Goal: Transaction & Acquisition: Download file/media

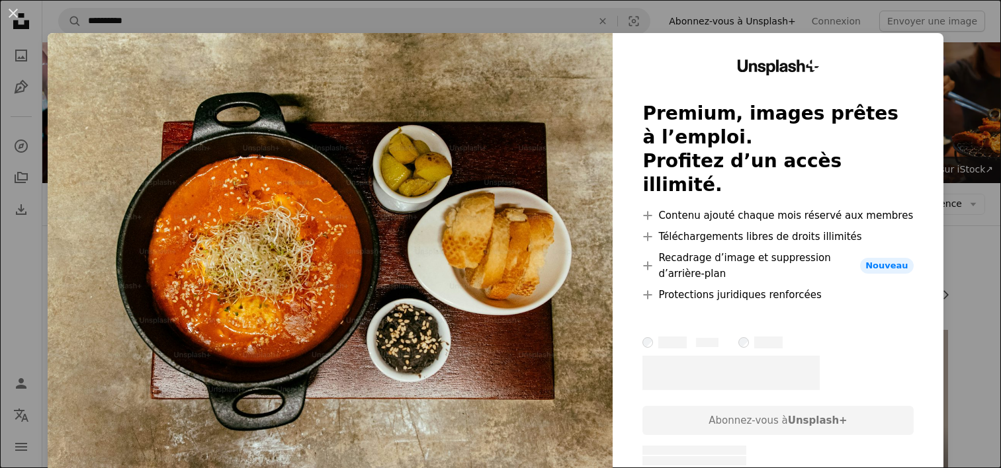
scroll to position [1654, 0]
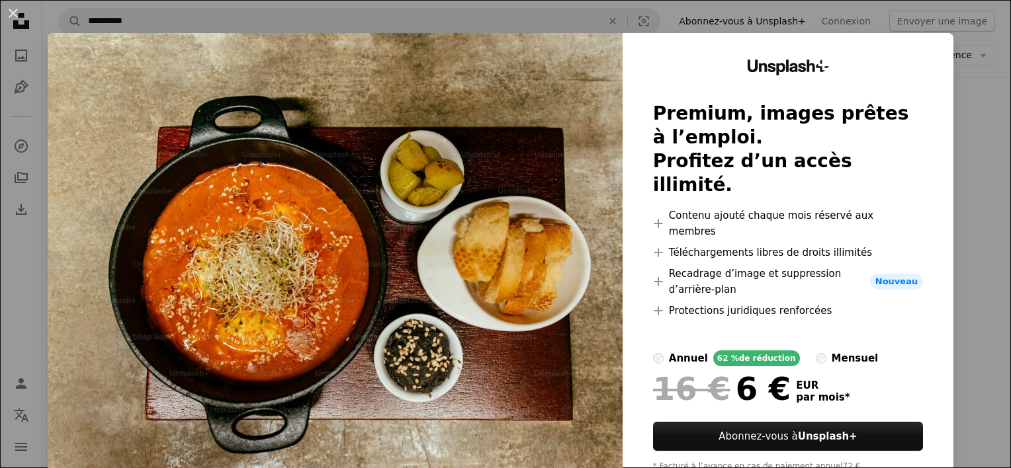
click at [967, 132] on div "An X shape Unsplash+ Premium, images prêtes à l’emploi. Profitez d’un accès ill…" at bounding box center [505, 234] width 1011 height 468
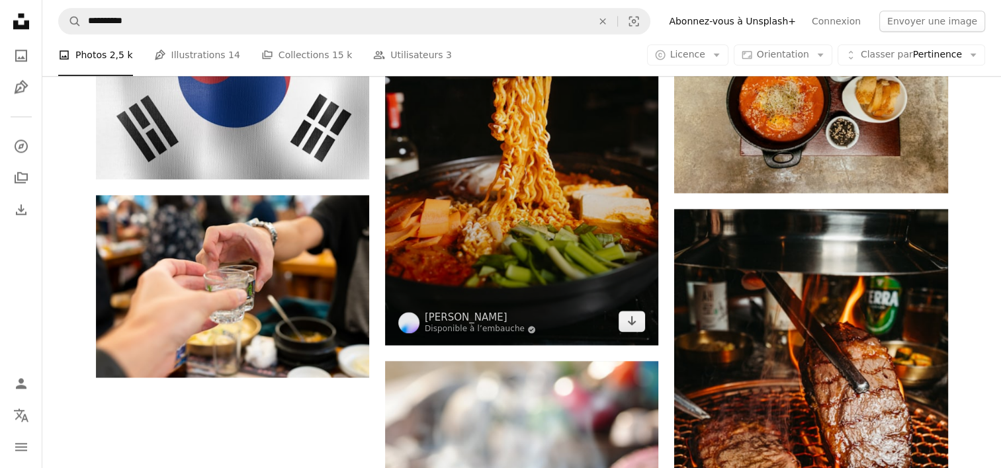
scroll to position [1786, 0]
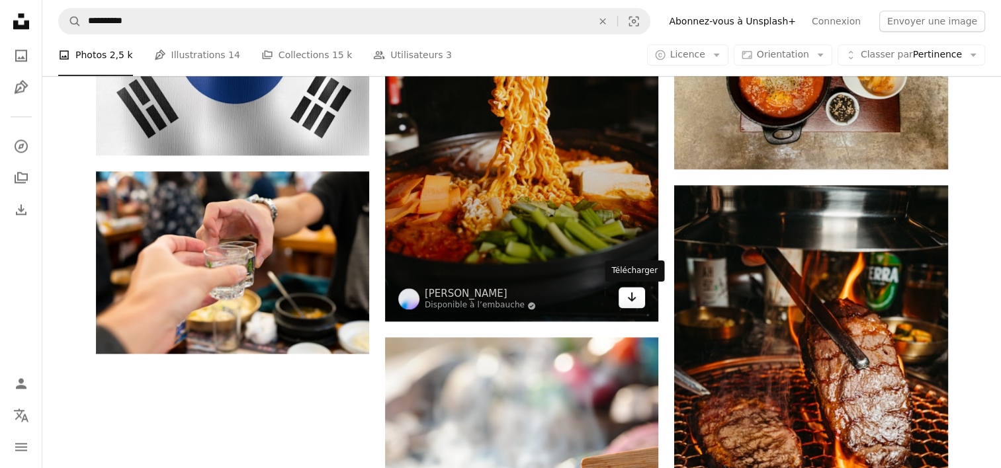
click at [632, 296] on icon "Télécharger" at bounding box center [632, 296] width 9 height 9
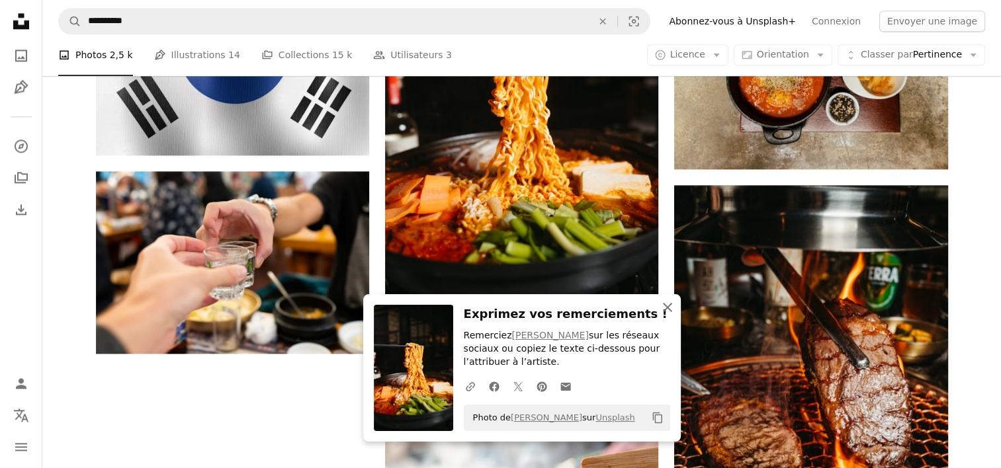
click at [666, 307] on icon "button" at bounding box center [667, 307] width 9 height 9
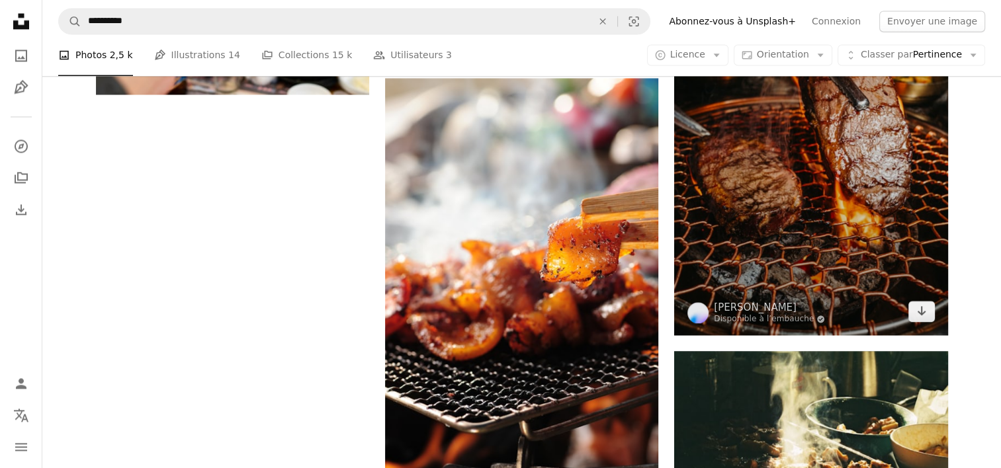
scroll to position [2051, 0]
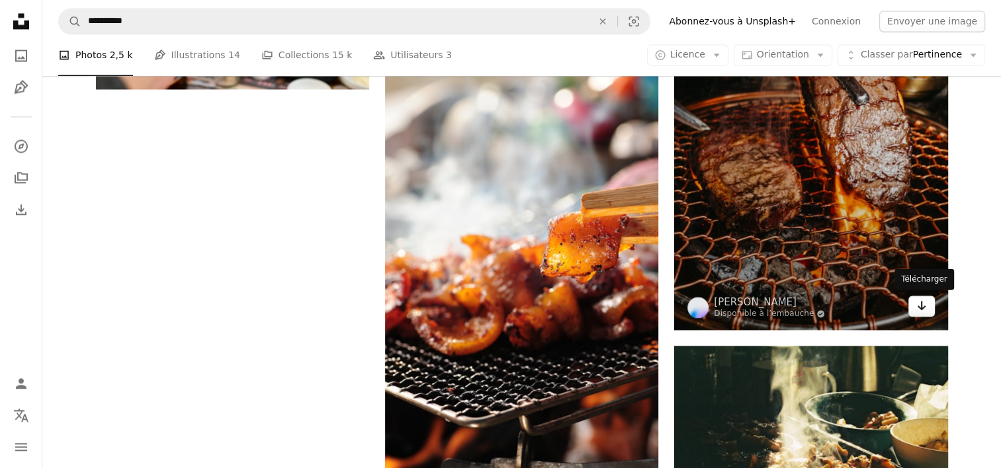
click at [920, 306] on icon "Arrow pointing down" at bounding box center [921, 306] width 11 height 16
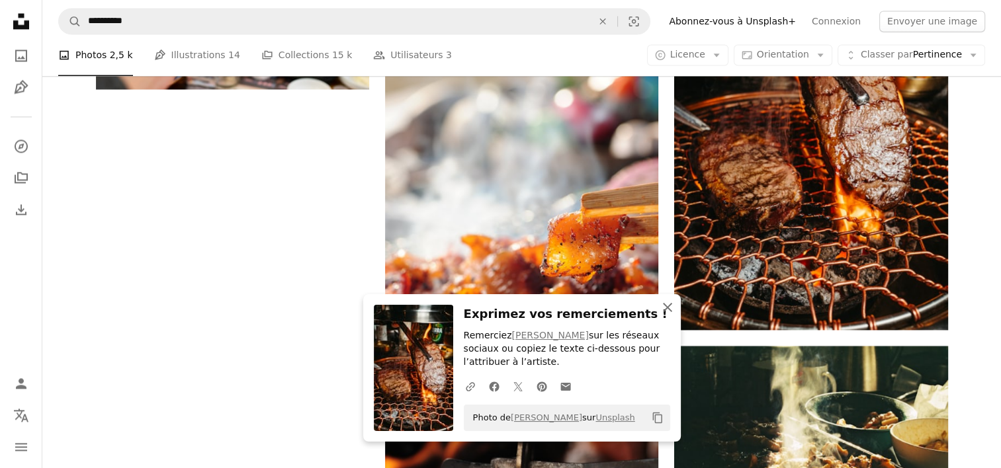
click at [669, 309] on icon "An X shape" at bounding box center [668, 308] width 16 height 16
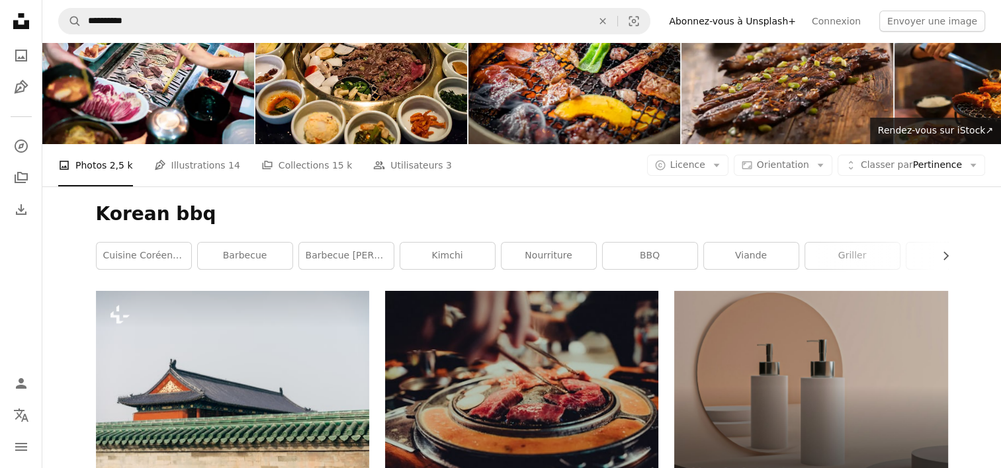
scroll to position [0, 0]
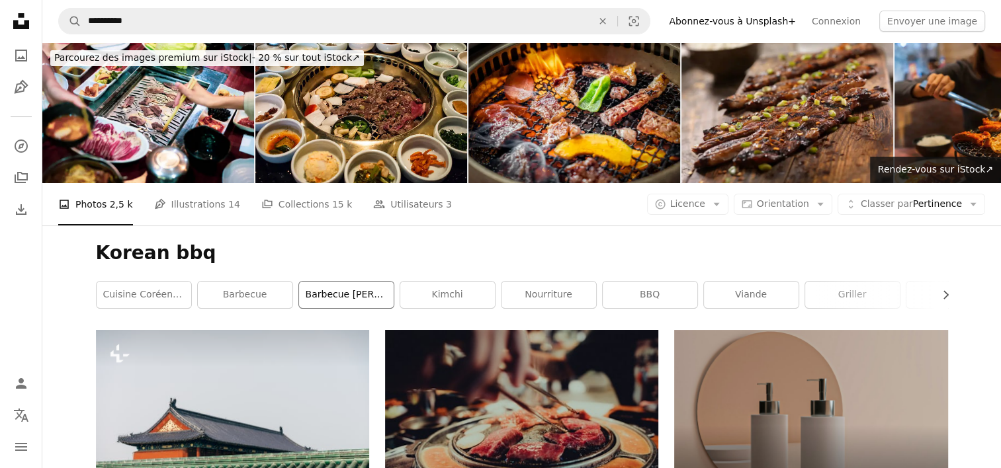
click at [343, 295] on link "Barbecue [PERSON_NAME]" at bounding box center [346, 295] width 95 height 26
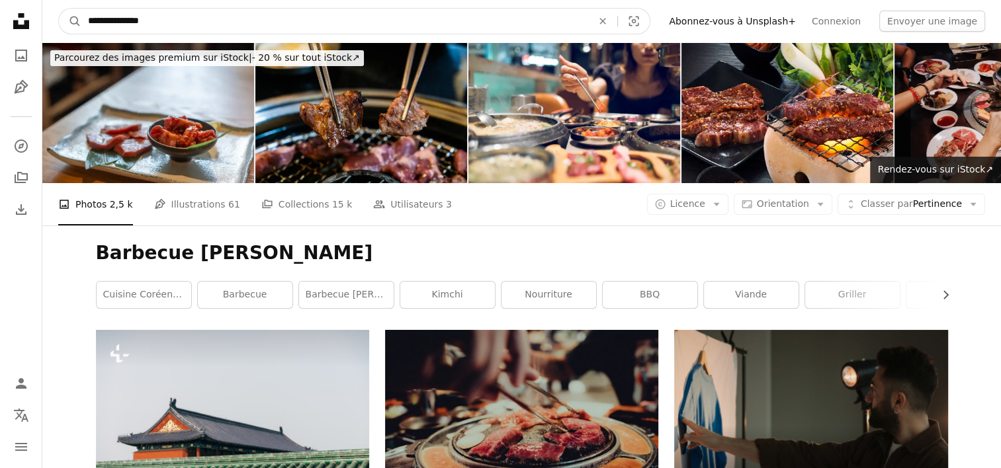
drag, startPoint x: 163, startPoint y: 22, endPoint x: 89, endPoint y: 19, distance: 74.2
click at [89, 19] on input "**********" at bounding box center [334, 21] width 507 height 25
type input "**********"
click at [59, 9] on button "A magnifying glass" at bounding box center [70, 21] width 22 height 25
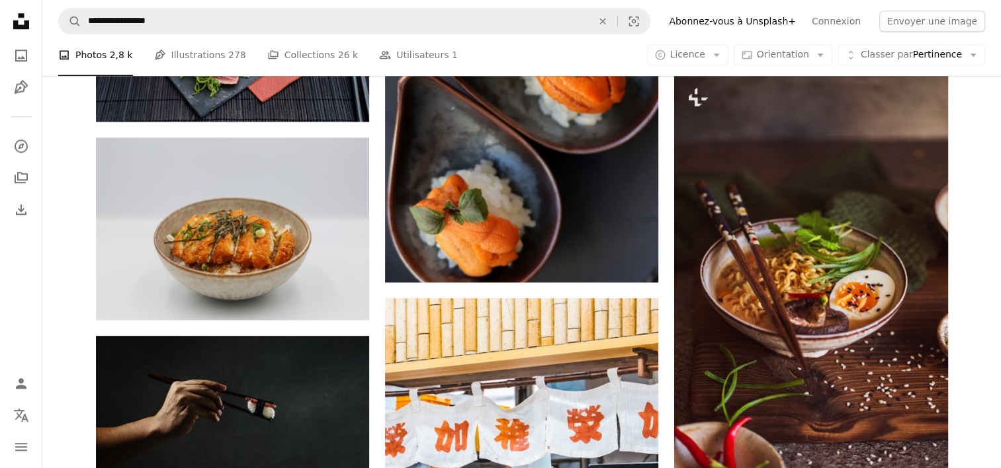
scroll to position [1257, 0]
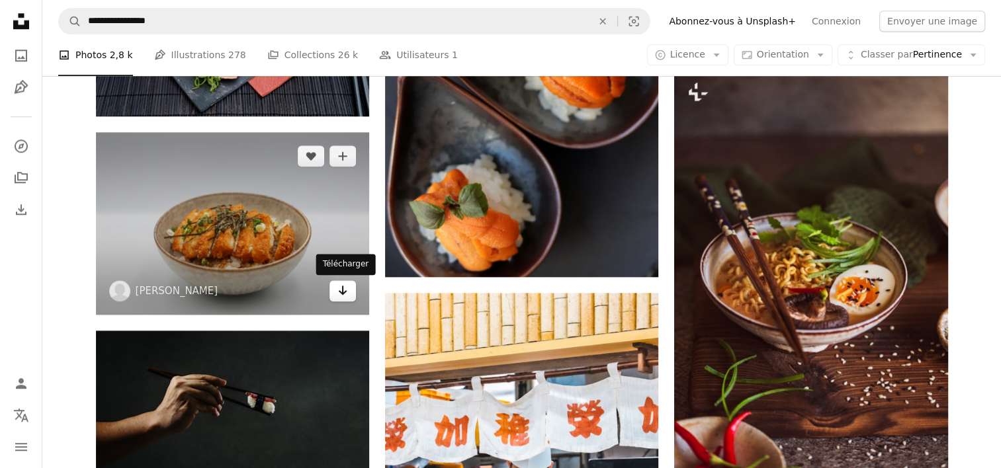
click at [344, 289] on icon "Arrow pointing down" at bounding box center [342, 290] width 11 height 16
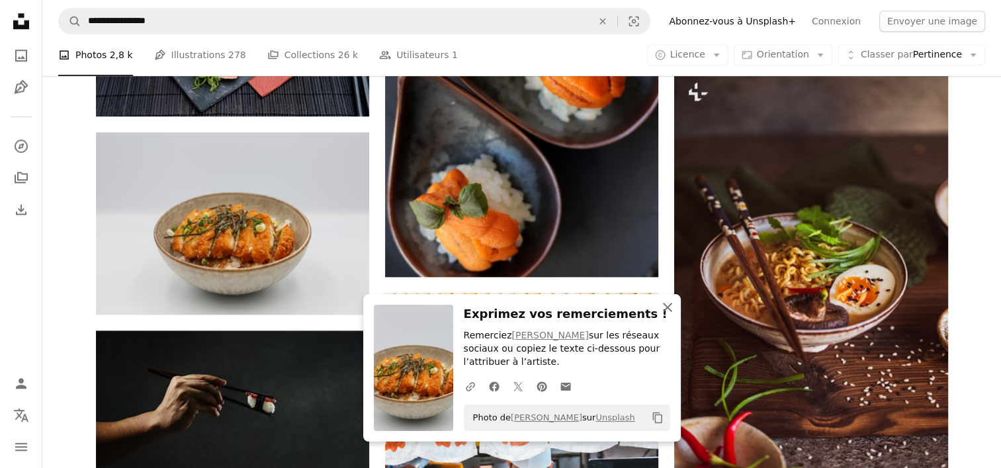
click at [665, 308] on icon "An X shape" at bounding box center [668, 308] width 16 height 16
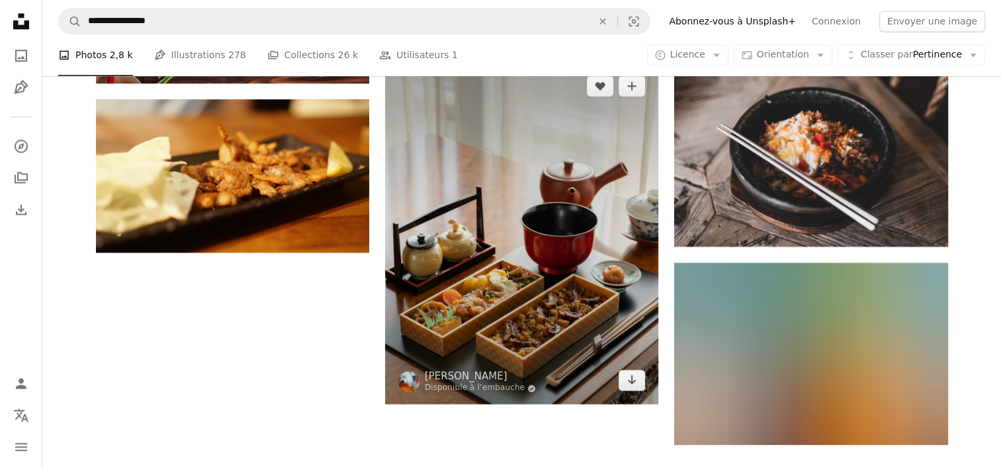
scroll to position [1852, 0]
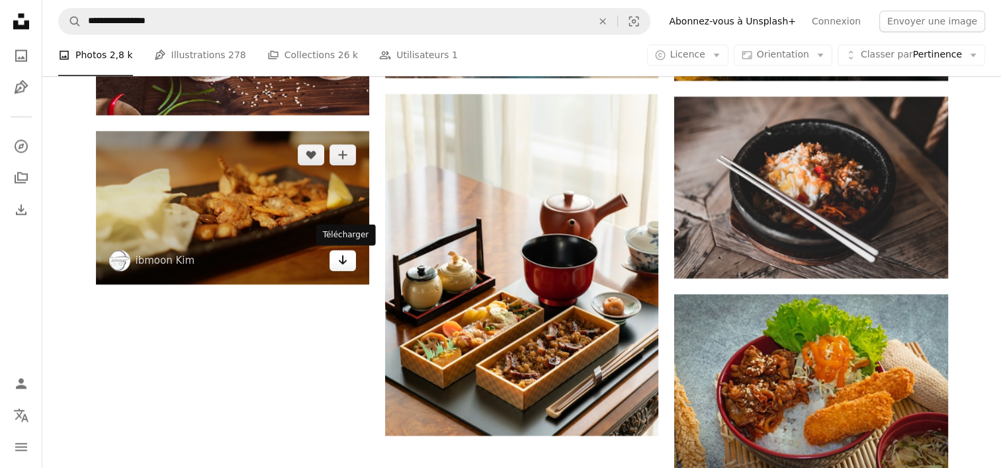
click at [337, 264] on icon "Arrow pointing down" at bounding box center [342, 260] width 11 height 16
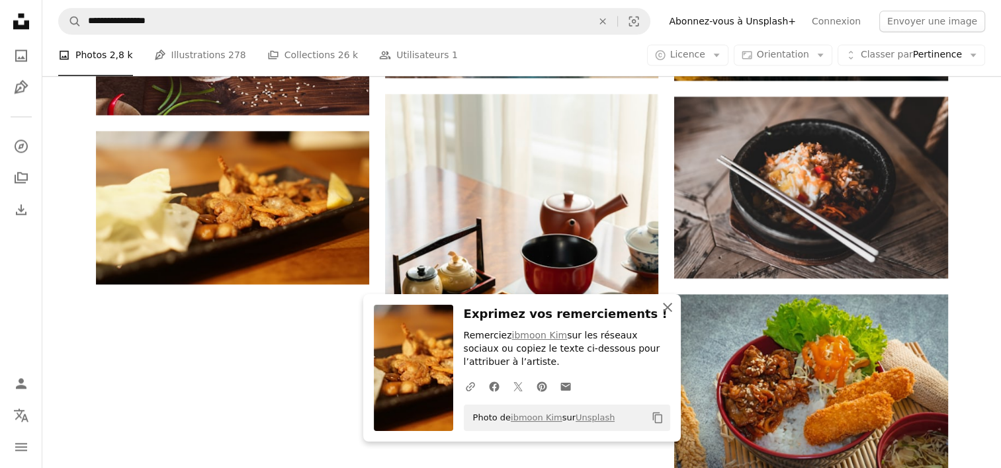
click at [667, 308] on icon "button" at bounding box center [667, 307] width 9 height 9
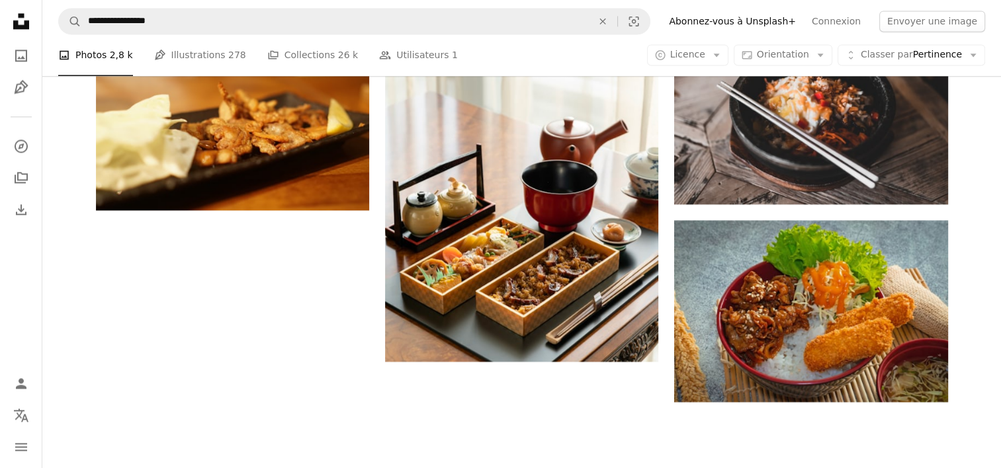
scroll to position [1985, 0]
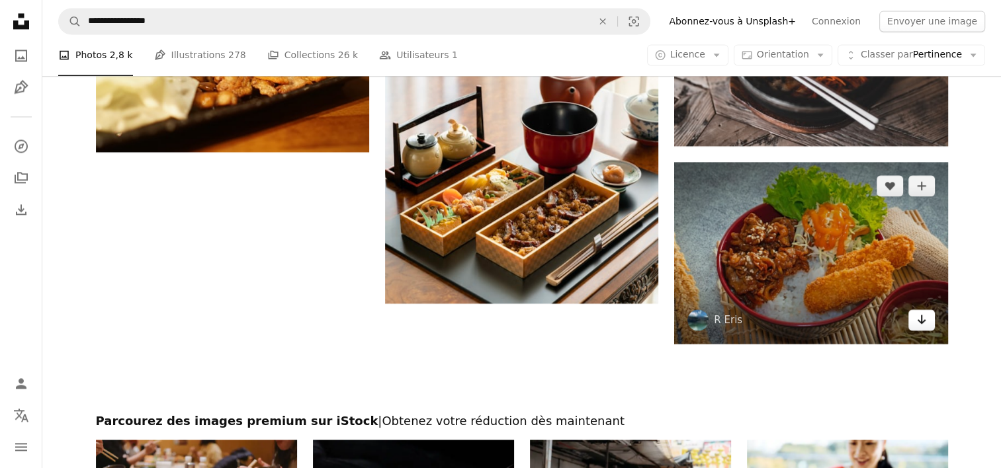
click at [917, 323] on icon "Arrow pointing down" at bounding box center [921, 320] width 11 height 16
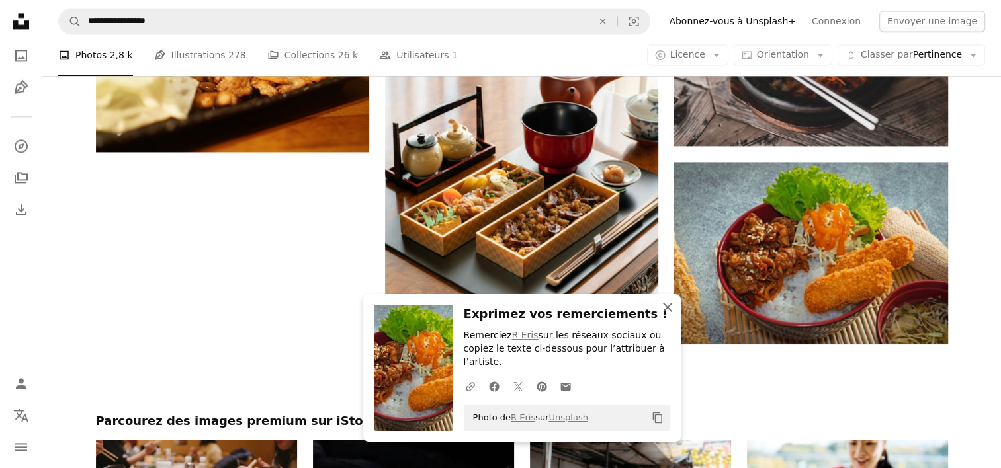
click at [664, 316] on icon "An X shape" at bounding box center [668, 308] width 16 height 16
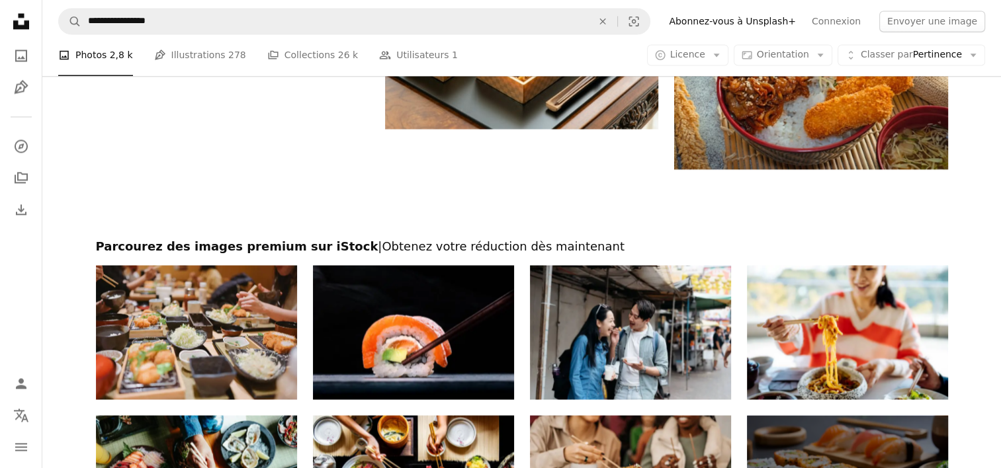
scroll to position [2183, 0]
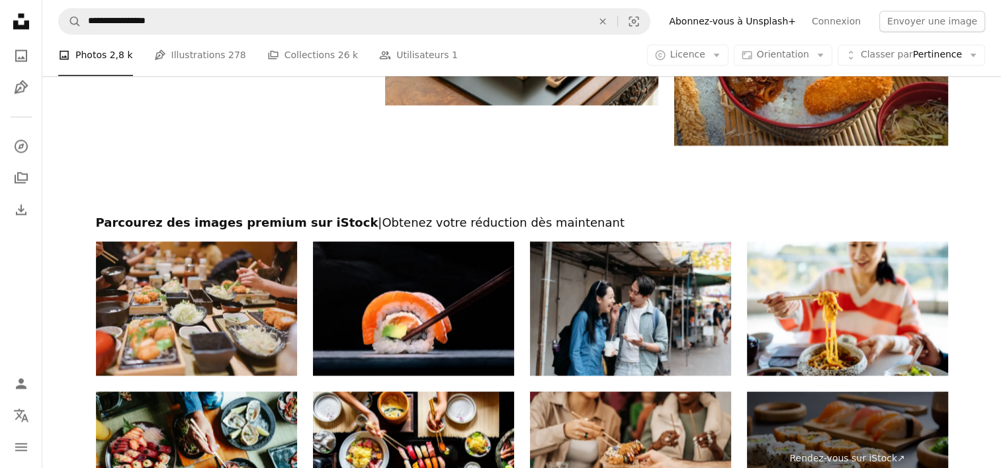
click at [998, 167] on div at bounding box center [521, 180] width 959 height 69
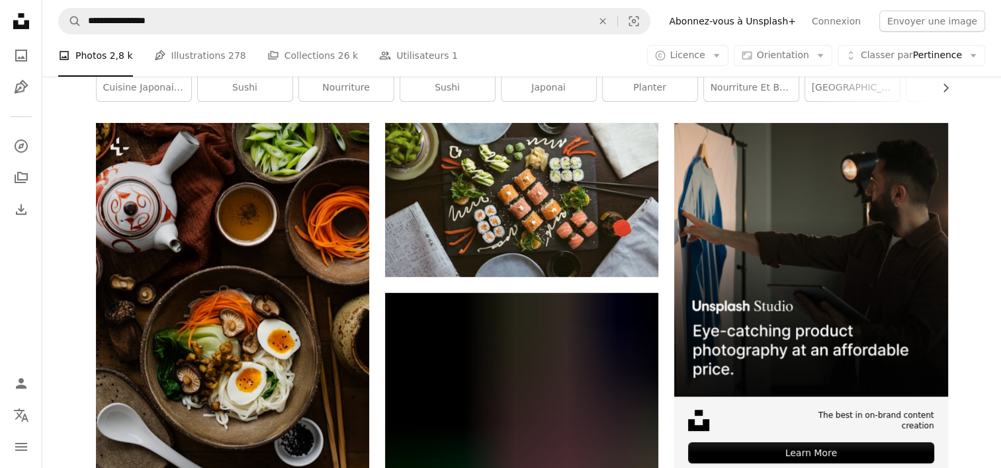
scroll to position [0, 0]
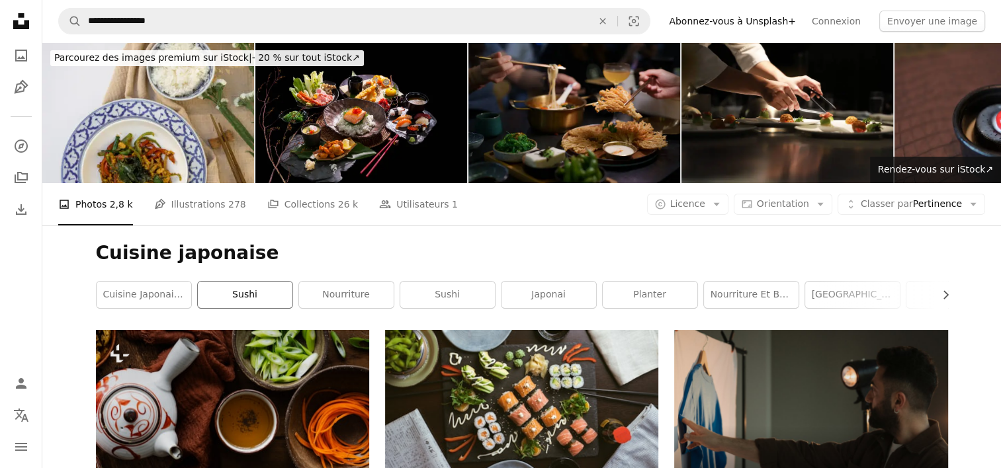
click at [230, 296] on link "Sushi" at bounding box center [245, 295] width 95 height 26
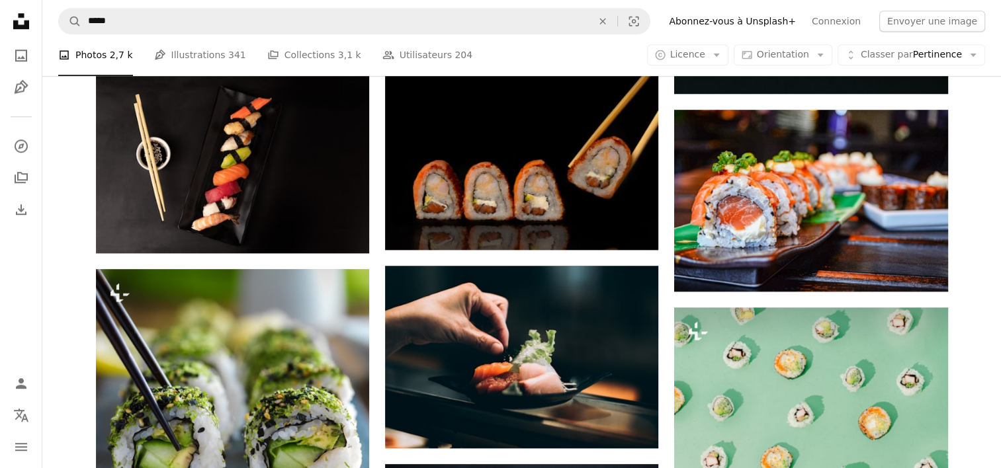
scroll to position [1125, 0]
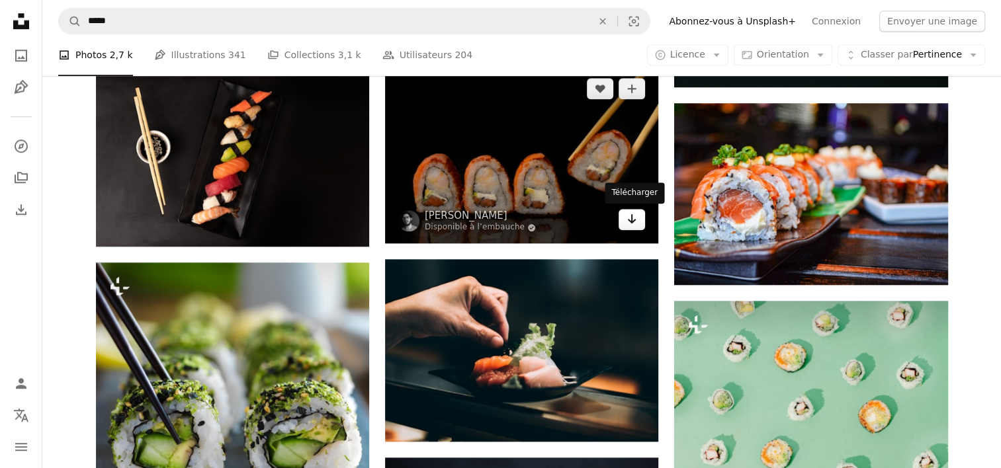
click at [632, 215] on icon "Arrow pointing down" at bounding box center [631, 219] width 11 height 16
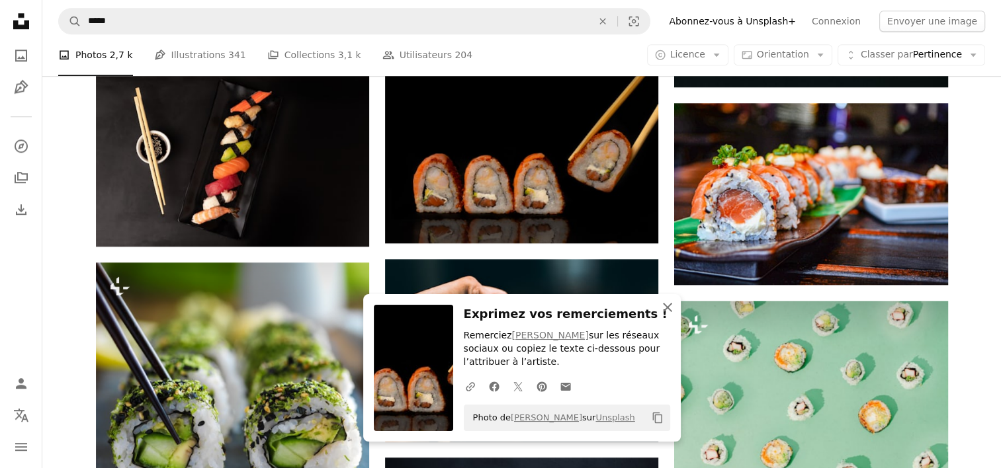
click at [665, 307] on icon "An X shape" at bounding box center [668, 308] width 16 height 16
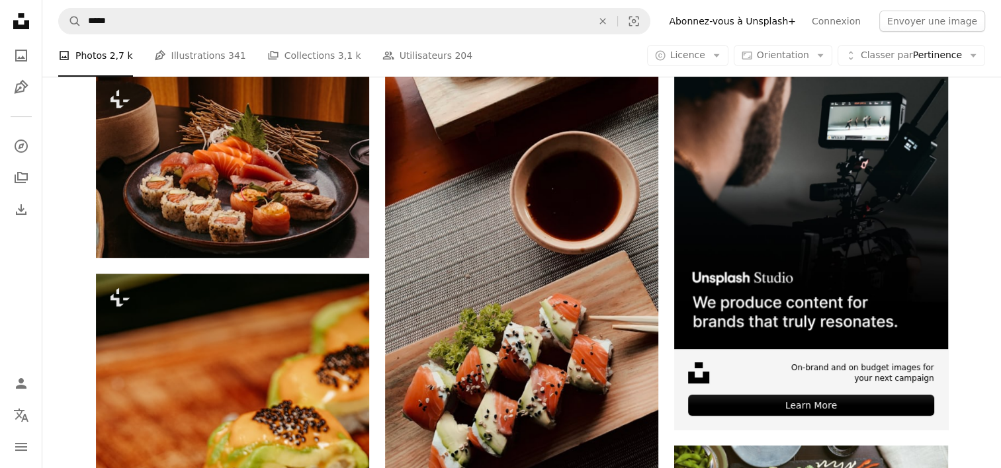
scroll to position [132, 0]
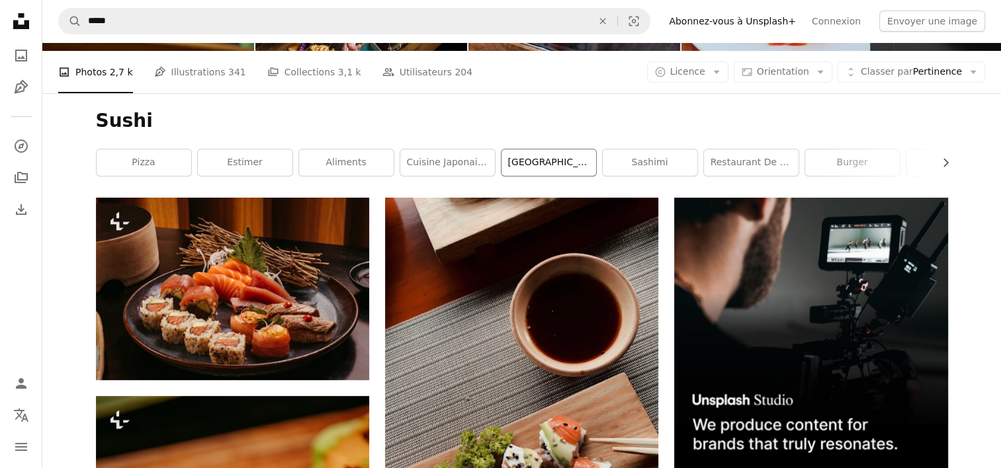
click at [535, 161] on link "[GEOGRAPHIC_DATA]" at bounding box center [548, 163] width 95 height 26
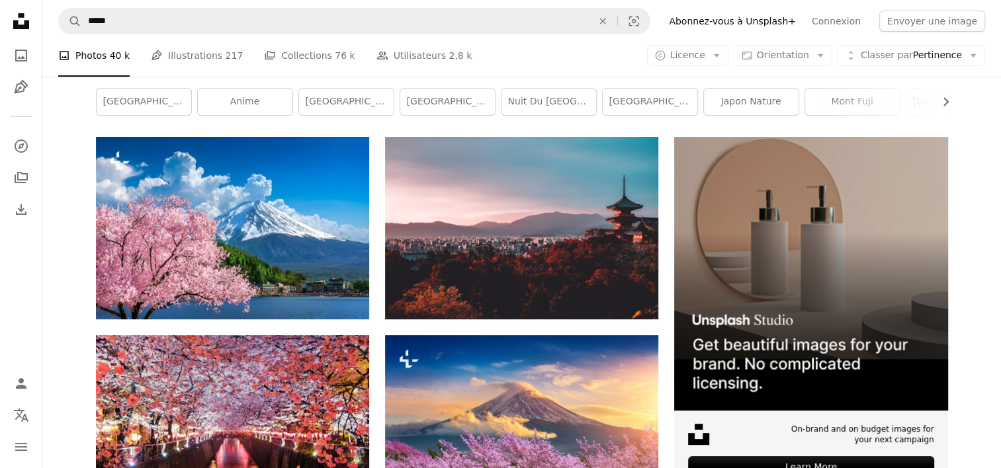
scroll to position [265, 0]
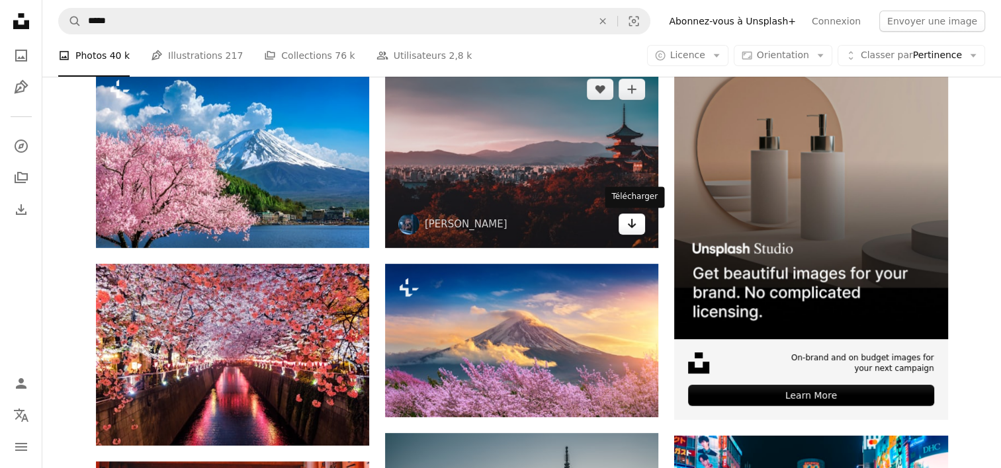
click at [638, 222] on link "Arrow pointing down" at bounding box center [632, 224] width 26 height 21
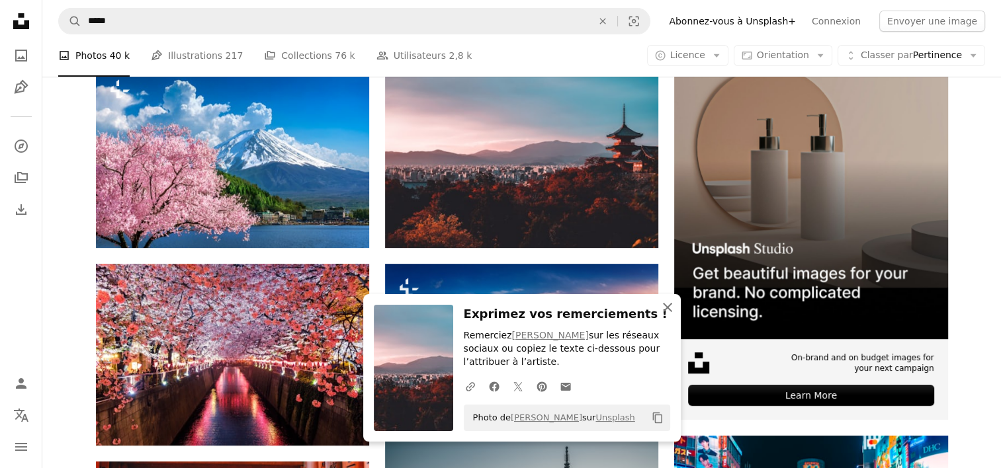
click at [668, 308] on icon "An X shape" at bounding box center [668, 308] width 16 height 16
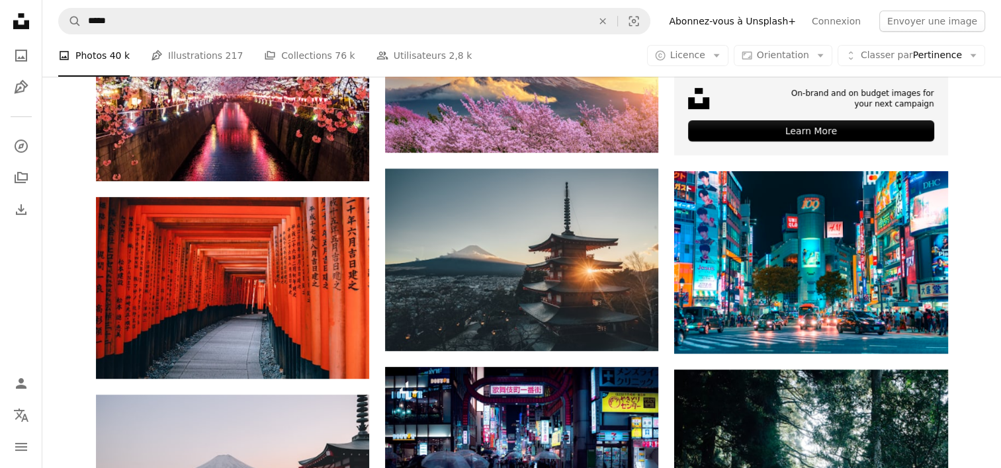
scroll to position [0, 0]
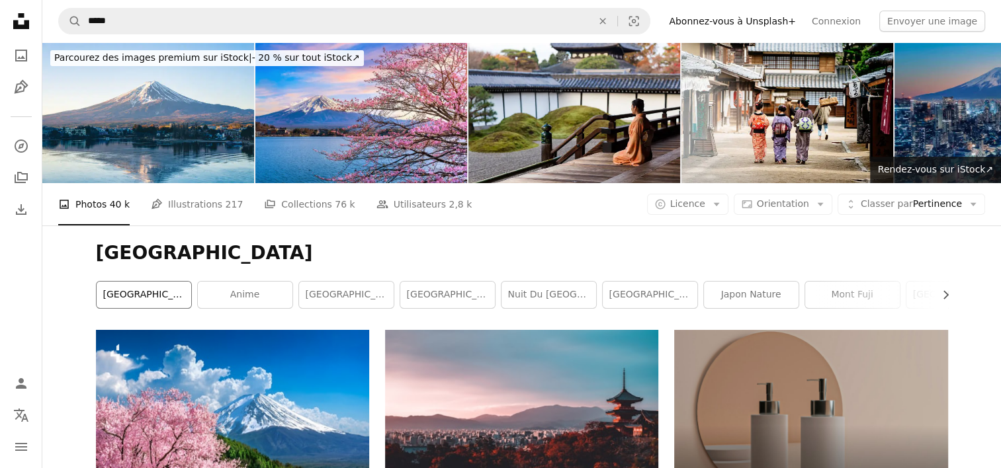
click at [122, 295] on link "[GEOGRAPHIC_DATA]" at bounding box center [144, 295] width 95 height 26
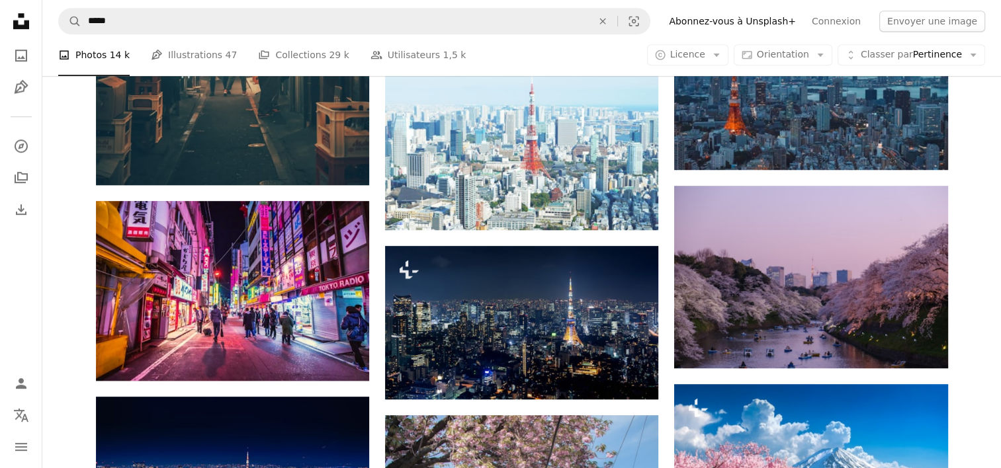
scroll to position [794, 0]
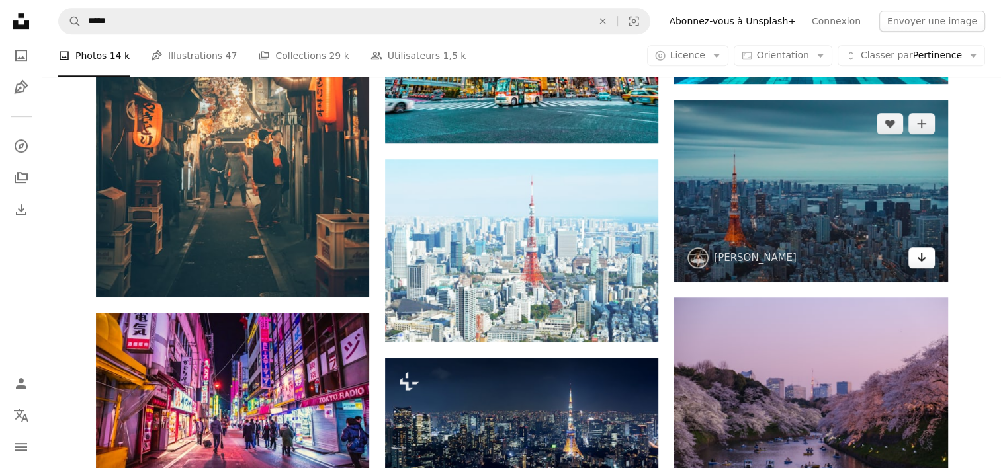
click at [920, 257] on icon "Arrow pointing down" at bounding box center [921, 257] width 11 height 16
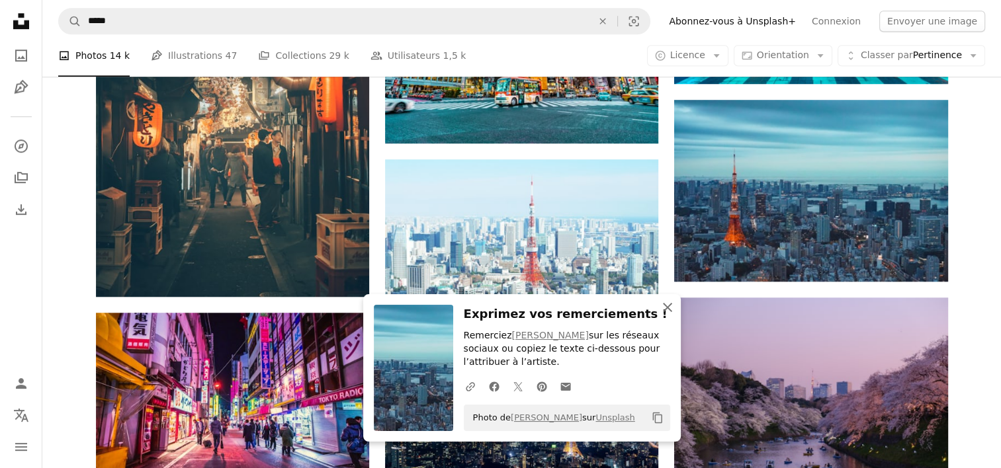
click at [664, 310] on icon "button" at bounding box center [667, 307] width 9 height 9
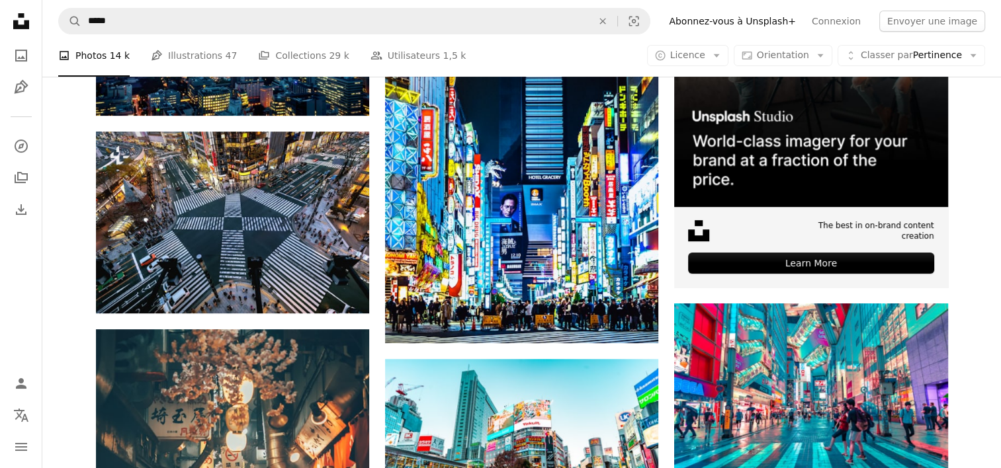
scroll to position [0, 0]
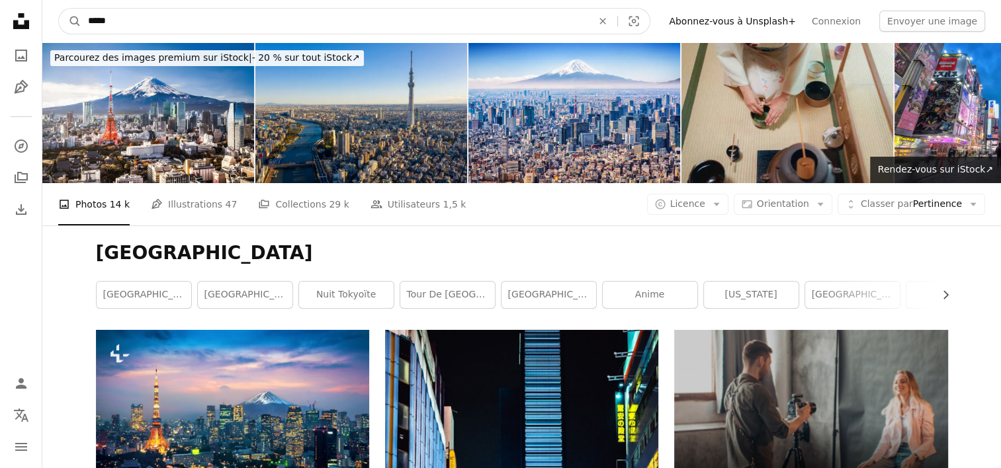
click at [161, 24] on input "*****" at bounding box center [334, 21] width 507 height 25
type input "**********"
click at [59, 9] on button "A magnifying glass" at bounding box center [70, 21] width 22 height 25
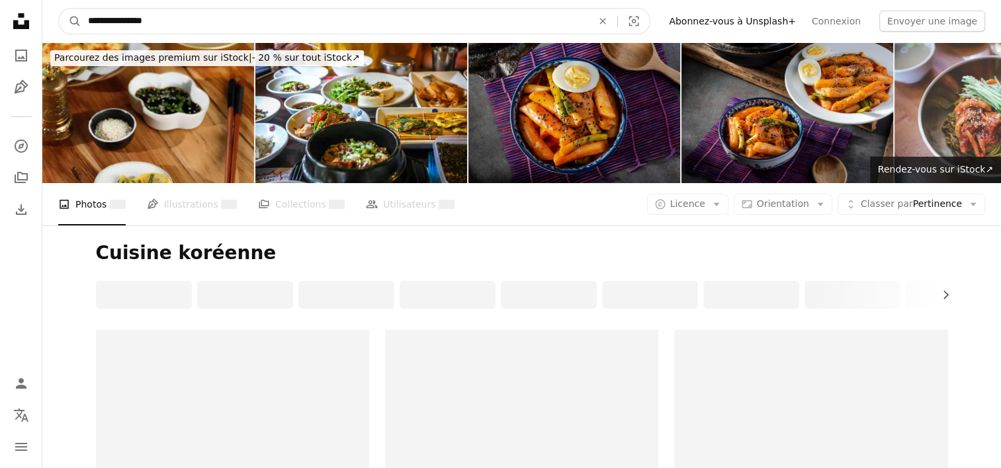
click at [122, 19] on input "**********" at bounding box center [334, 21] width 507 height 25
type input "**********"
click button "A magnifying glass" at bounding box center [70, 21] width 22 height 25
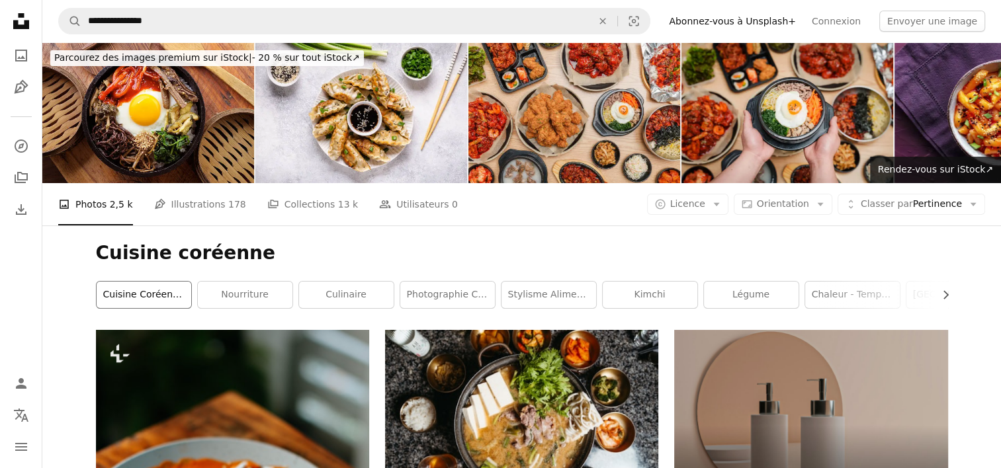
click at [162, 296] on link "Cuisine coréenne" at bounding box center [144, 295] width 95 height 26
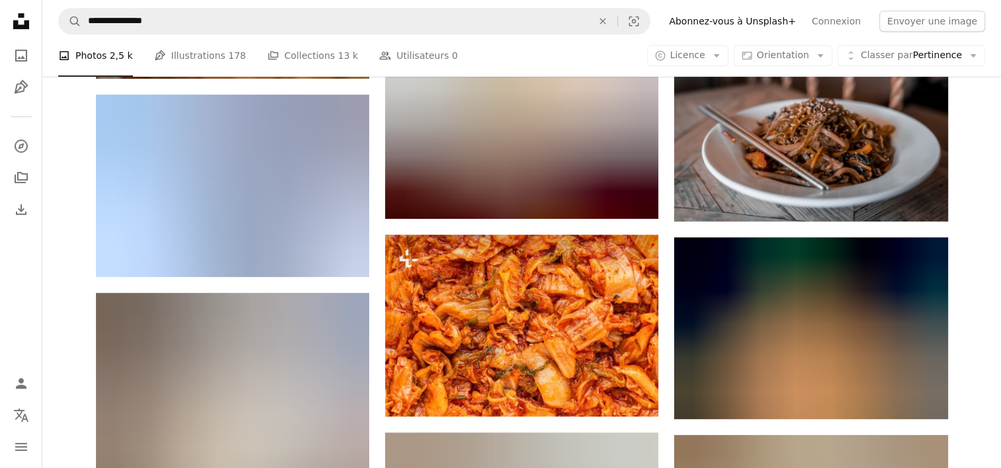
scroll to position [595, 0]
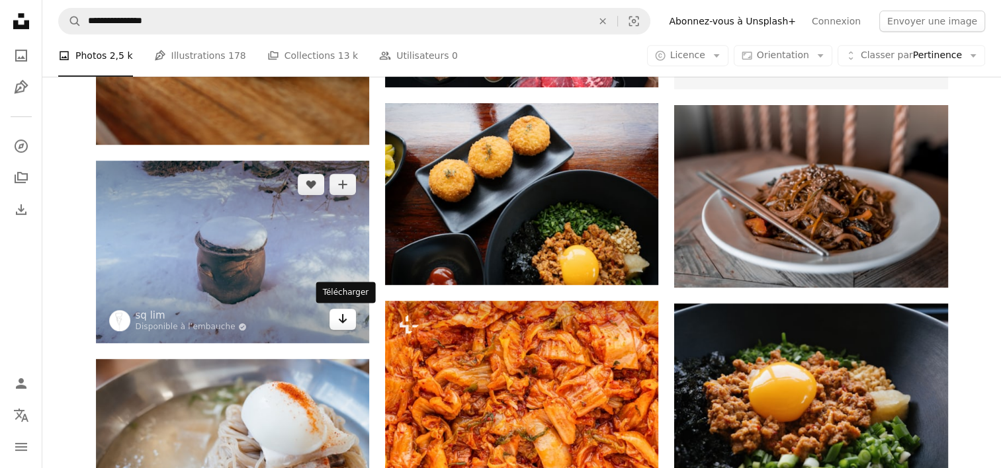
click at [341, 321] on icon "Télécharger" at bounding box center [343, 318] width 9 height 9
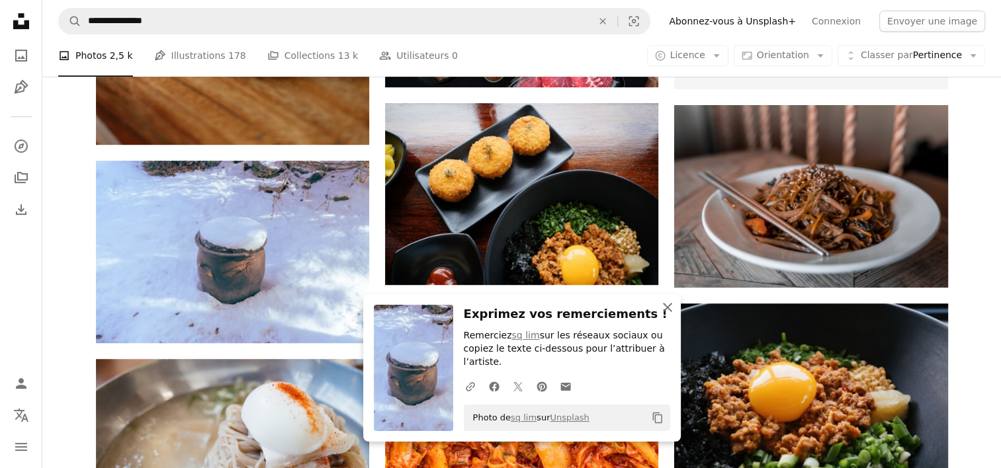
click at [667, 312] on icon "button" at bounding box center [667, 307] width 9 height 9
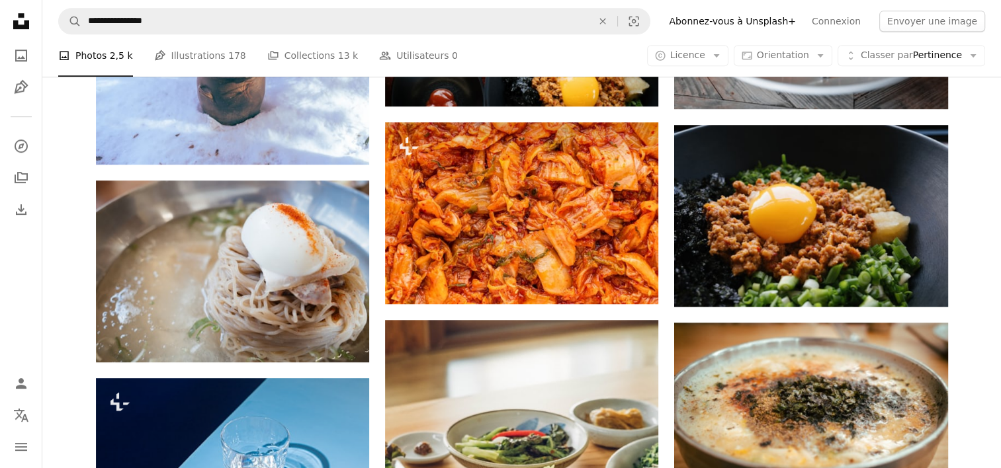
scroll to position [794, 0]
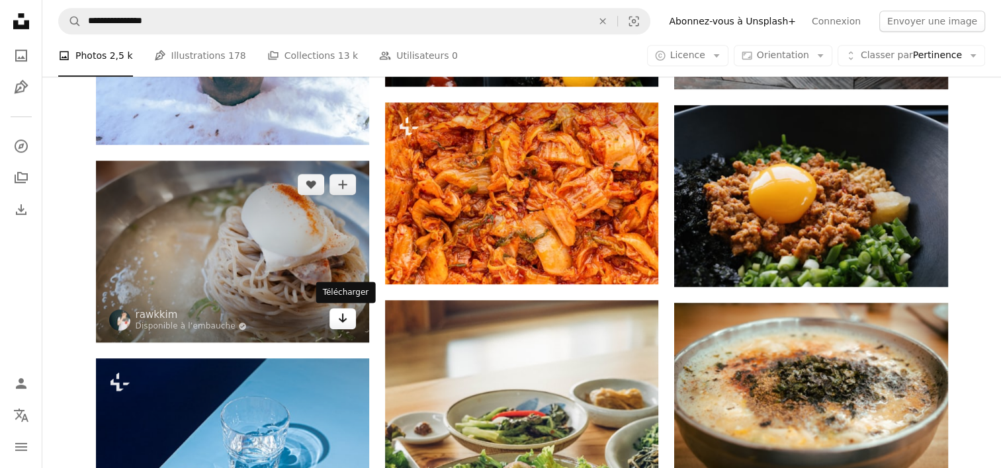
click at [348, 314] on link "Arrow pointing down" at bounding box center [342, 318] width 26 height 21
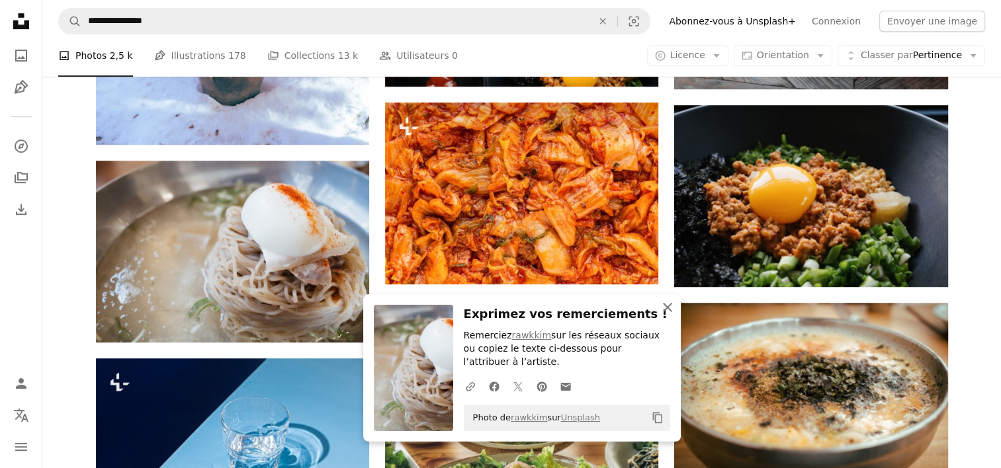
click at [668, 308] on icon "button" at bounding box center [667, 307] width 9 height 9
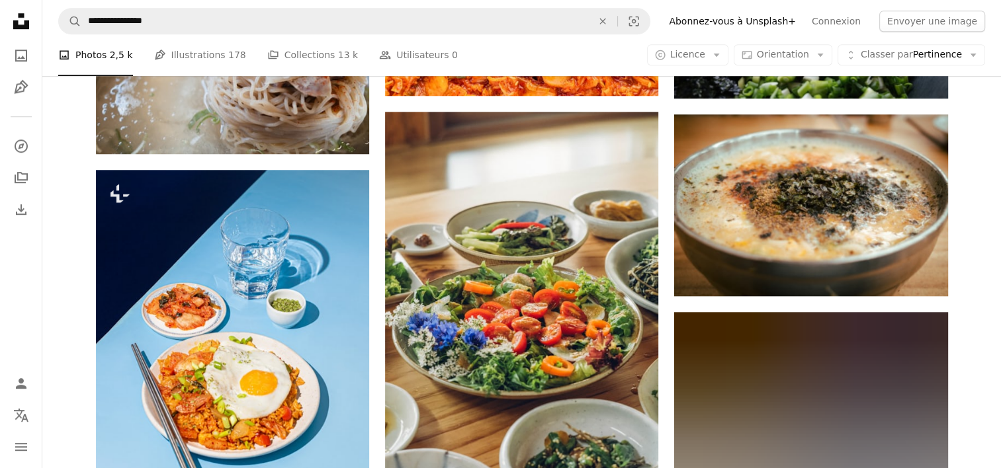
scroll to position [992, 0]
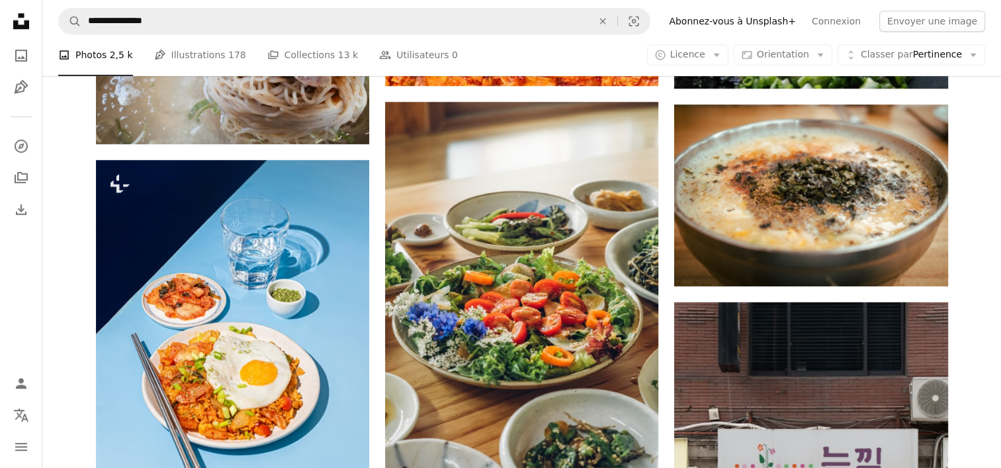
click at [992, 199] on div "Plus sign for Unsplash+ A heart A plus sign [PERSON_NAME] Pour Unsplash+ A lock…" at bounding box center [521, 334] width 959 height 1992
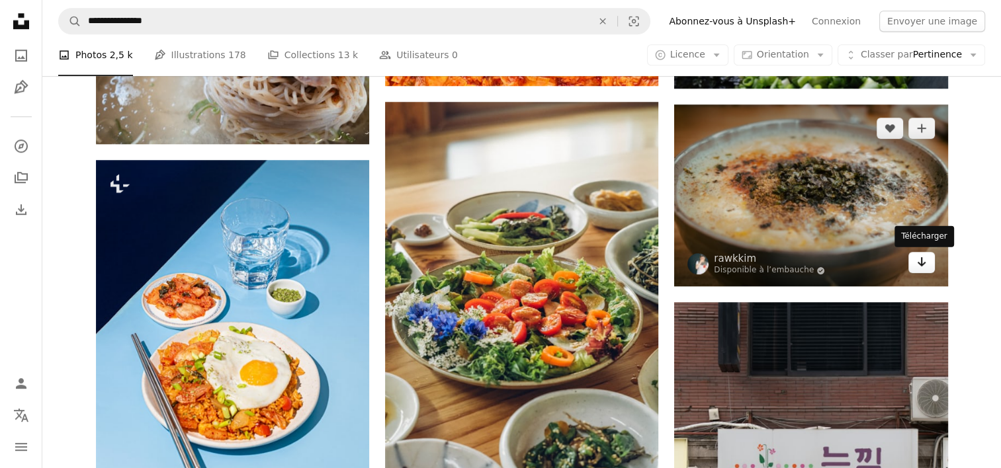
click at [927, 267] on link "Arrow pointing down" at bounding box center [921, 262] width 26 height 21
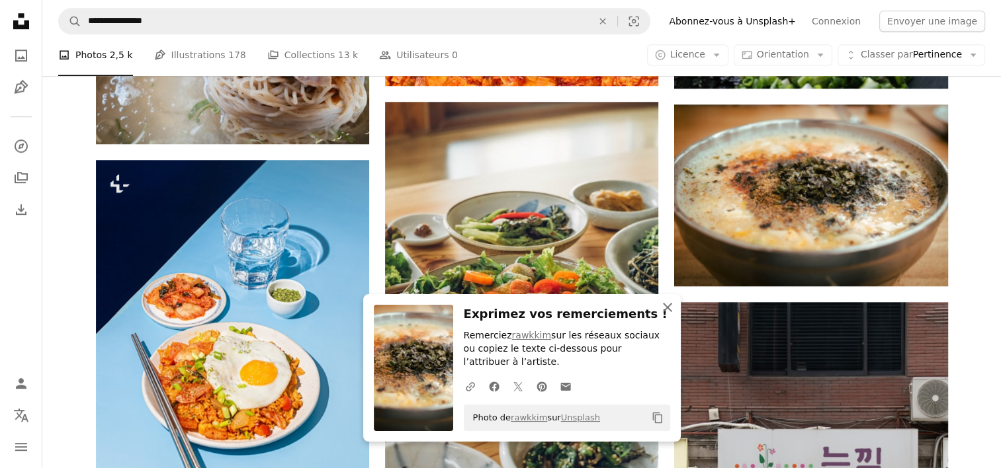
click at [666, 308] on icon "button" at bounding box center [667, 307] width 9 height 9
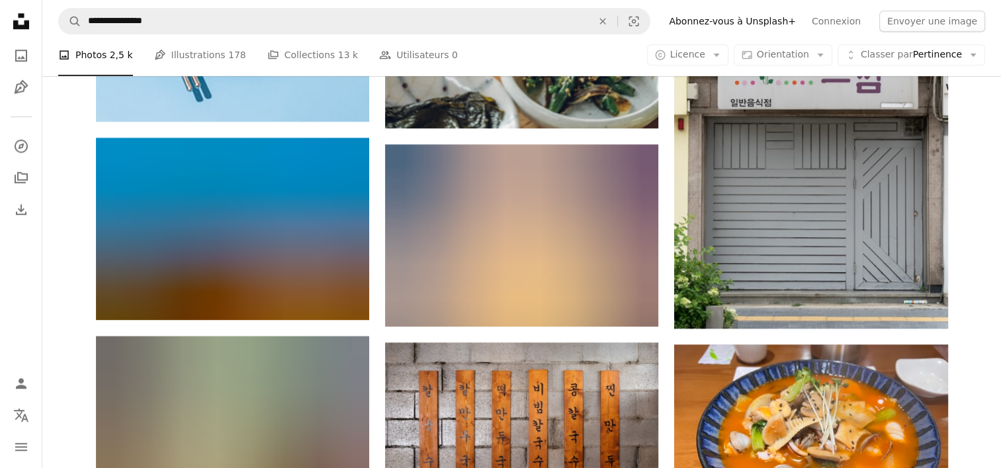
scroll to position [1389, 0]
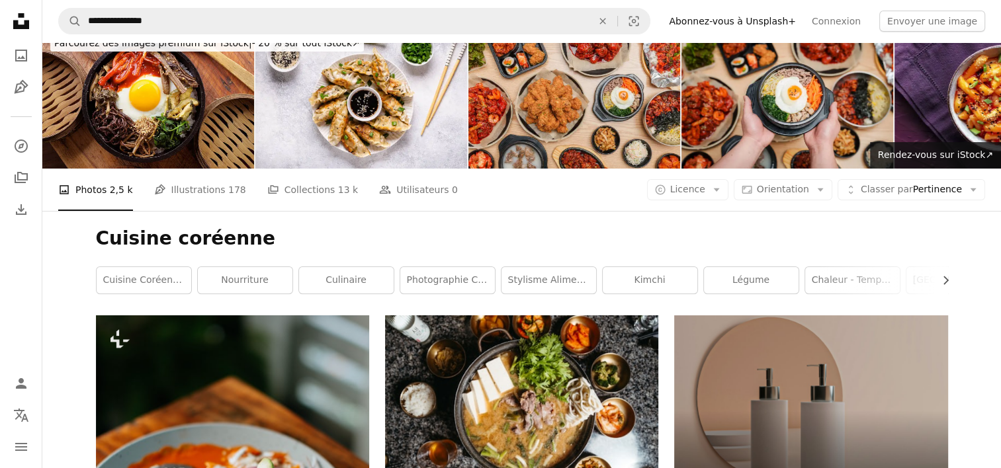
scroll to position [0, 0]
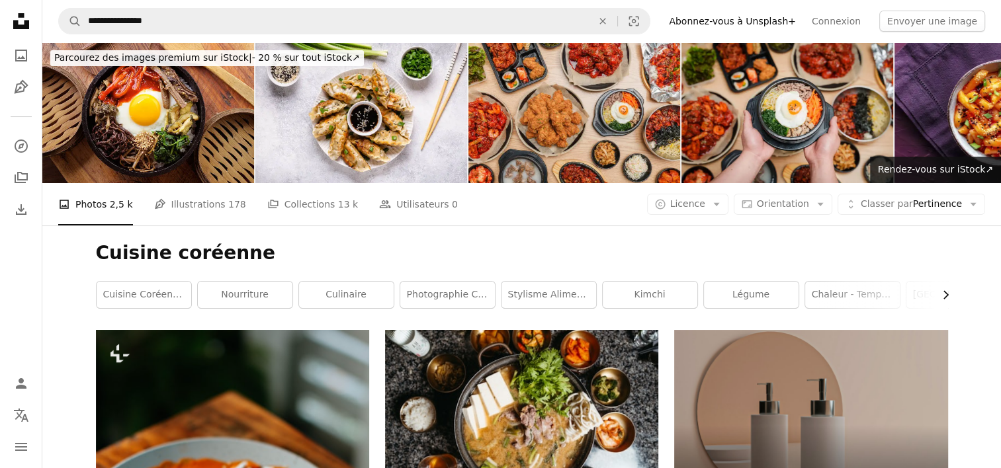
click at [949, 292] on icon "Chevron right" at bounding box center [945, 294] width 13 height 13
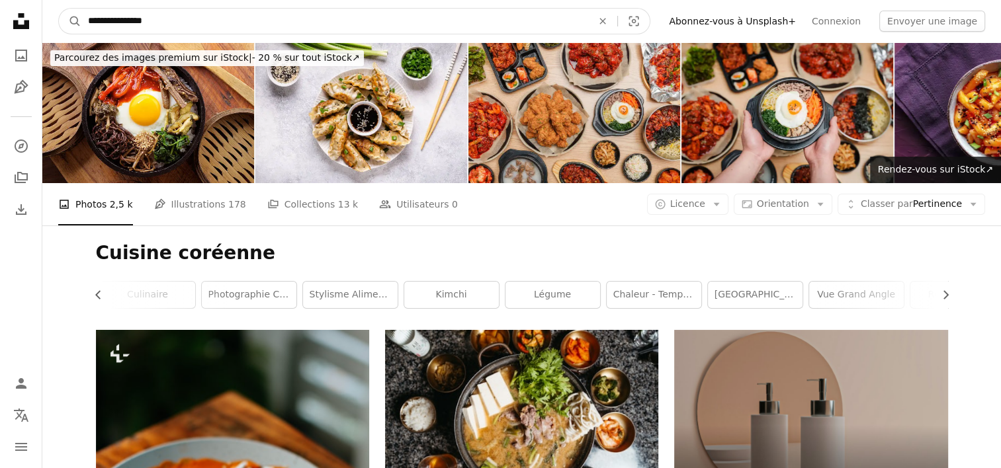
click at [164, 21] on input "**********" at bounding box center [334, 21] width 507 height 25
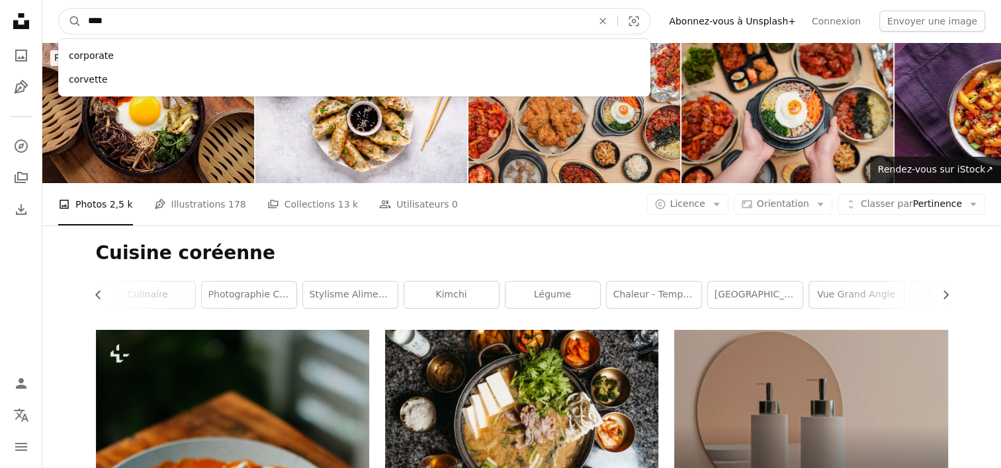
type input "*****"
click button "A magnifying glass" at bounding box center [70, 21] width 22 height 25
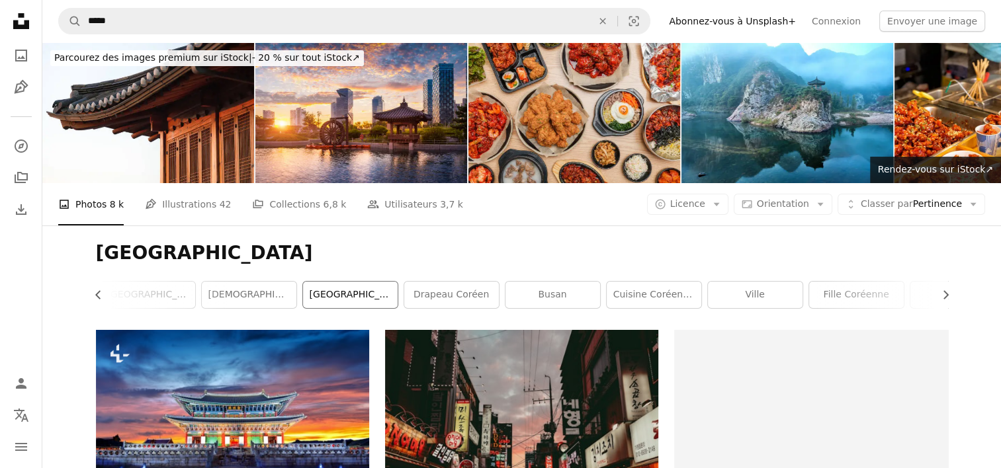
click at [352, 294] on link "[GEOGRAPHIC_DATA]" at bounding box center [350, 295] width 95 height 26
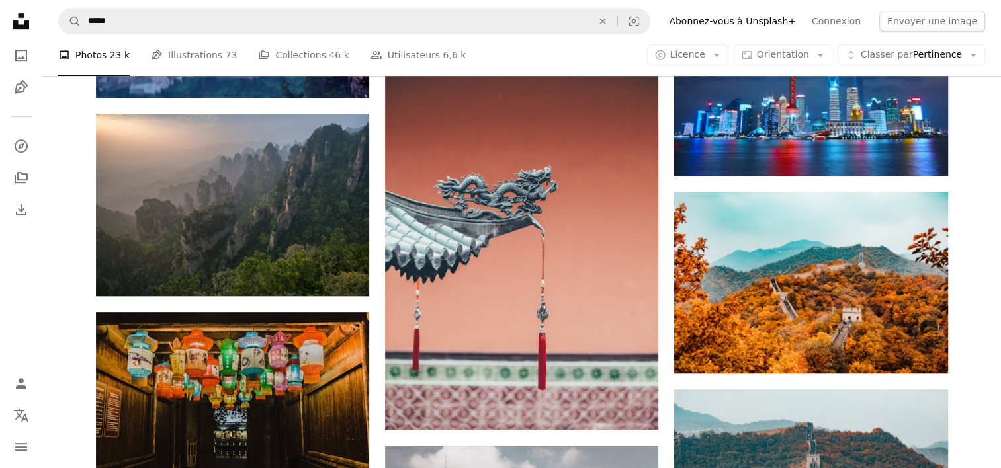
scroll to position [926, 0]
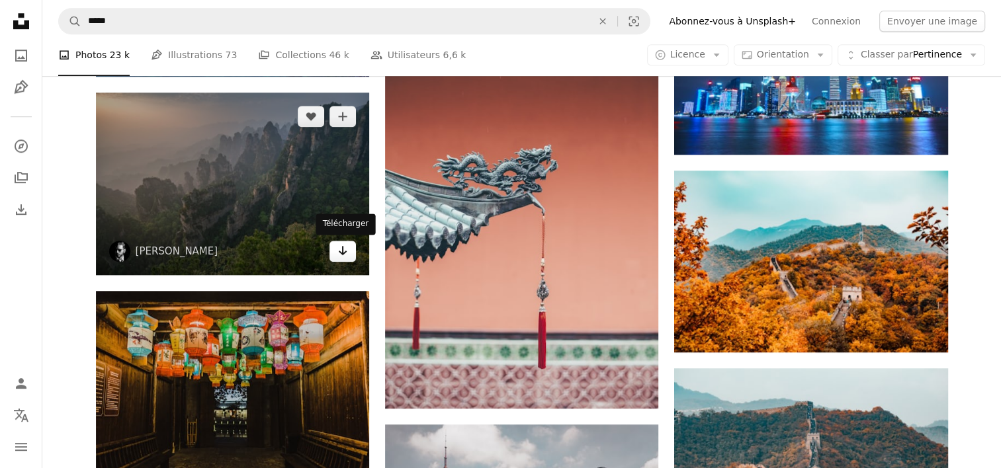
click at [335, 251] on link "Arrow pointing down" at bounding box center [342, 251] width 26 height 21
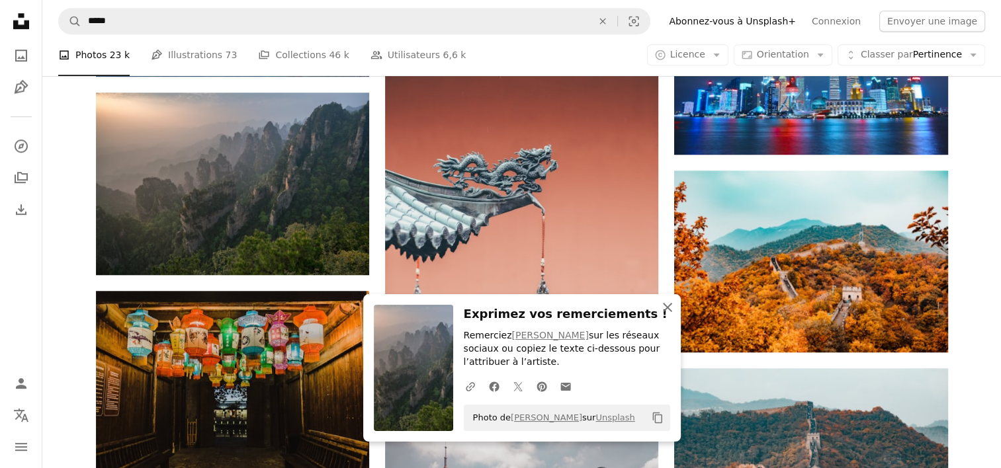
click at [671, 306] on icon "An X shape" at bounding box center [668, 308] width 16 height 16
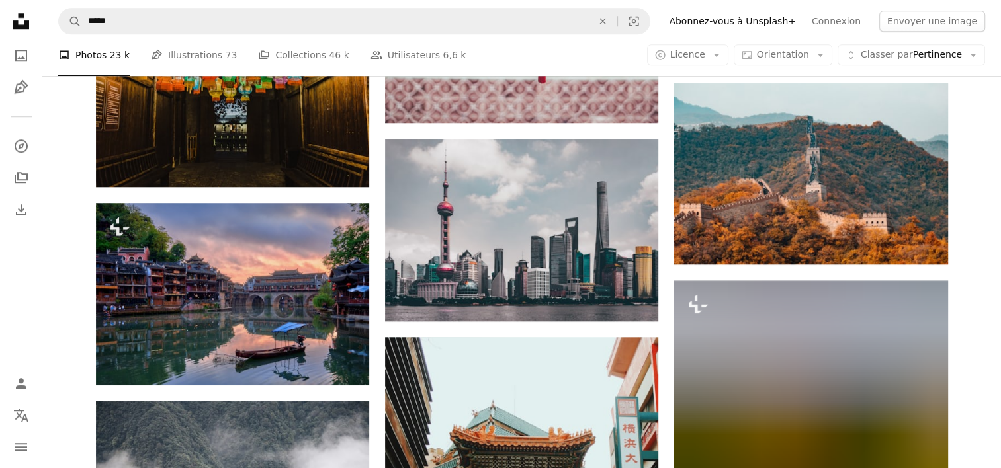
scroll to position [1191, 0]
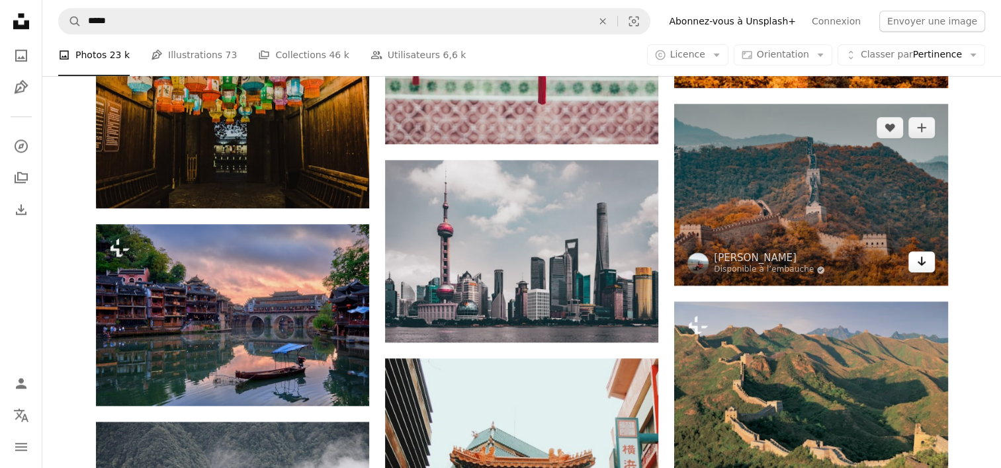
click at [915, 265] on link "Arrow pointing down" at bounding box center [921, 261] width 26 height 21
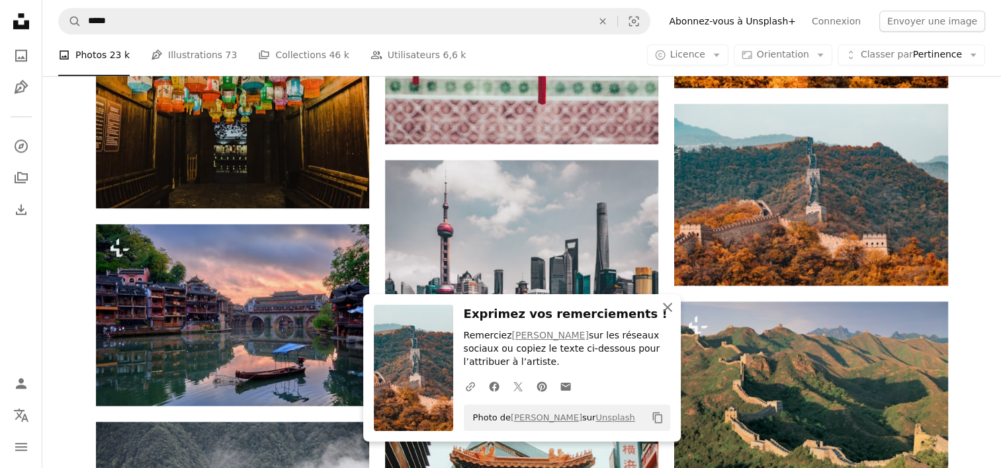
click at [667, 306] on icon "An X shape" at bounding box center [668, 308] width 16 height 16
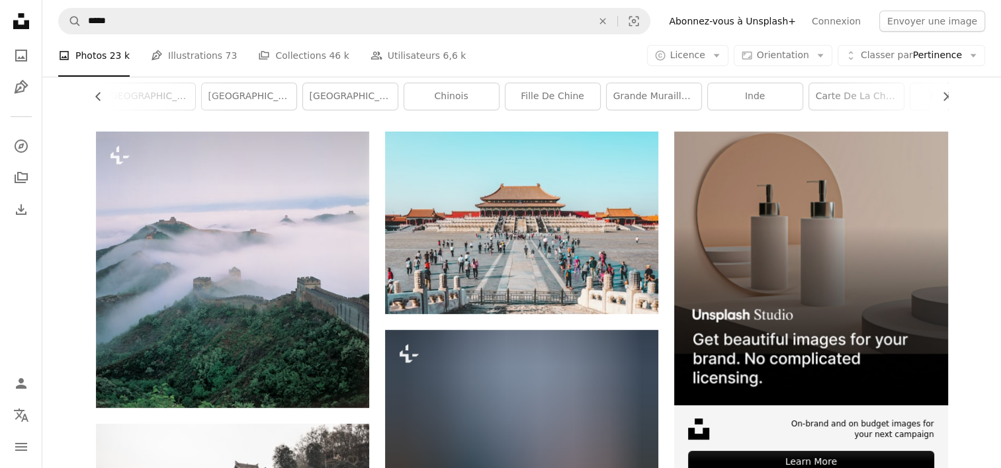
scroll to position [0, 0]
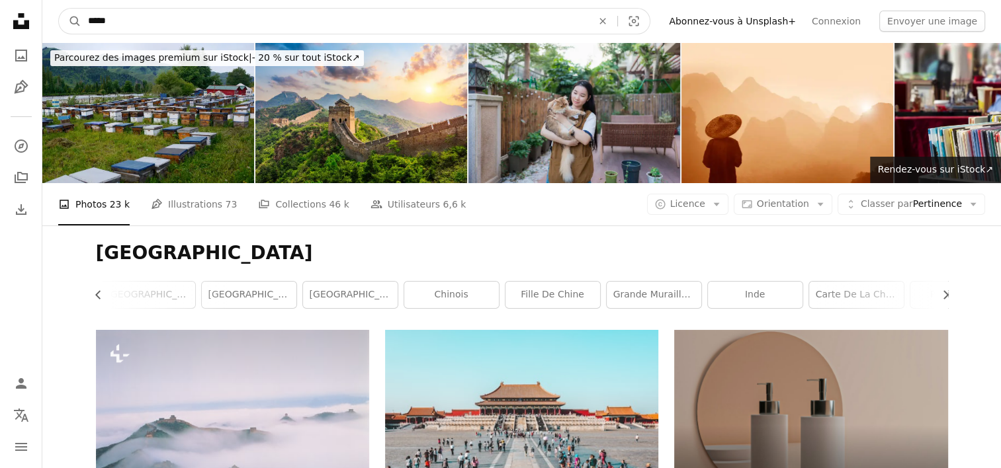
click at [160, 22] on input "*****" at bounding box center [334, 21] width 507 height 25
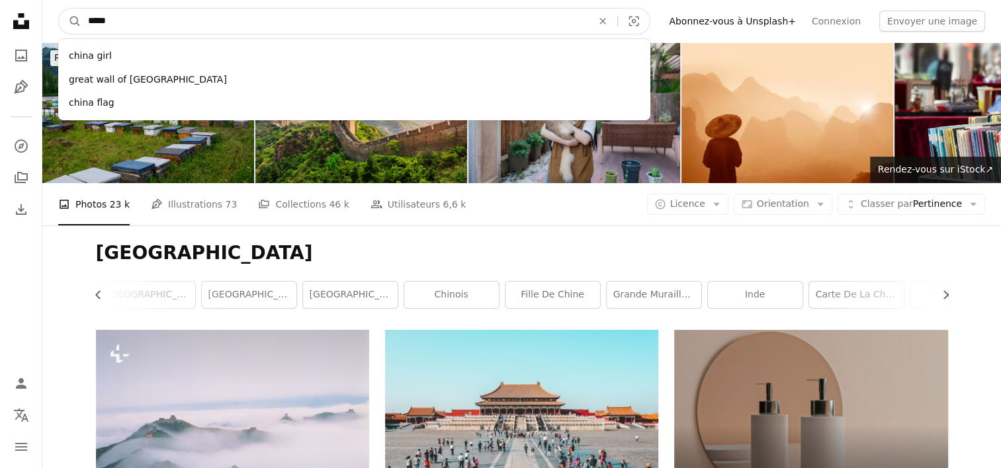
click at [160, 22] on input "*****" at bounding box center [334, 21] width 507 height 25
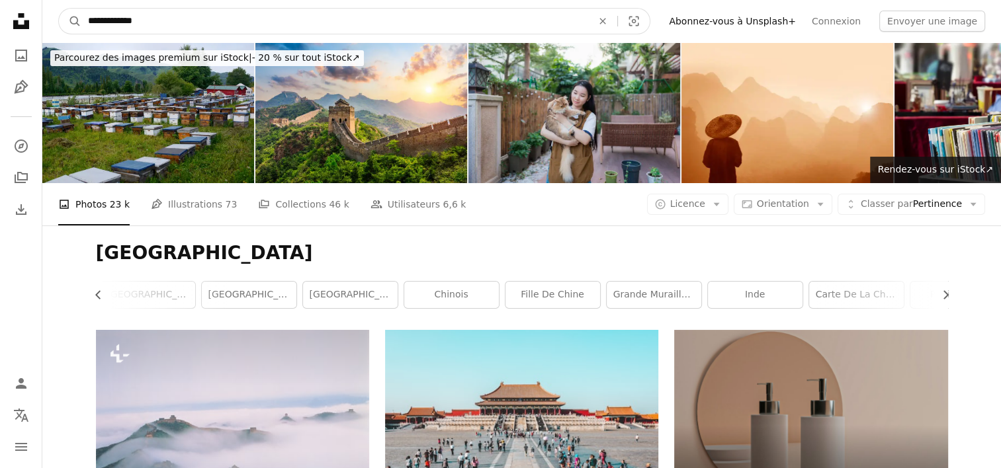
type input "**********"
click at [59, 9] on button "A magnifying glass" at bounding box center [70, 21] width 22 height 25
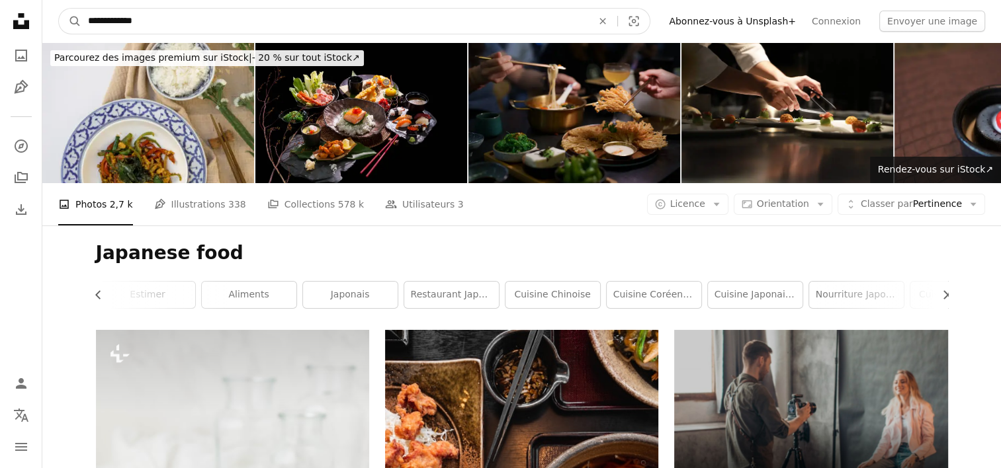
click at [181, 16] on input "**********" at bounding box center [334, 21] width 507 height 25
type input "**********"
click at [59, 9] on button "A magnifying glass" at bounding box center [70, 21] width 22 height 25
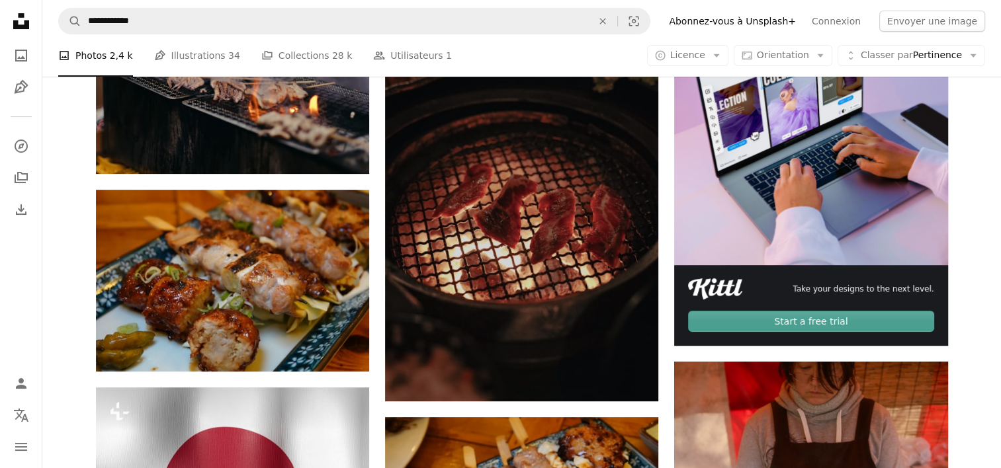
scroll to position [397, 0]
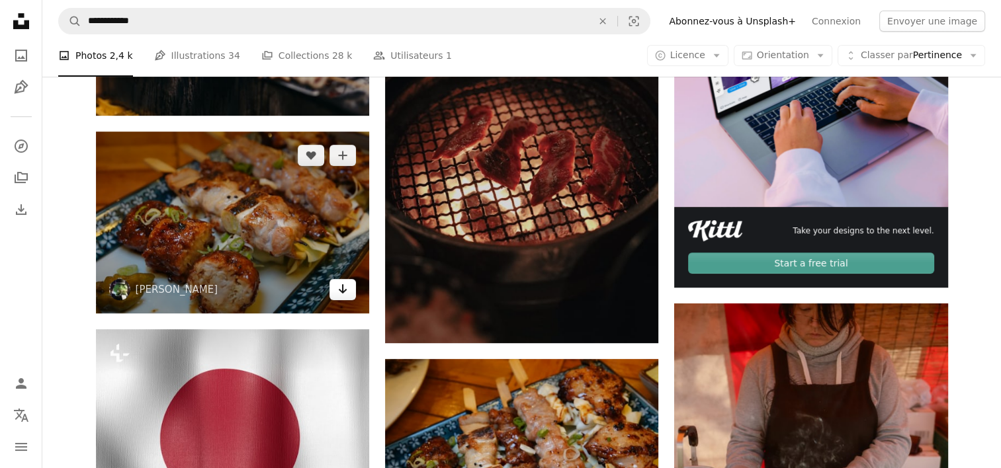
click at [343, 292] on icon "Télécharger" at bounding box center [343, 288] width 9 height 9
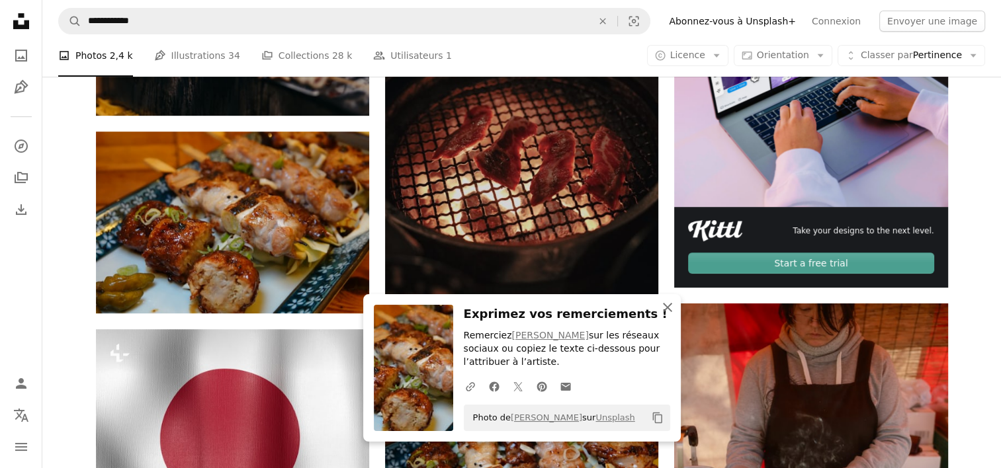
click at [666, 312] on icon "button" at bounding box center [667, 307] width 9 height 9
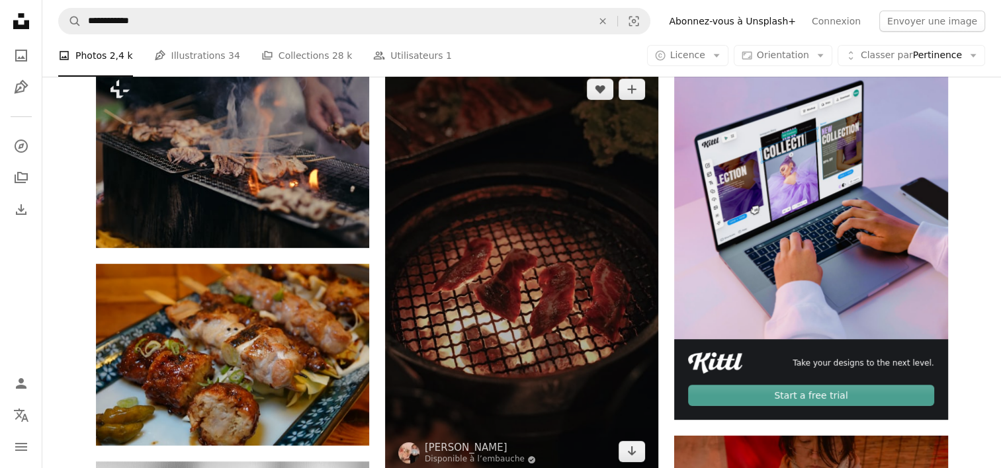
scroll to position [198, 0]
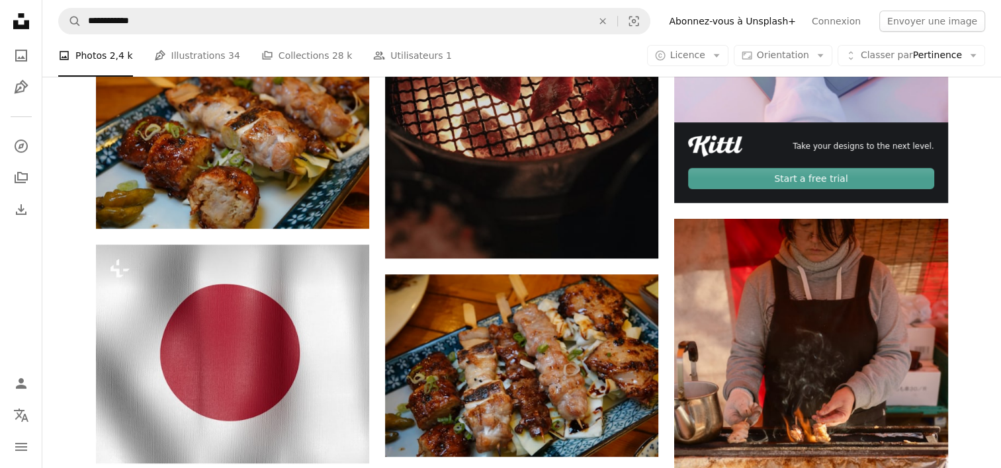
scroll to position [595, 0]
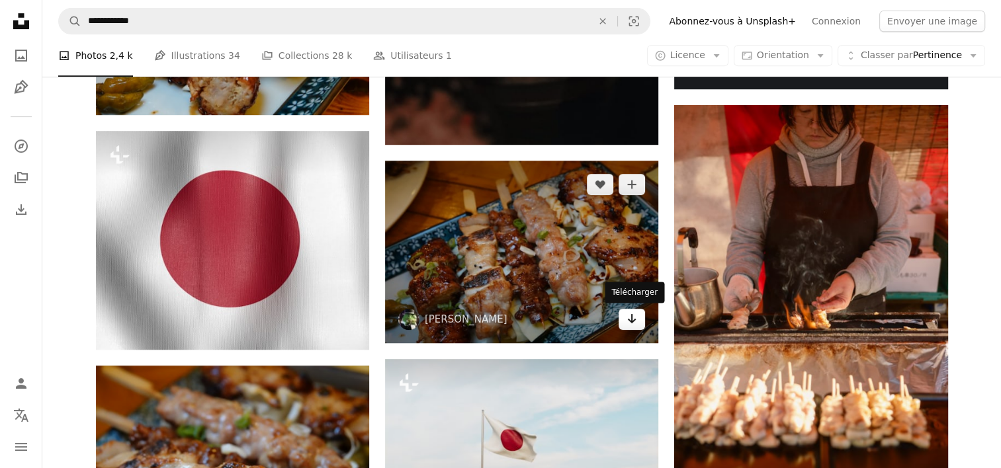
click at [632, 314] on icon "Télécharger" at bounding box center [632, 318] width 9 height 9
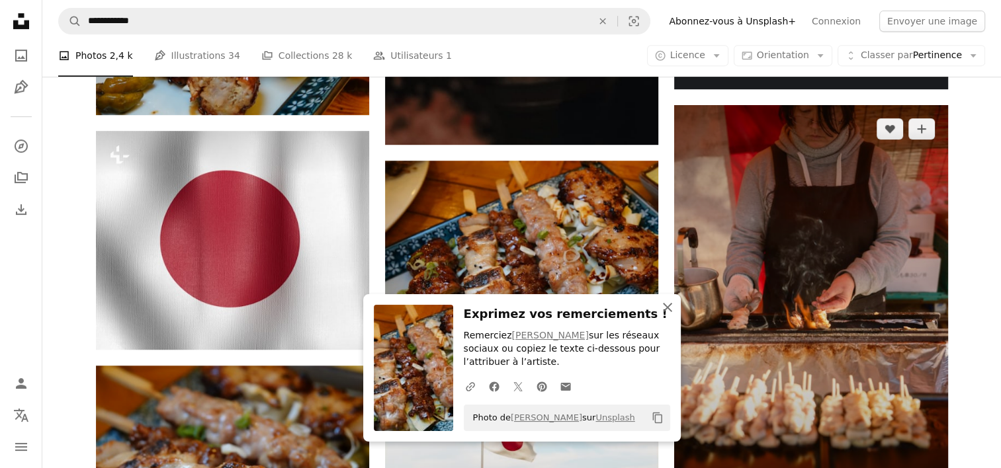
drag, startPoint x: 665, startPoint y: 320, endPoint x: 687, endPoint y: 312, distance: 23.6
click at [665, 312] on icon "button" at bounding box center [667, 307] width 9 height 9
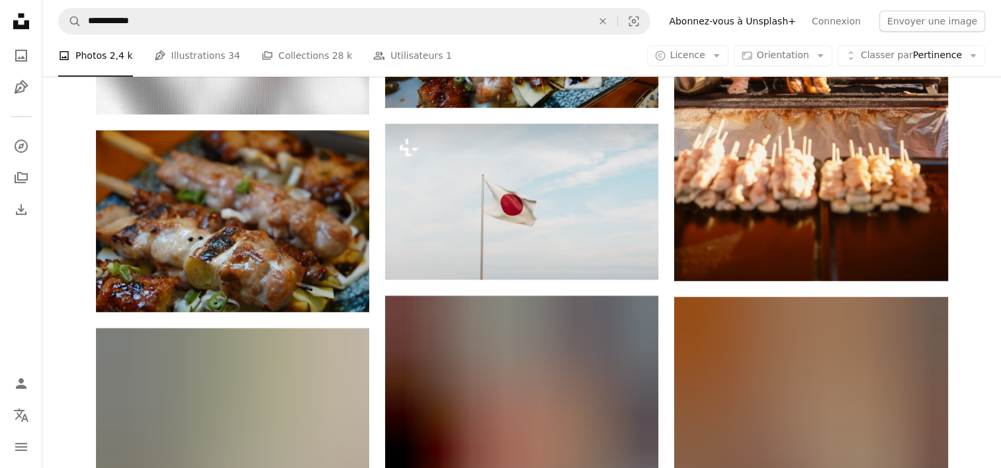
scroll to position [860, 0]
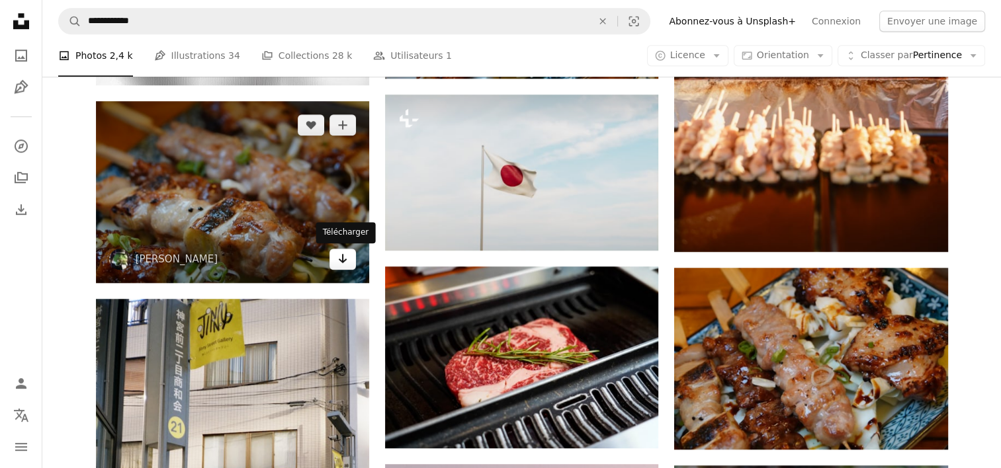
click at [345, 261] on icon "Télécharger" at bounding box center [343, 258] width 9 height 9
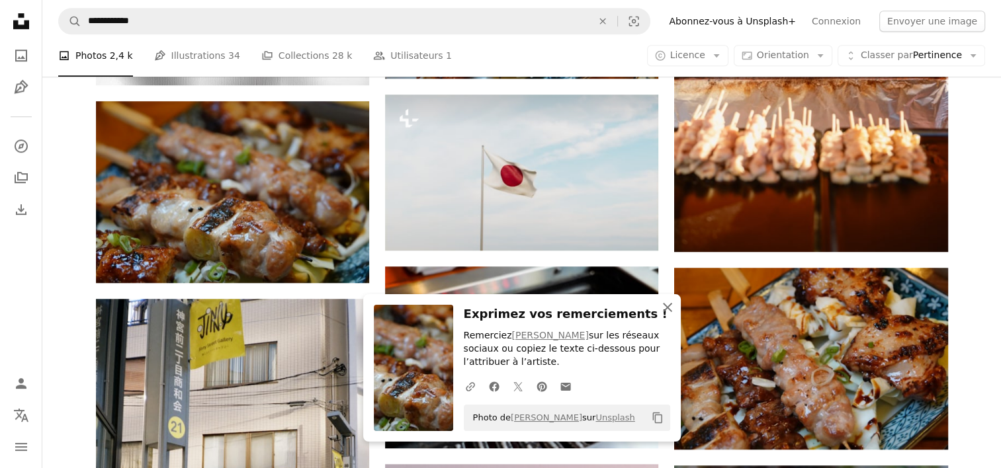
click at [667, 316] on icon "An X shape" at bounding box center [668, 308] width 16 height 16
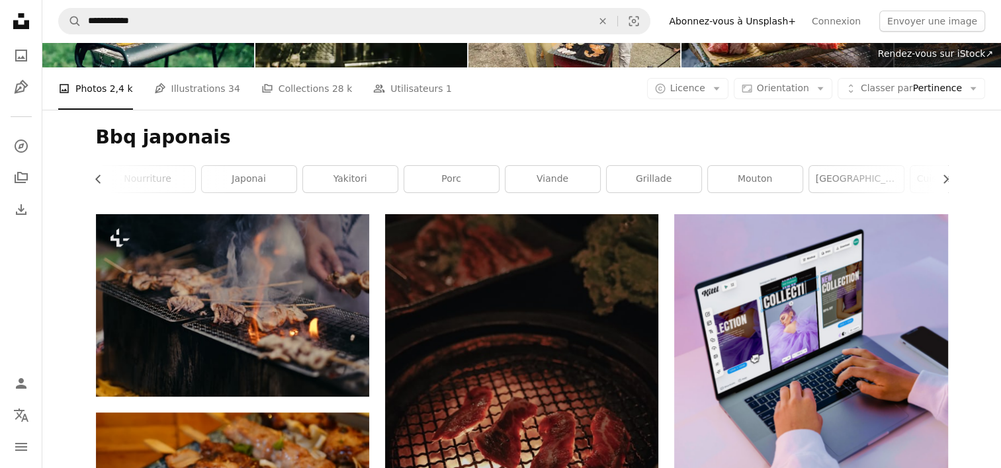
scroll to position [0, 0]
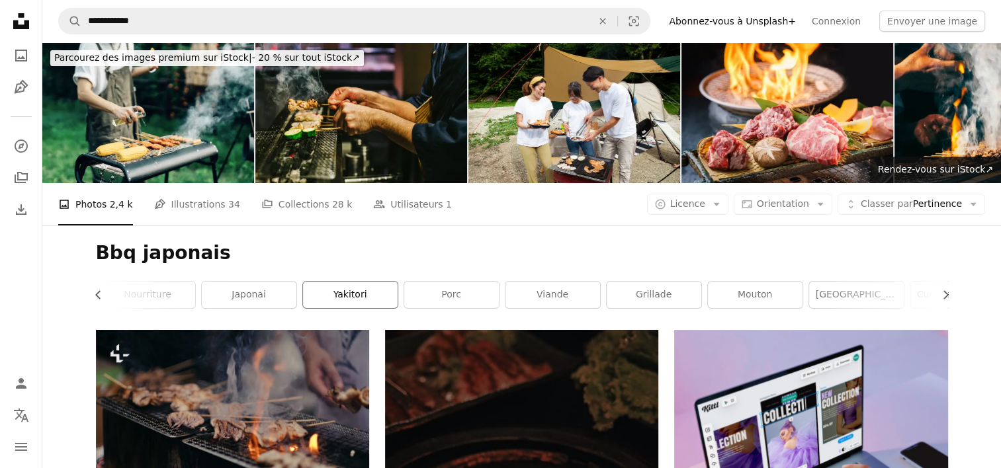
click at [361, 288] on link "Yakitori" at bounding box center [350, 295] width 95 height 26
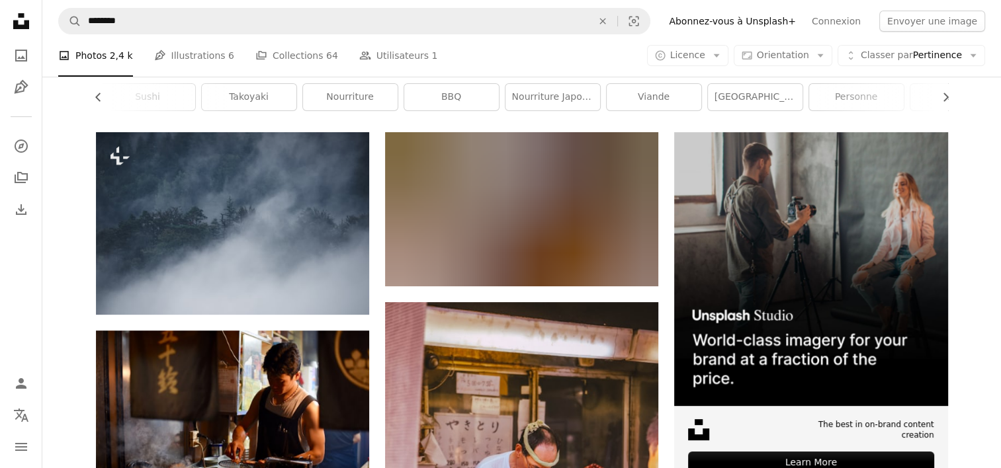
scroll to position [198, 0]
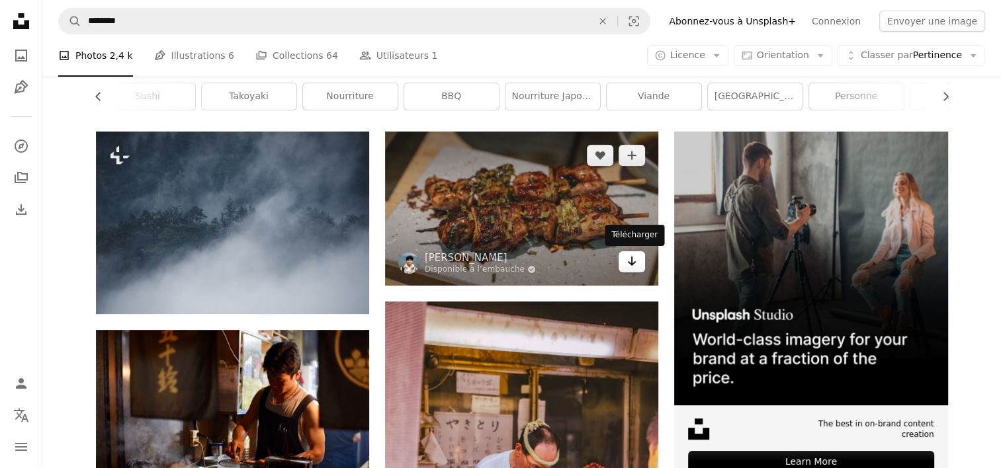
click at [638, 257] on link "Arrow pointing down" at bounding box center [632, 261] width 26 height 21
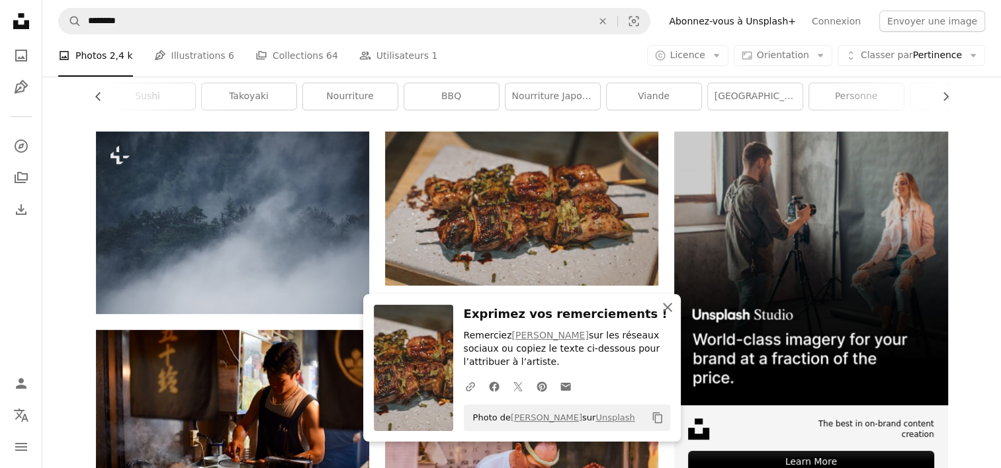
click at [666, 304] on icon "An X shape" at bounding box center [668, 308] width 16 height 16
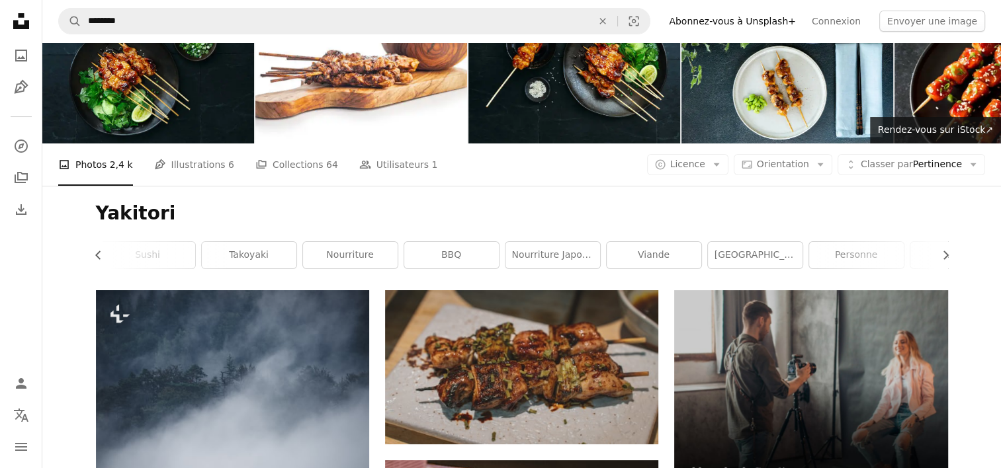
scroll to position [0, 0]
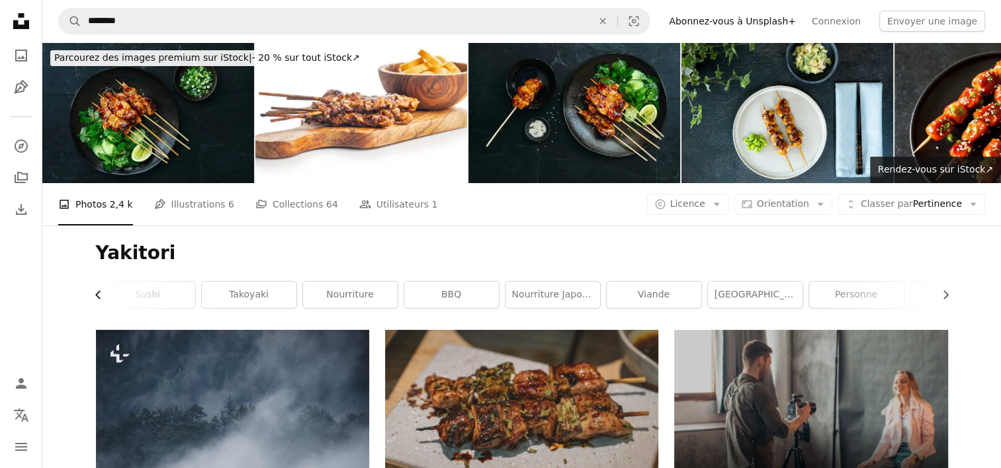
click at [95, 293] on icon "Chevron left" at bounding box center [98, 294] width 13 height 13
click at [124, 298] on link "Izakaya" at bounding box center [144, 295] width 95 height 26
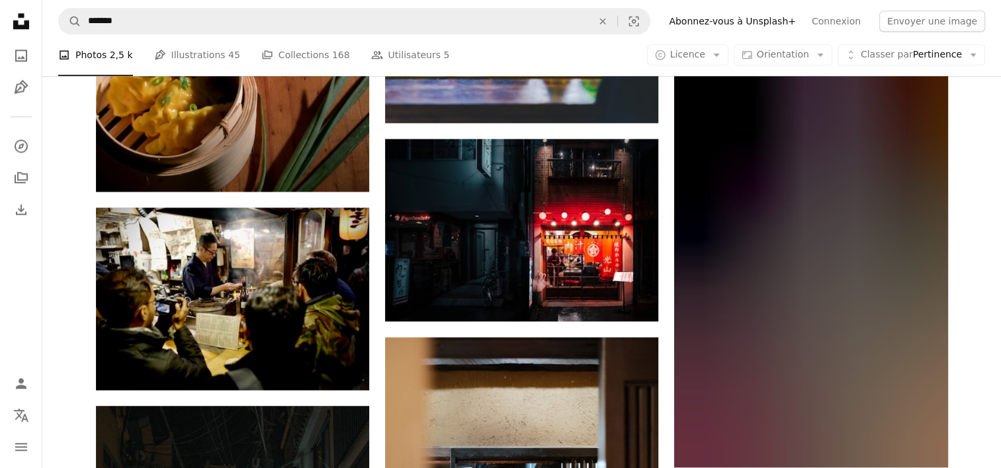
scroll to position [1522, 0]
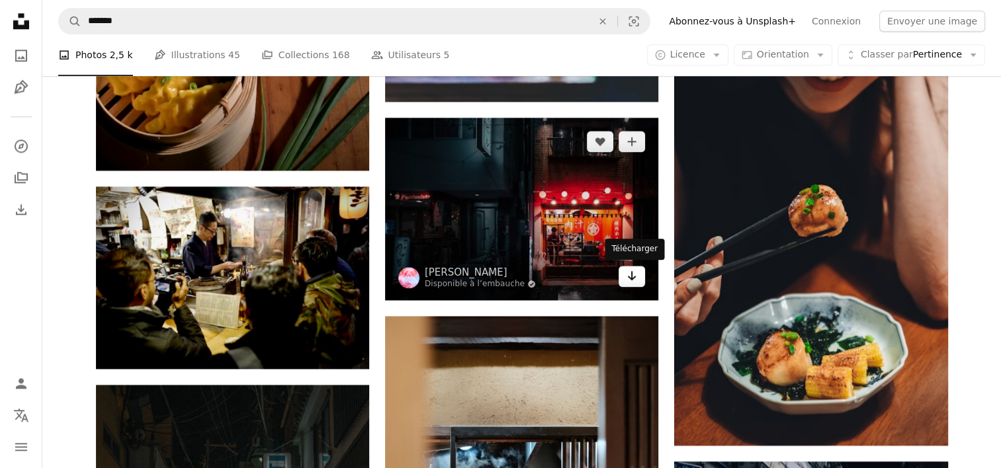
click at [630, 278] on icon "Télécharger" at bounding box center [632, 275] width 9 height 9
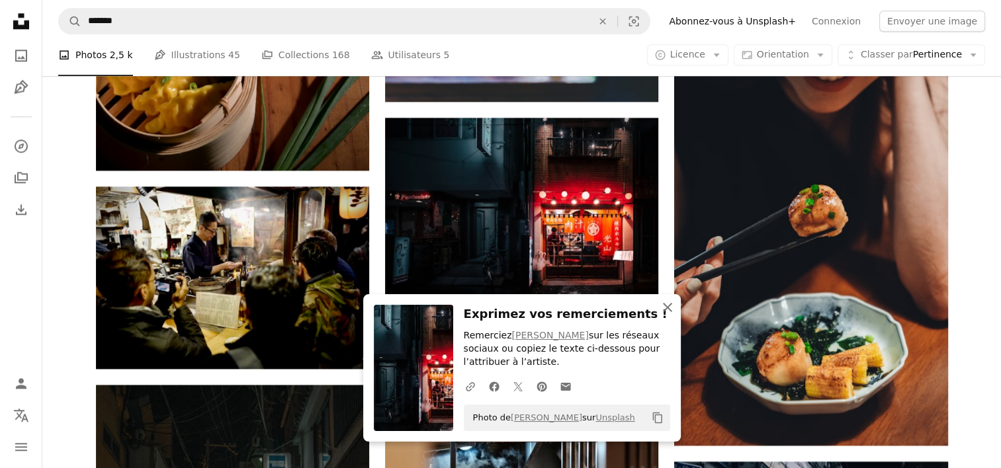
click at [669, 310] on icon "button" at bounding box center [667, 307] width 9 height 9
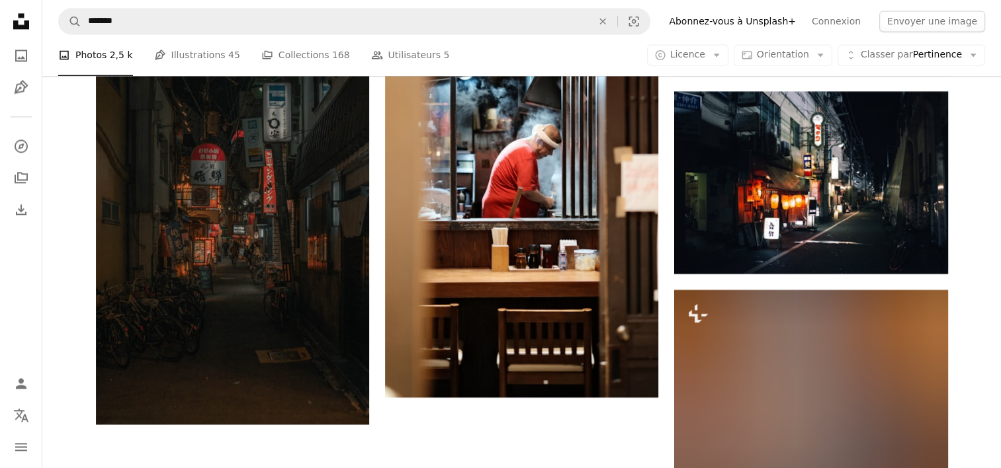
scroll to position [1918, 0]
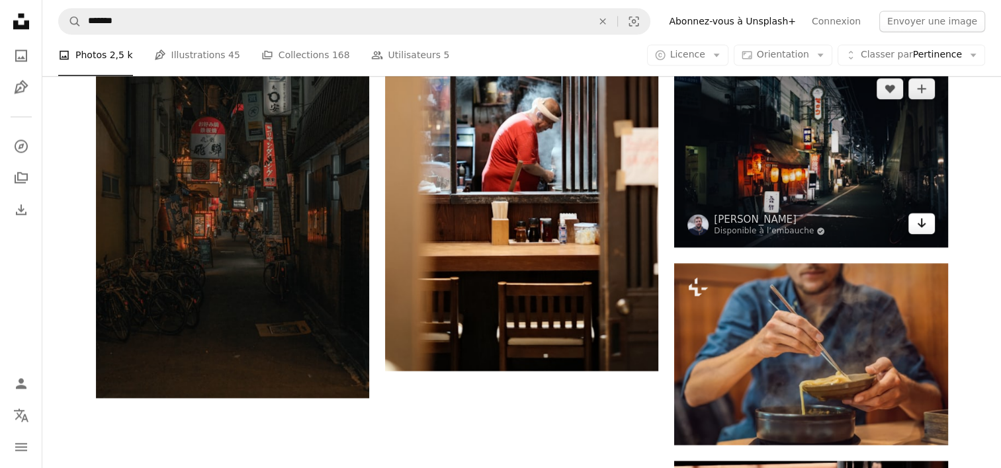
click at [921, 225] on icon "Télécharger" at bounding box center [921, 222] width 9 height 9
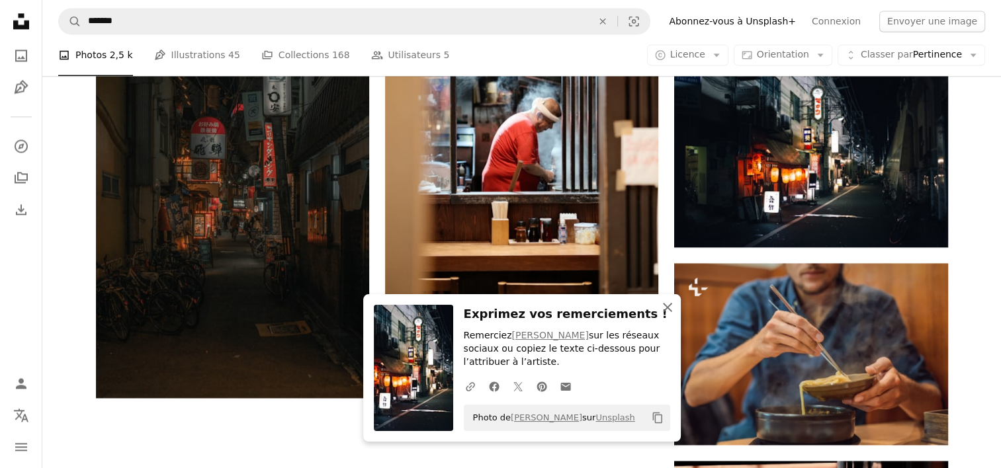
drag, startPoint x: 666, startPoint y: 312, endPoint x: 679, endPoint y: 307, distance: 14.0
click at [666, 312] on icon "An X shape" at bounding box center [668, 308] width 16 height 16
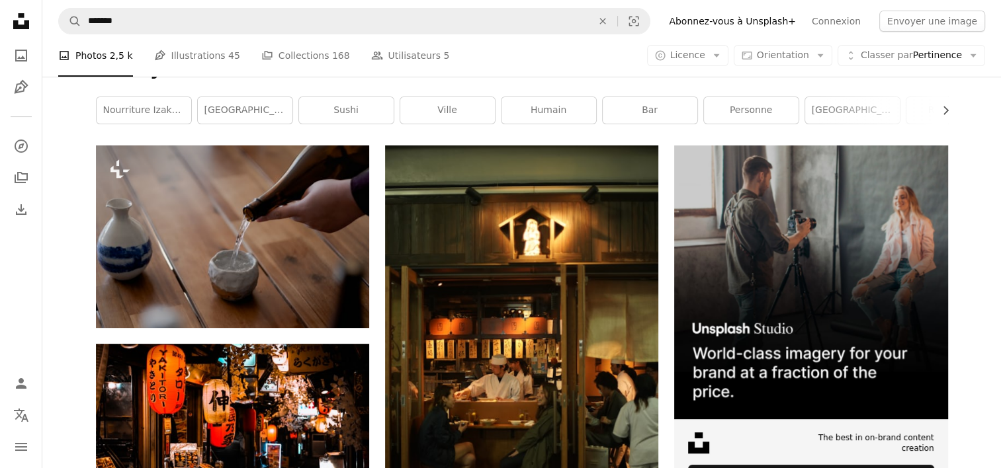
scroll to position [0, 0]
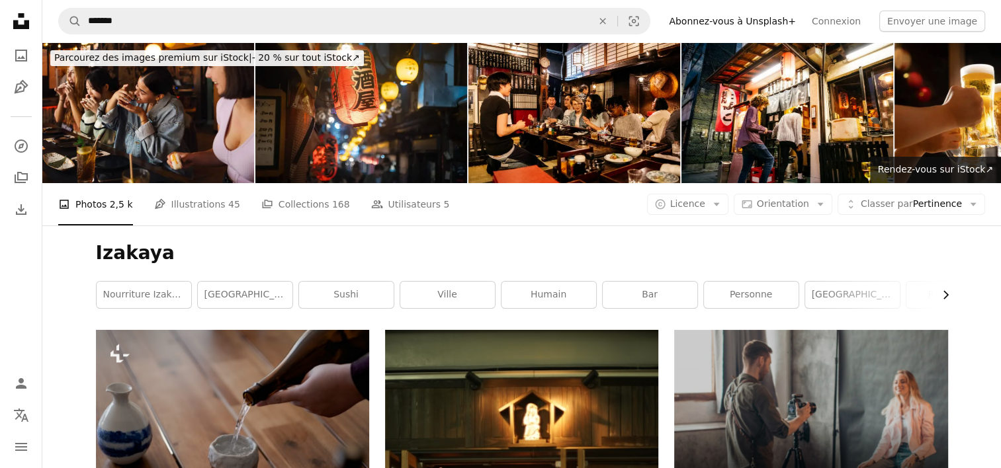
click at [947, 291] on icon "Chevron right" at bounding box center [945, 294] width 13 height 13
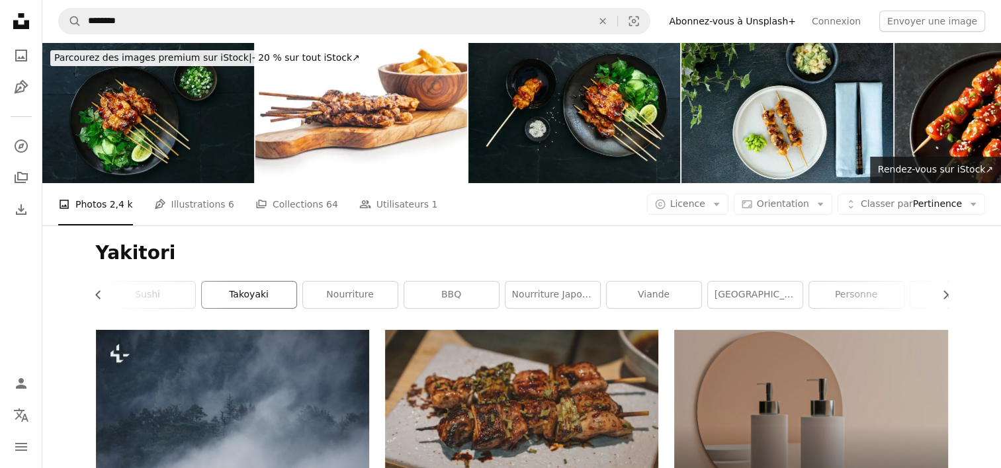
click at [263, 296] on link "Takoyaki" at bounding box center [249, 295] width 95 height 26
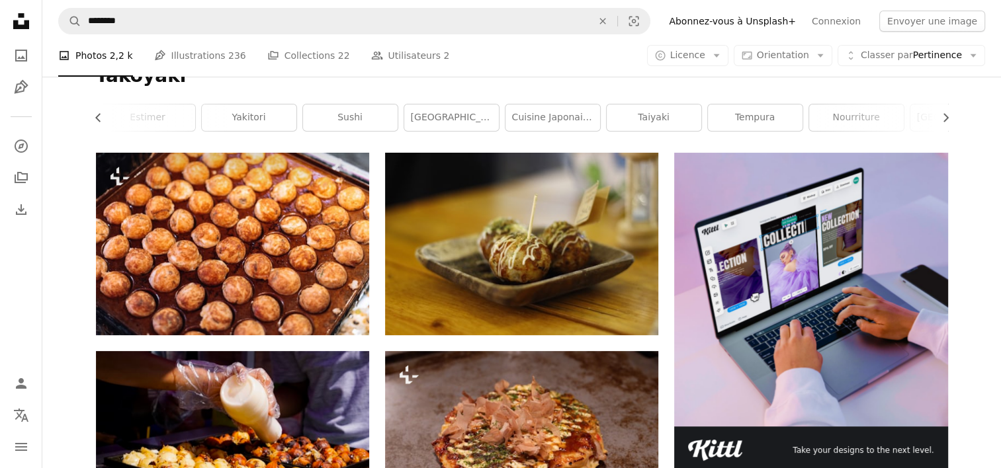
scroll to position [198, 0]
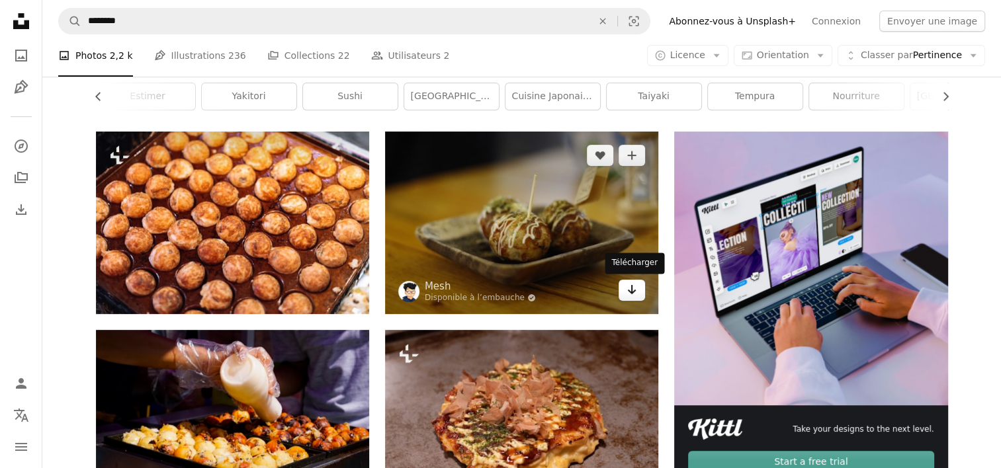
click at [634, 291] on icon "Télécharger" at bounding box center [632, 289] width 9 height 9
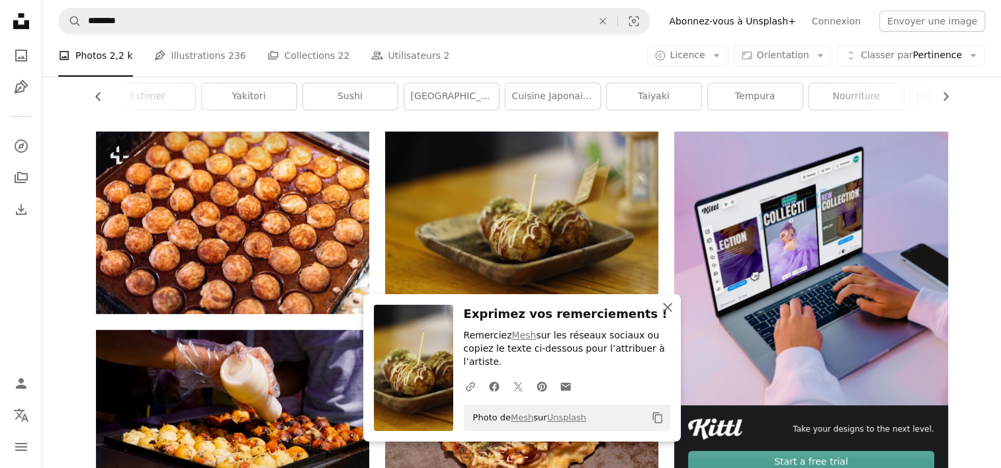
click at [666, 316] on icon "An X shape" at bounding box center [668, 308] width 16 height 16
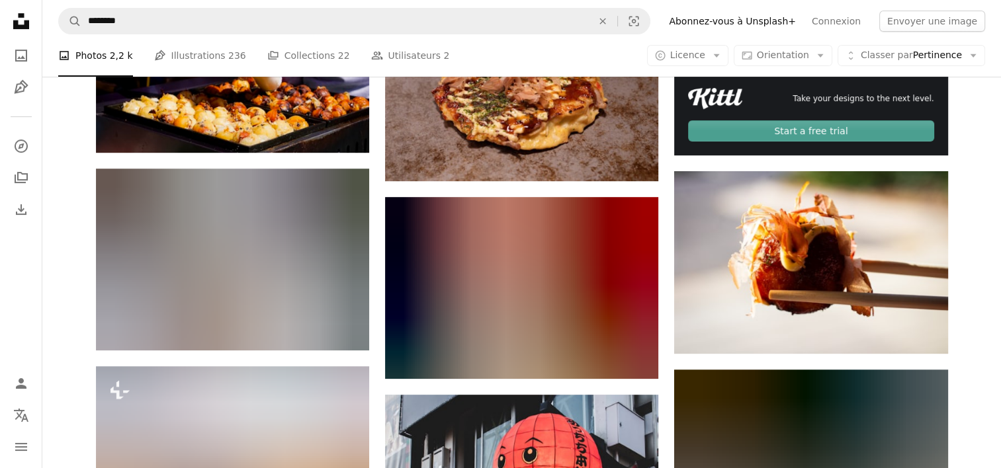
scroll to position [595, 0]
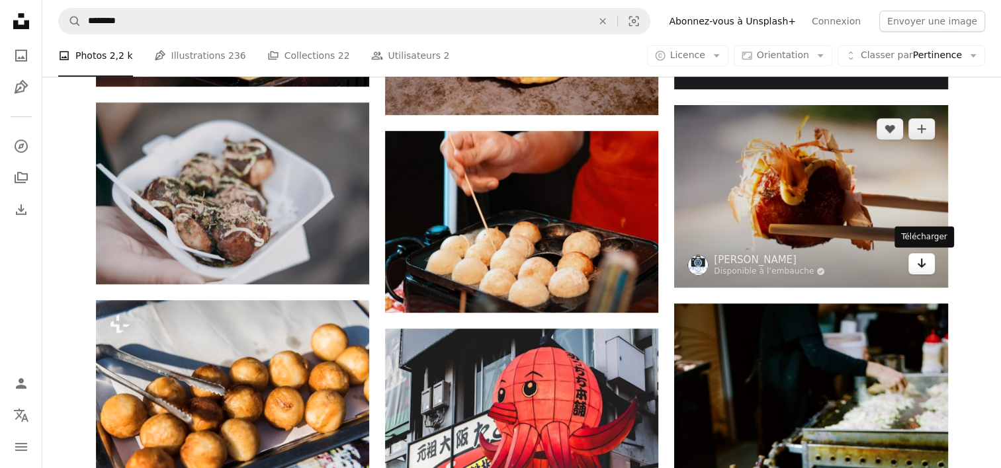
click at [918, 265] on icon "Télécharger" at bounding box center [921, 263] width 9 height 9
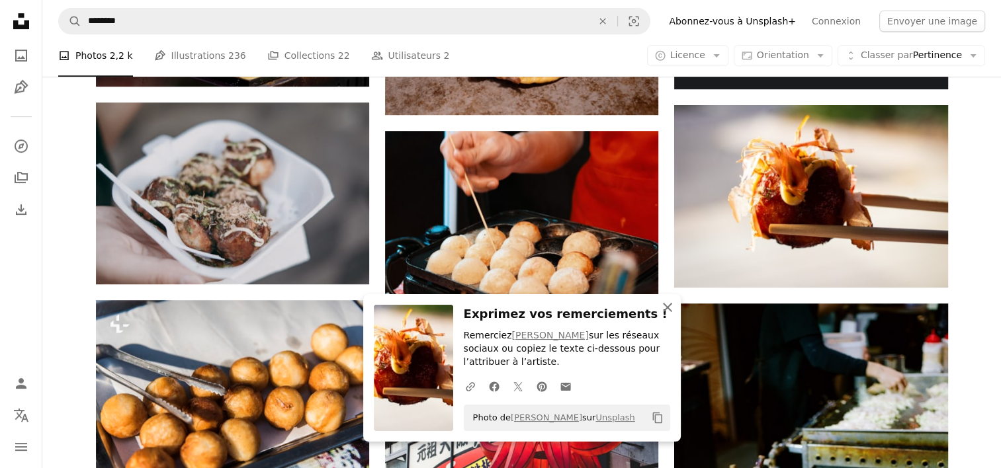
click at [664, 308] on icon "An X shape" at bounding box center [668, 308] width 16 height 16
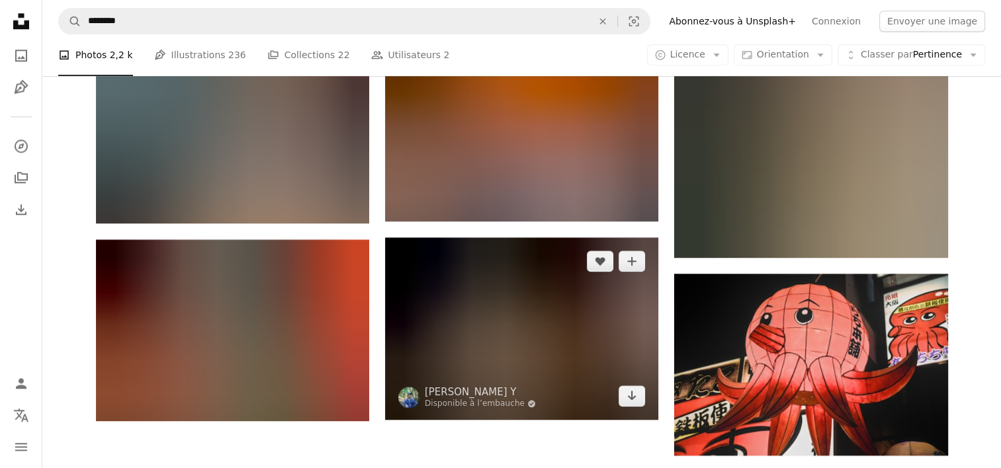
scroll to position [1522, 0]
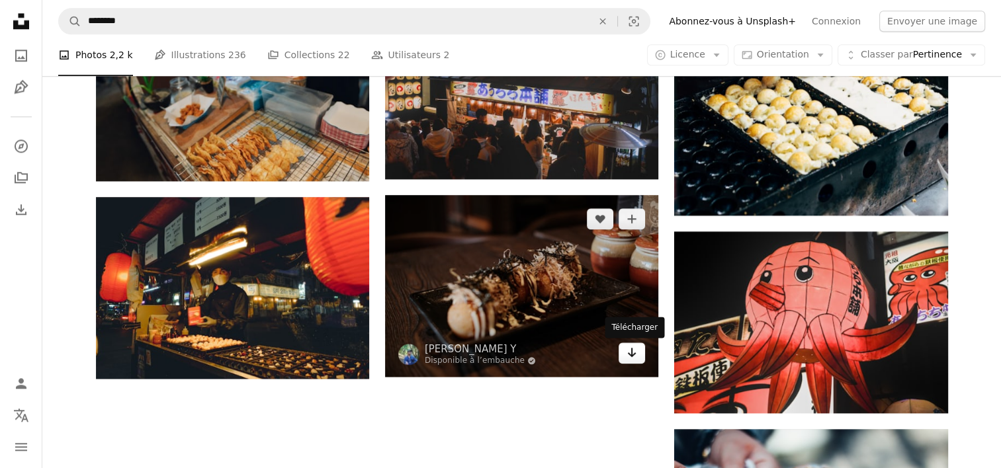
click at [630, 349] on icon "Arrow pointing down" at bounding box center [631, 353] width 11 height 16
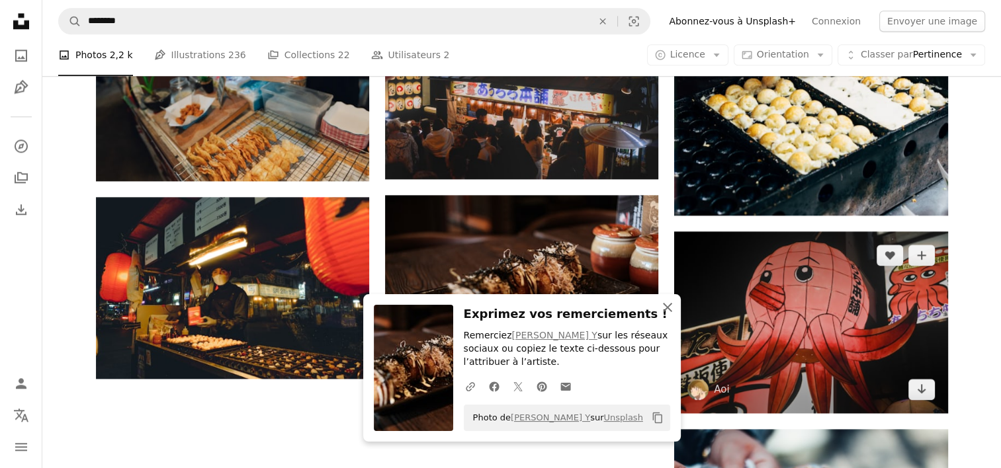
drag, startPoint x: 665, startPoint y: 310, endPoint x: 709, endPoint y: 298, distance: 46.1
click at [665, 310] on icon "An X shape" at bounding box center [668, 308] width 16 height 16
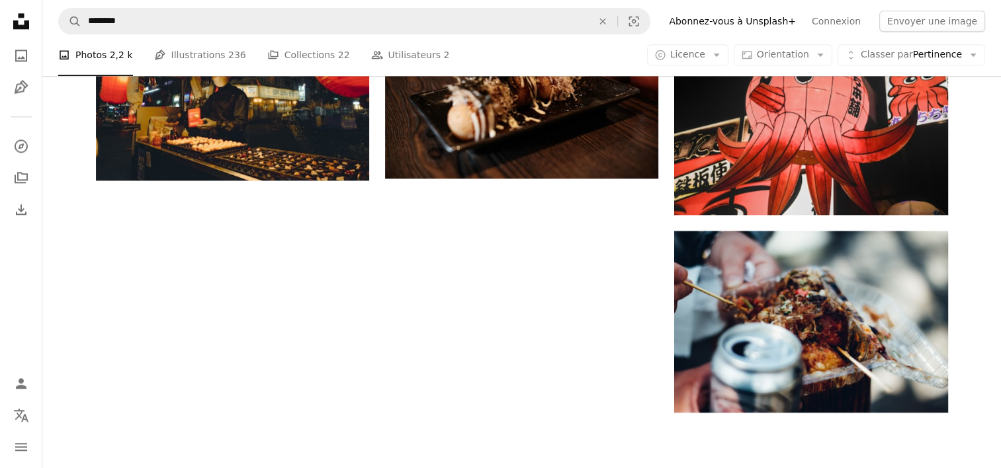
scroll to position [1852, 0]
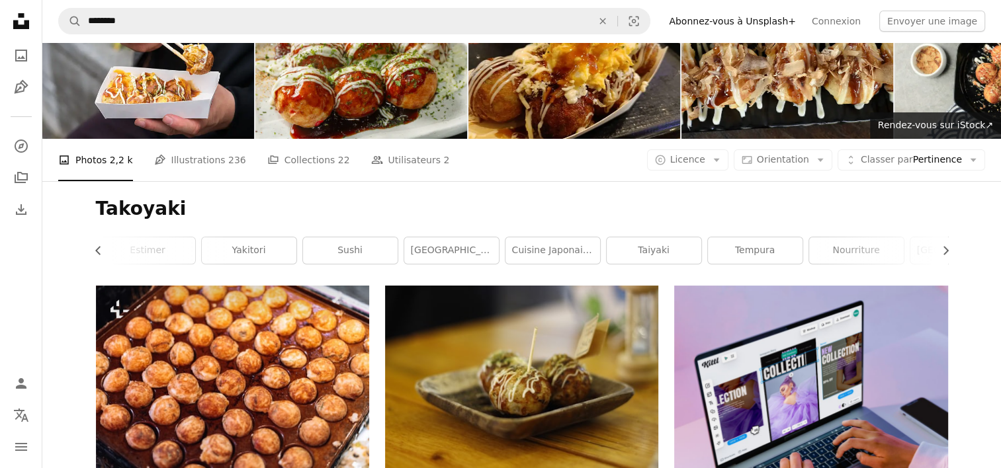
scroll to position [0, 0]
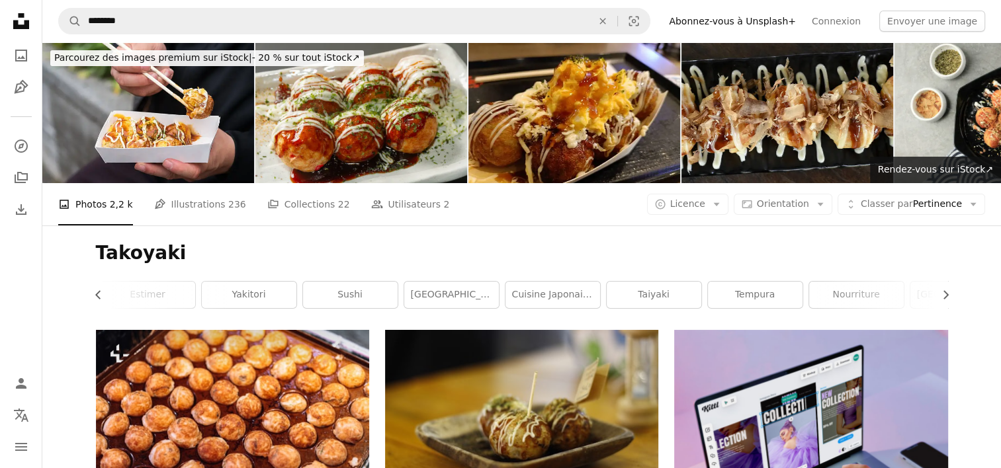
click at [656, 291] on link "Taiyaki" at bounding box center [654, 295] width 95 height 26
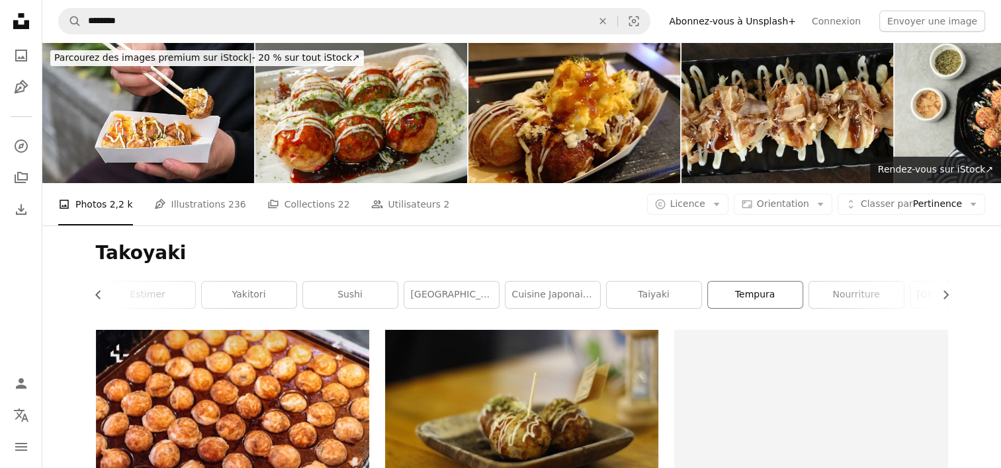
click at [791, 288] on link "tempura" at bounding box center [755, 295] width 95 height 26
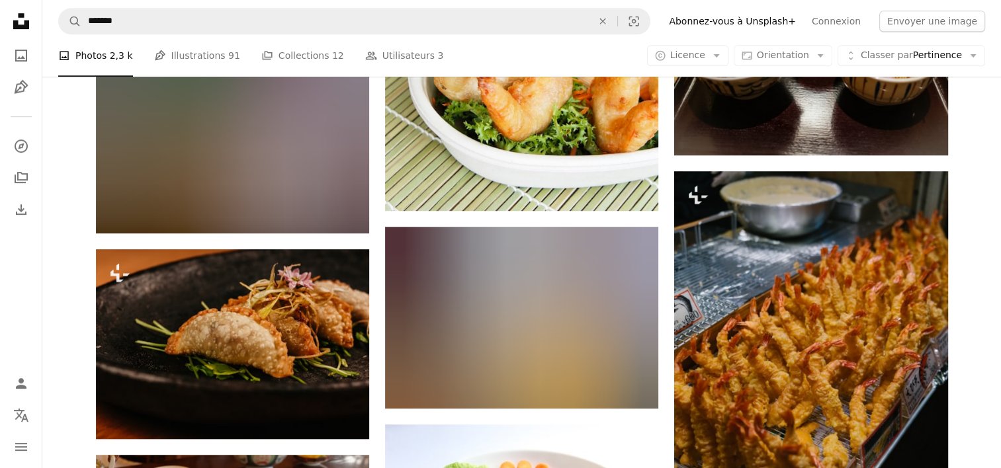
scroll to position [662, 0]
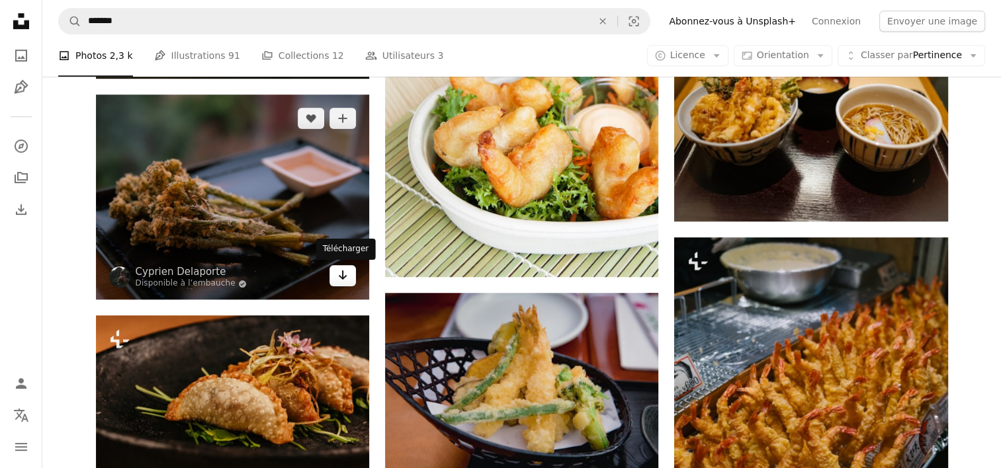
click at [346, 273] on icon "Arrow pointing down" at bounding box center [342, 275] width 11 height 16
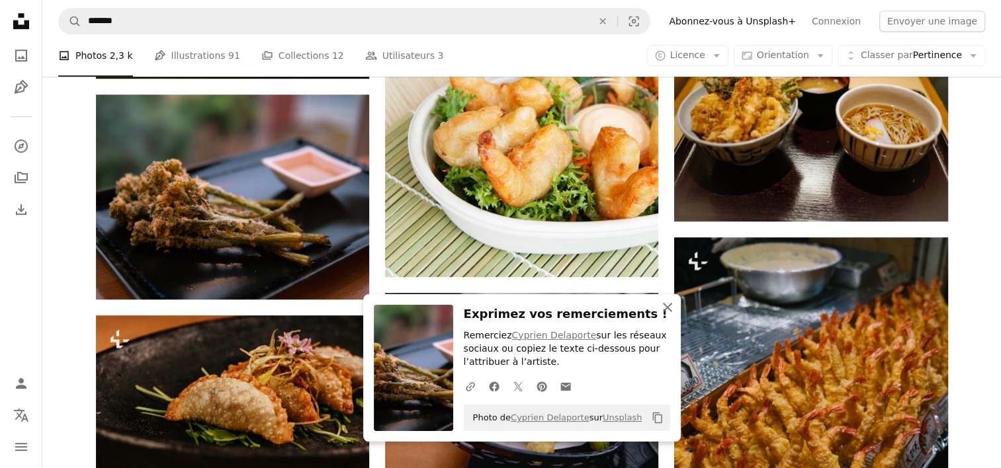
click at [667, 306] on icon "An X shape" at bounding box center [668, 308] width 16 height 16
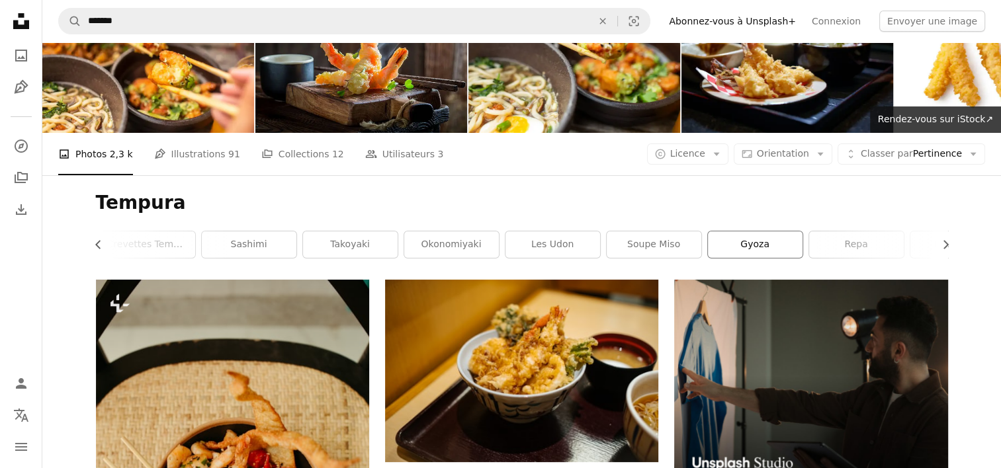
scroll to position [0, 0]
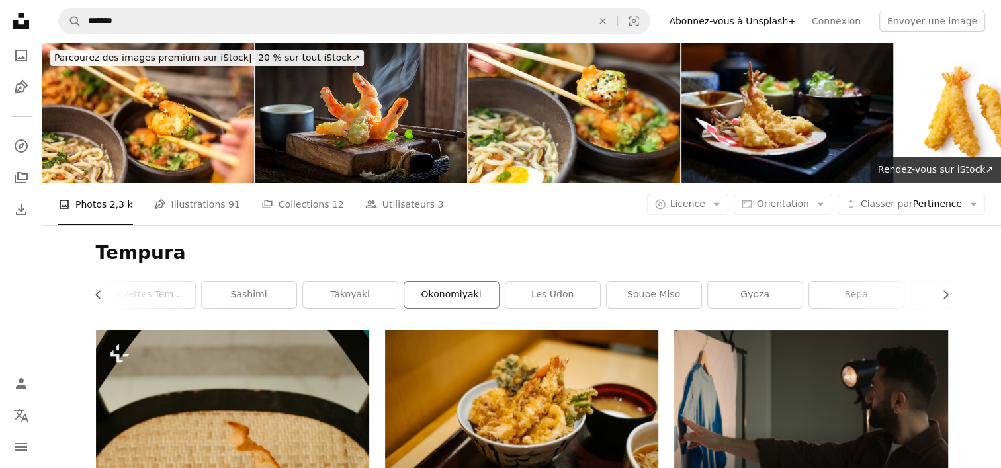
click at [452, 296] on link "okonomiyaki" at bounding box center [451, 295] width 95 height 26
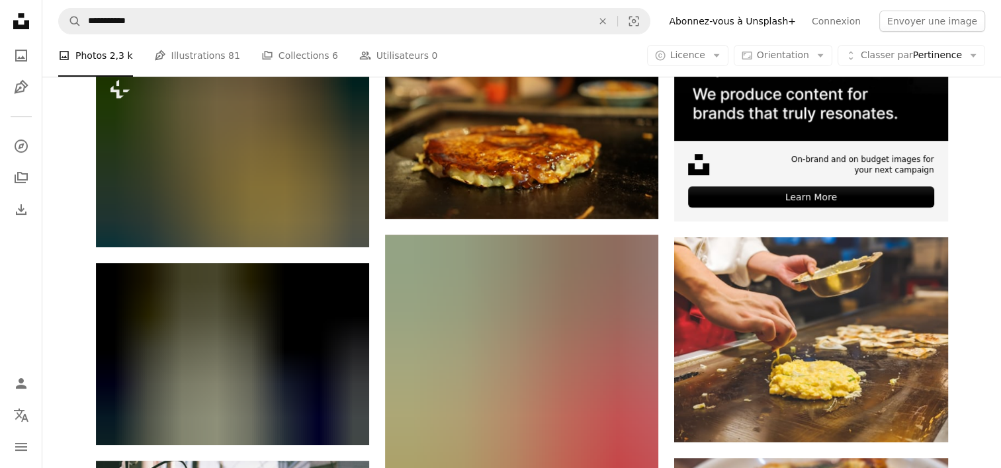
scroll to position [66, 0]
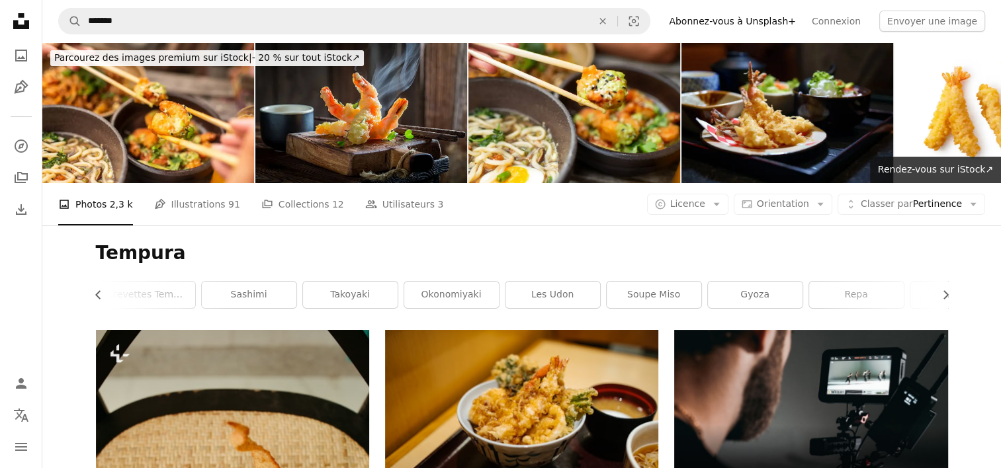
click at [664, 298] on link "soupe miso" at bounding box center [654, 295] width 95 height 26
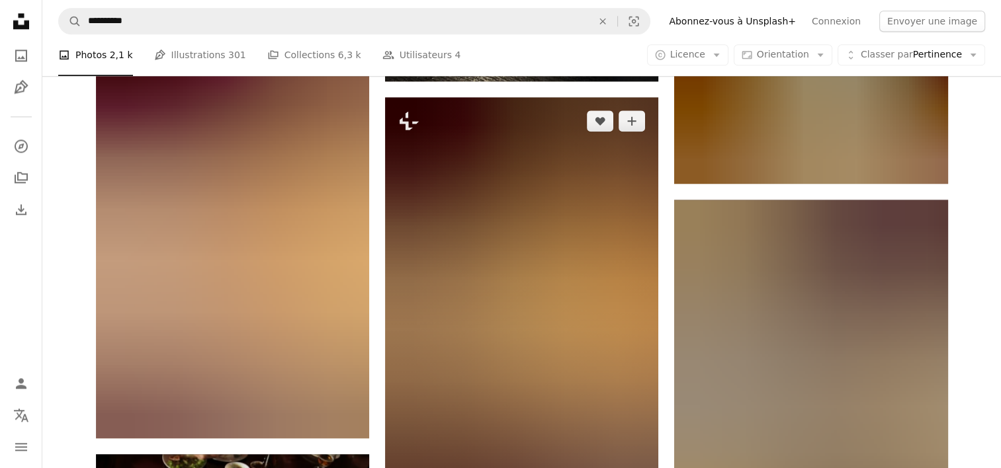
scroll to position [1720, 0]
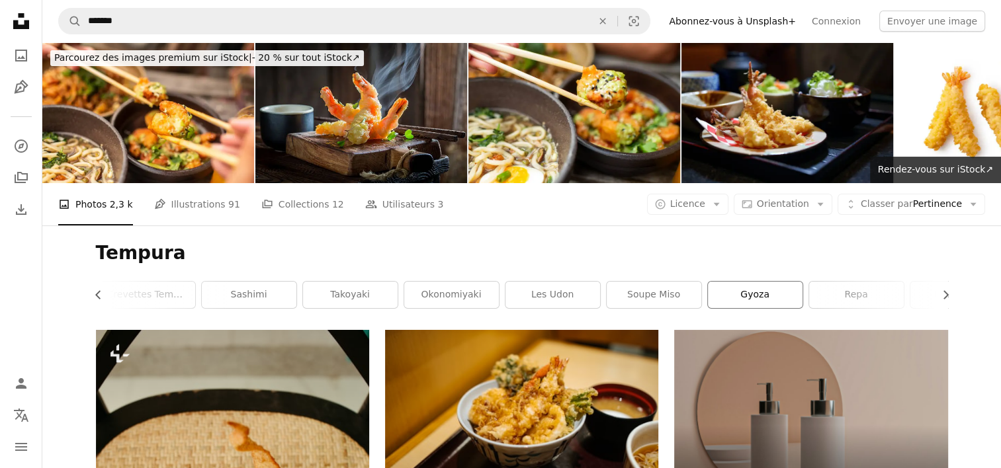
click at [757, 294] on link "Gyoza" at bounding box center [755, 295] width 95 height 26
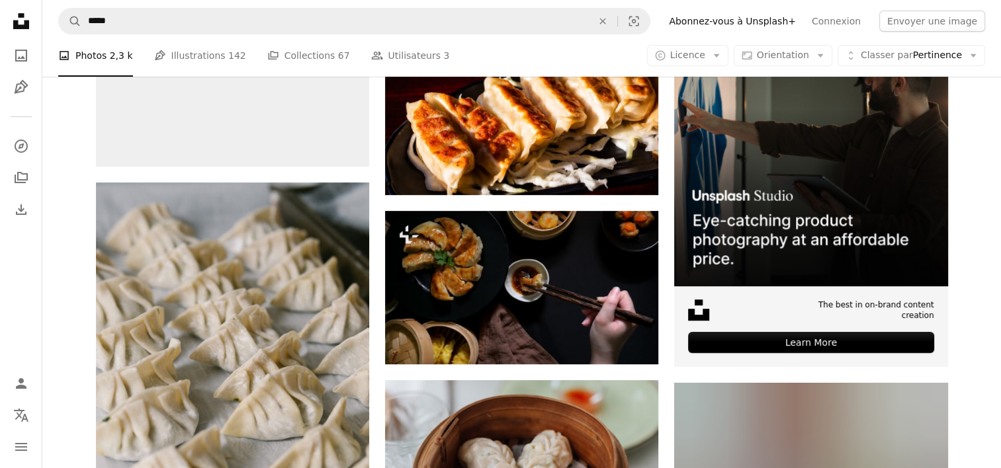
scroll to position [66, 0]
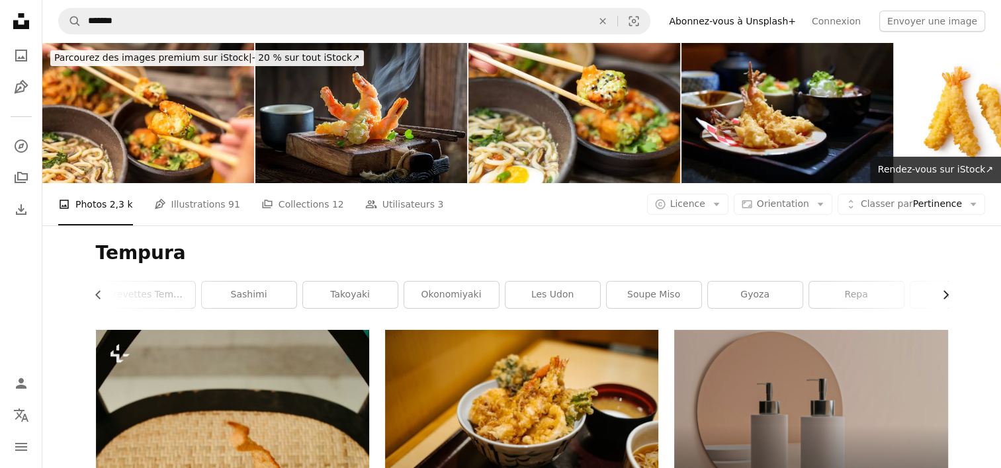
click at [943, 296] on icon "Chevron right" at bounding box center [945, 294] width 13 height 13
click at [99, 294] on icon "Chevron left" at bounding box center [98, 294] width 13 height 13
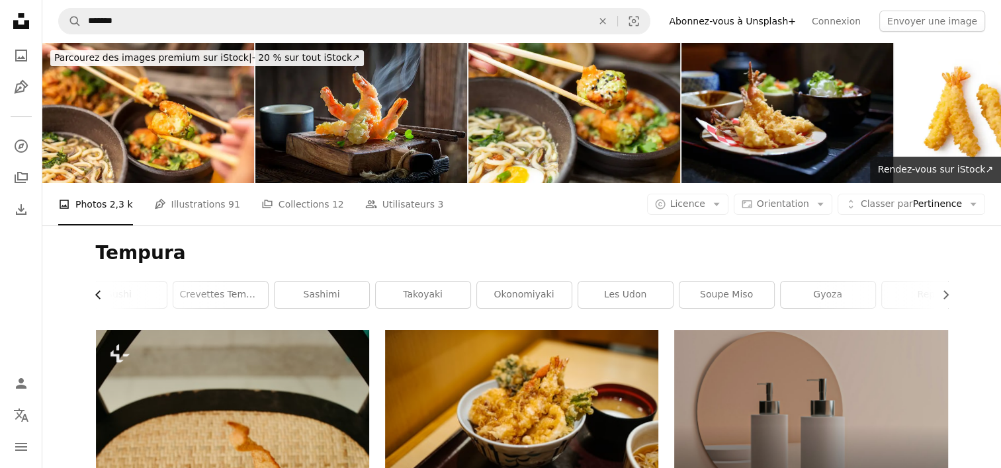
click at [99, 294] on icon "Chevron left" at bounding box center [98, 294] width 13 height 13
click at [99, 294] on link "estimer" at bounding box center [144, 295] width 95 height 26
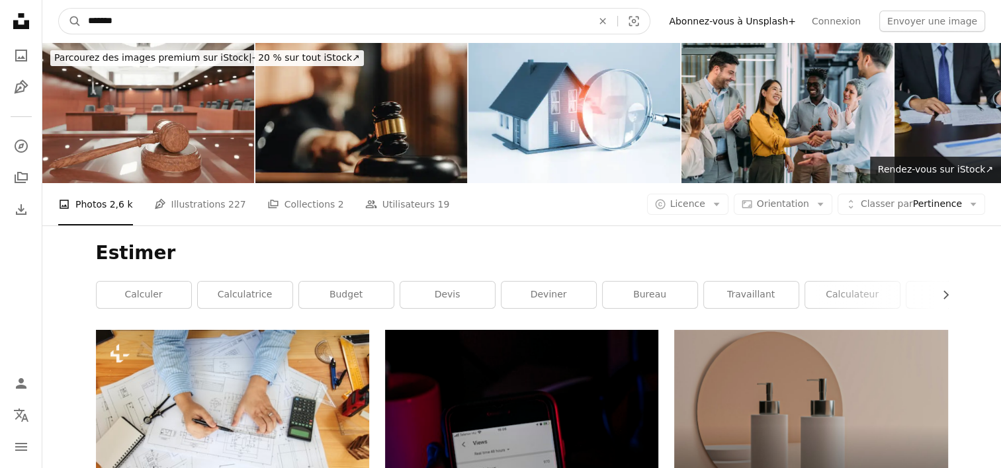
click at [185, 17] on input "*******" at bounding box center [334, 21] width 507 height 25
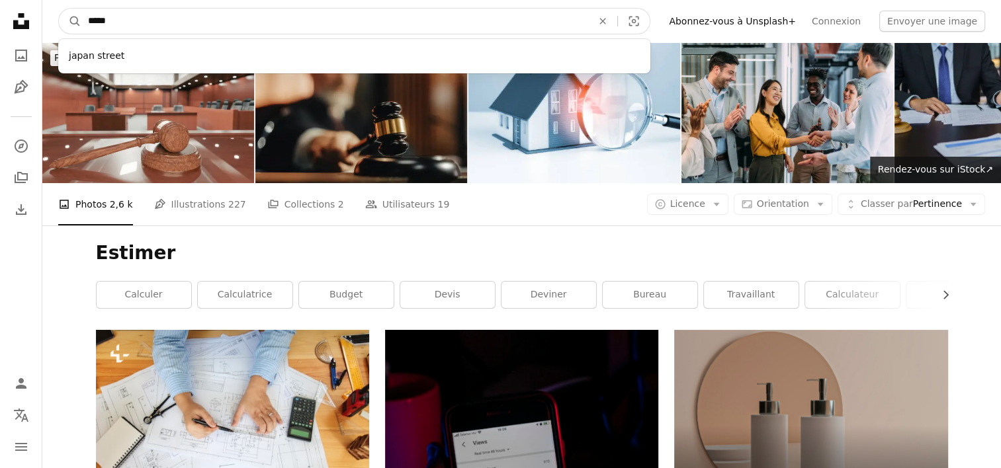
type input "*****"
click at [59, 9] on button "A magnifying glass" at bounding box center [70, 21] width 22 height 25
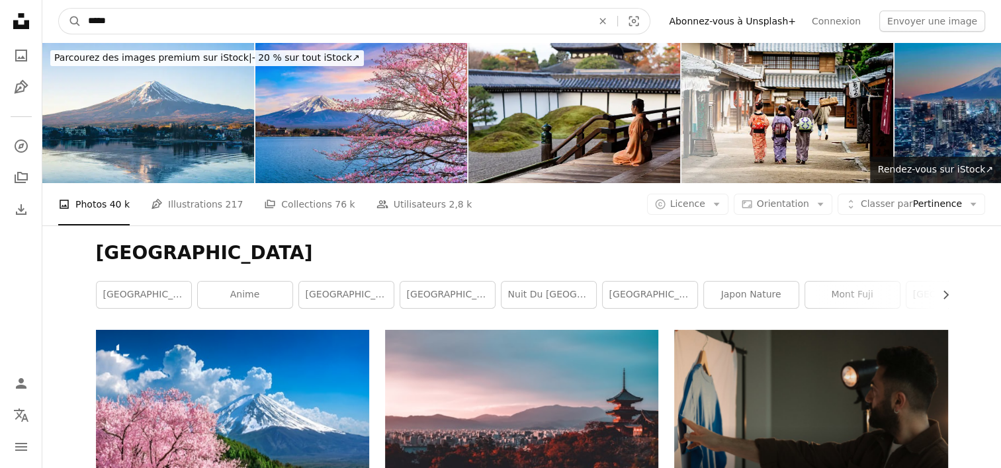
click at [169, 24] on input "*****" at bounding box center [334, 21] width 507 height 25
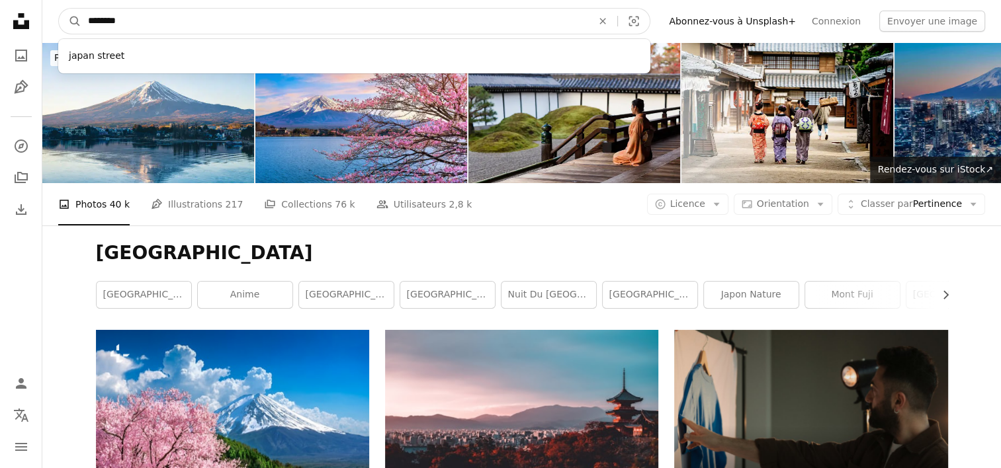
type input "*********"
click button "A magnifying glass" at bounding box center [70, 21] width 22 height 25
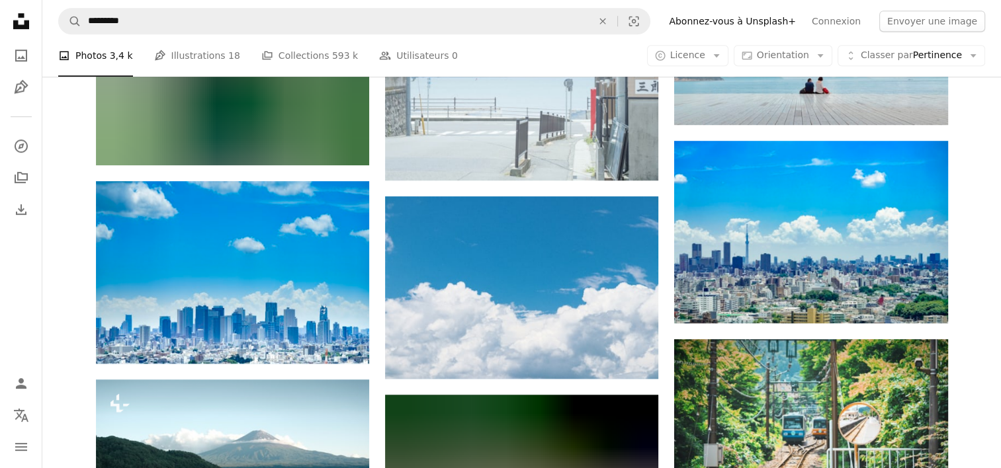
scroll to position [794, 0]
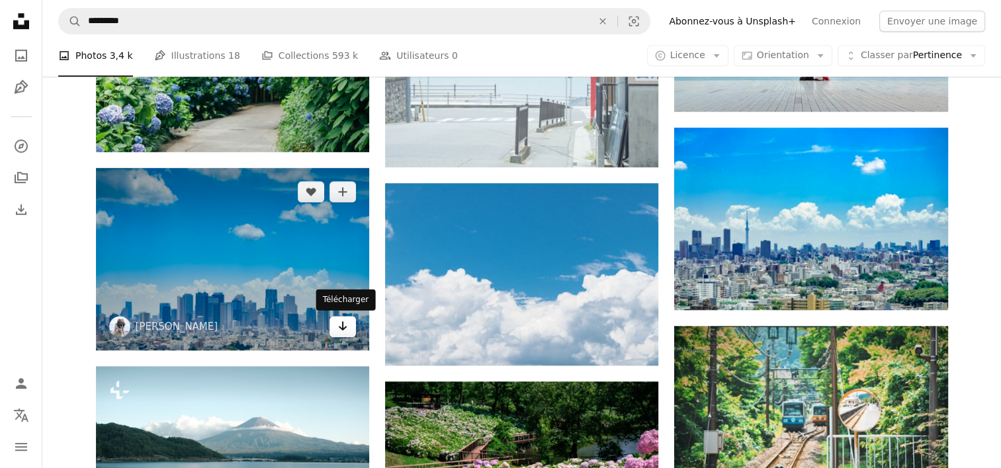
click at [346, 329] on icon "Arrow pointing down" at bounding box center [342, 326] width 11 height 16
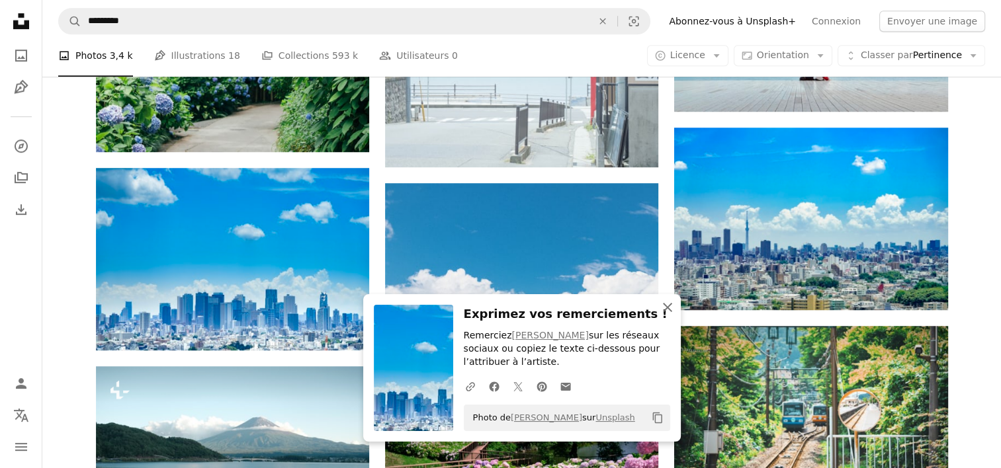
click at [669, 307] on icon "An X shape" at bounding box center [668, 308] width 16 height 16
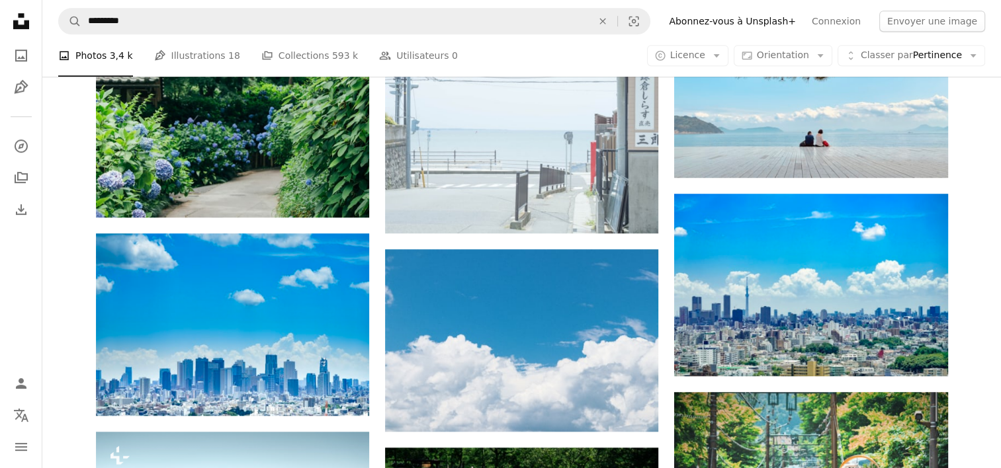
scroll to position [860, 0]
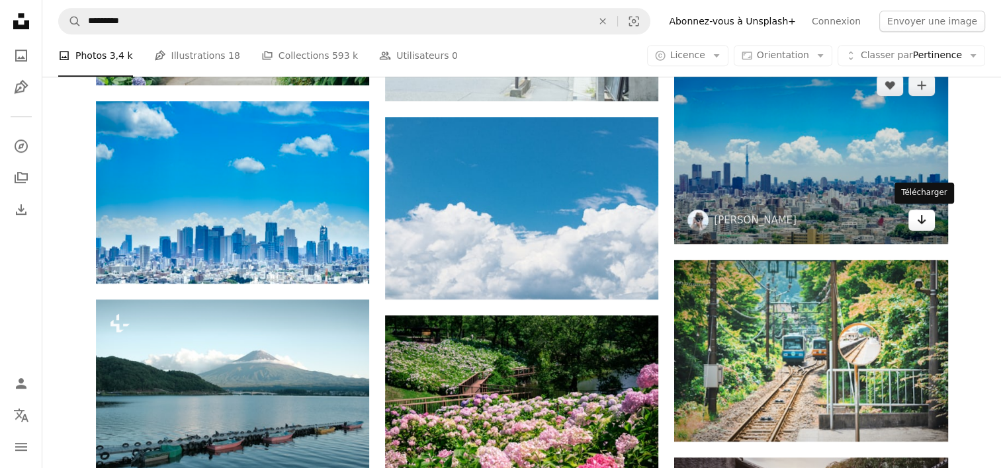
click at [924, 220] on icon "Télécharger" at bounding box center [921, 219] width 9 height 9
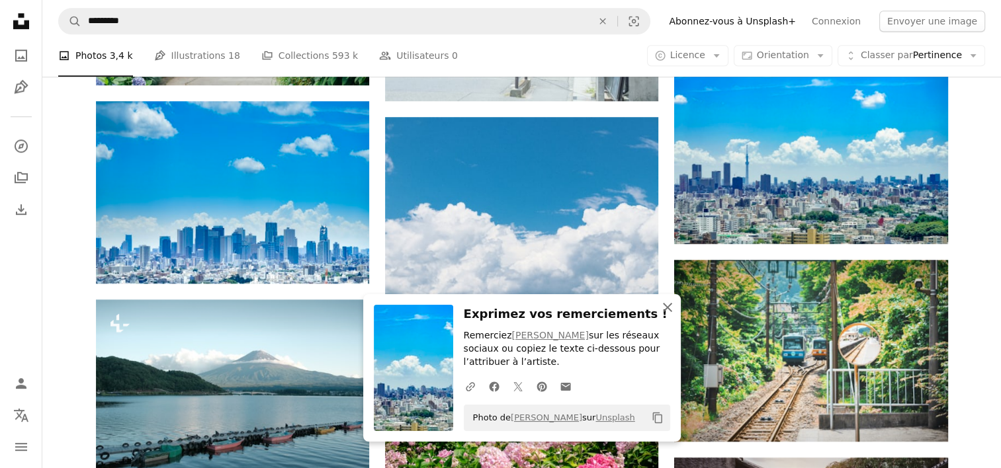
click at [671, 307] on icon "An X shape" at bounding box center [668, 308] width 16 height 16
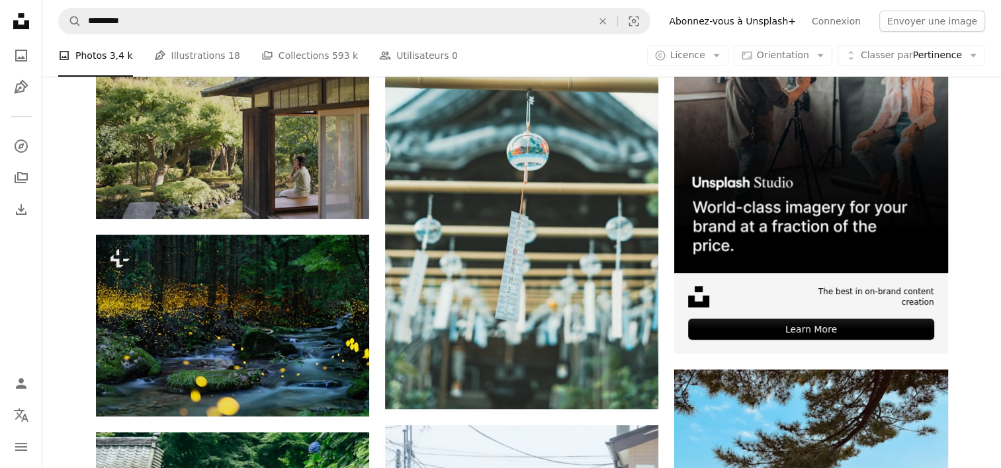
scroll to position [0, 0]
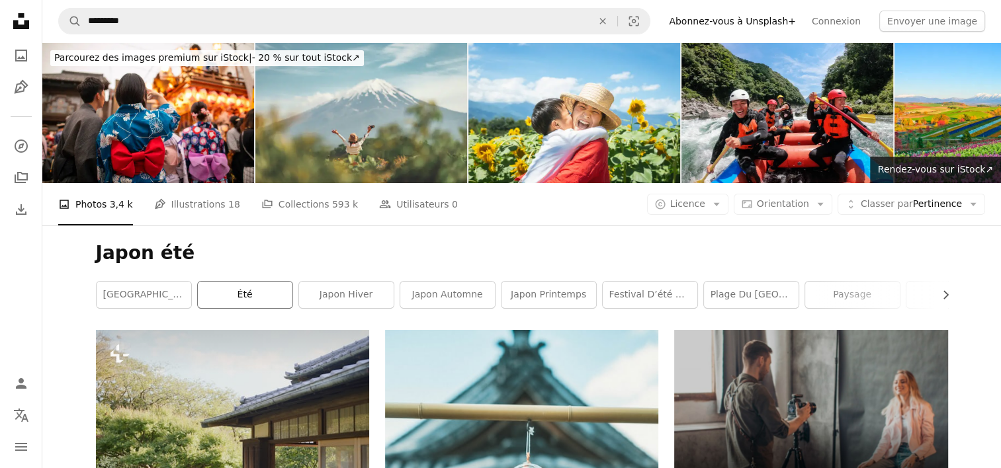
click at [278, 291] on link "été" at bounding box center [245, 295] width 95 height 26
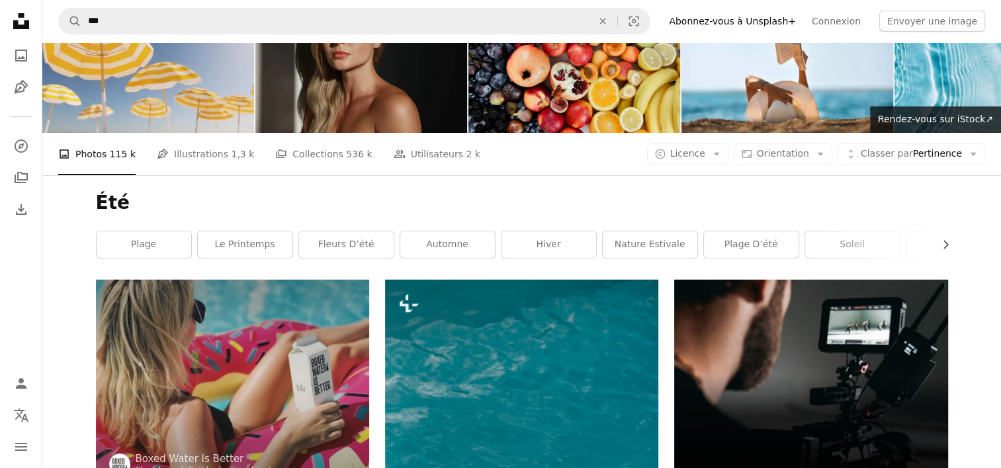
scroll to position [132, 0]
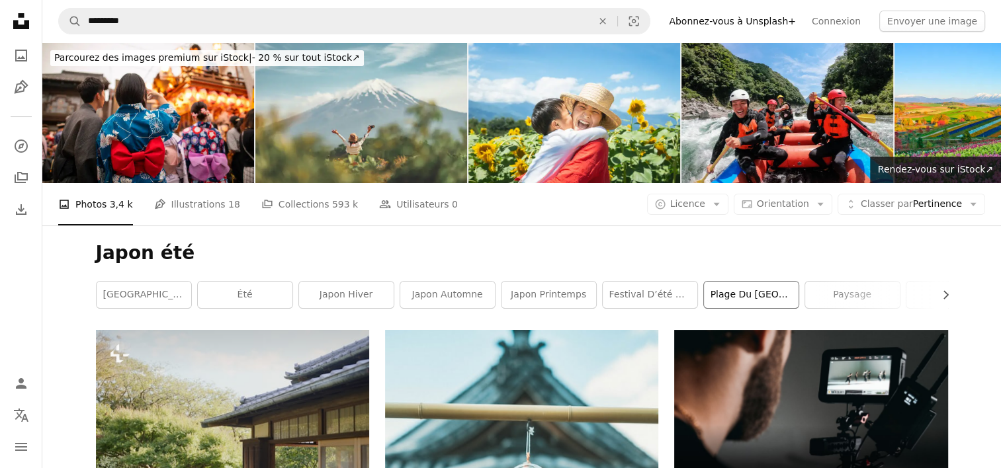
click at [746, 297] on link "Plage du [GEOGRAPHIC_DATA]" at bounding box center [751, 295] width 95 height 26
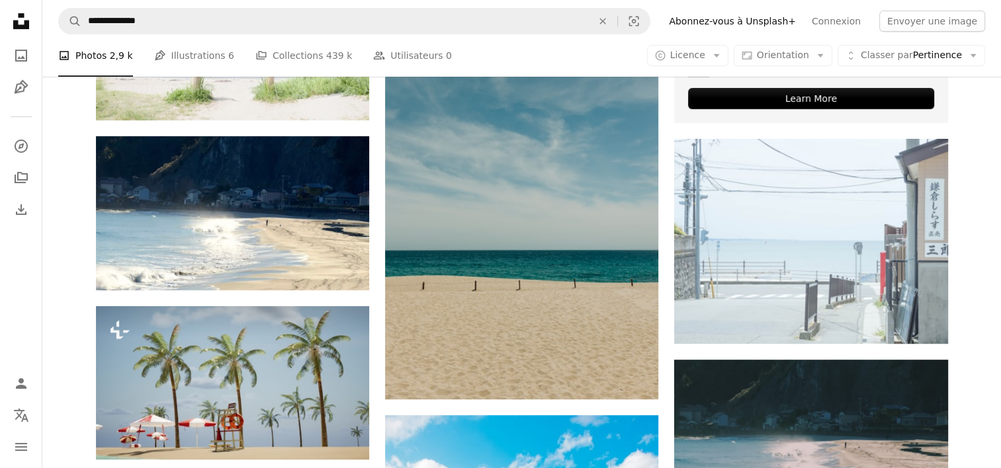
scroll to position [595, 0]
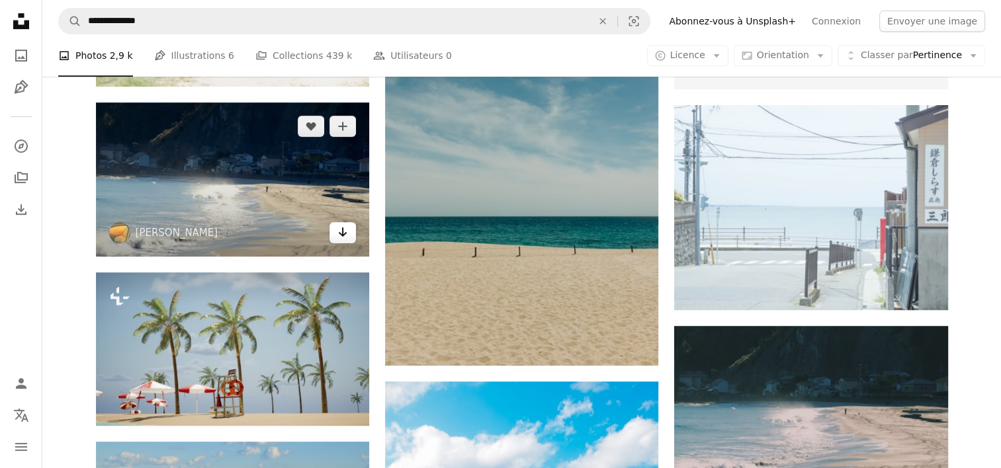
click at [341, 232] on icon "Arrow pointing down" at bounding box center [342, 232] width 11 height 16
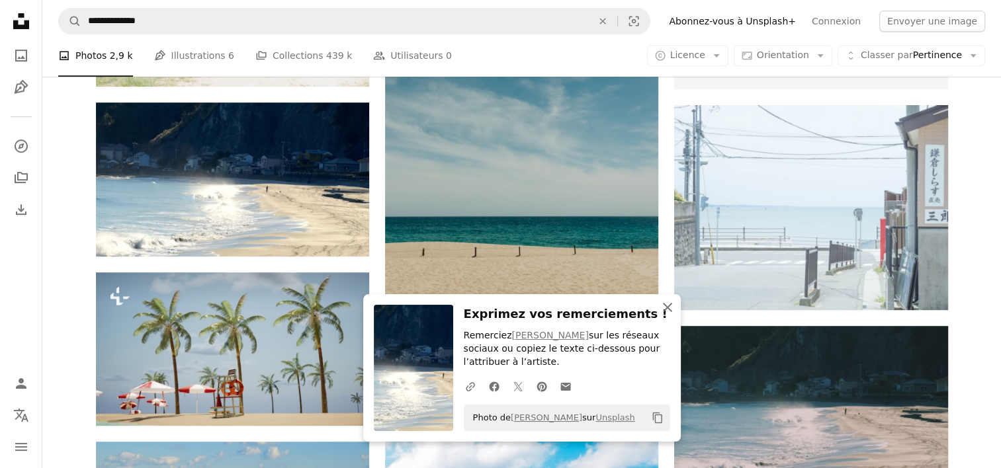
click at [664, 304] on icon "button" at bounding box center [667, 307] width 9 height 9
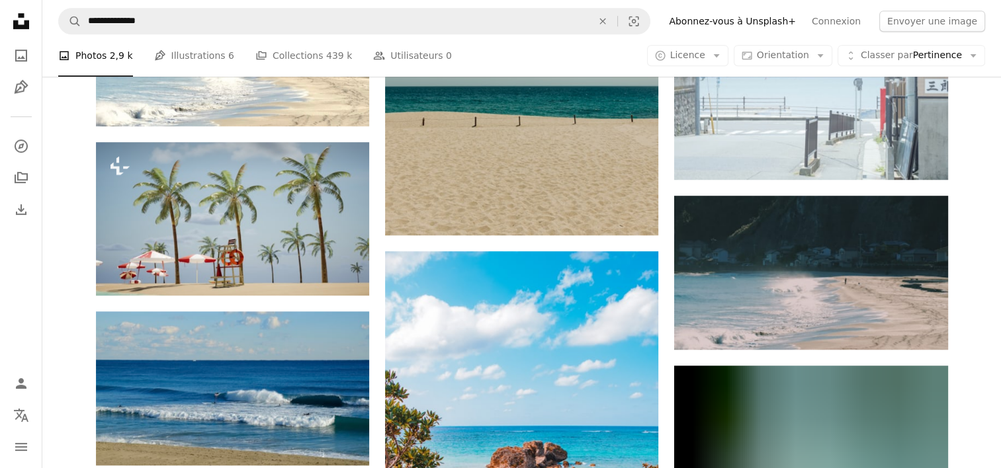
scroll to position [728, 0]
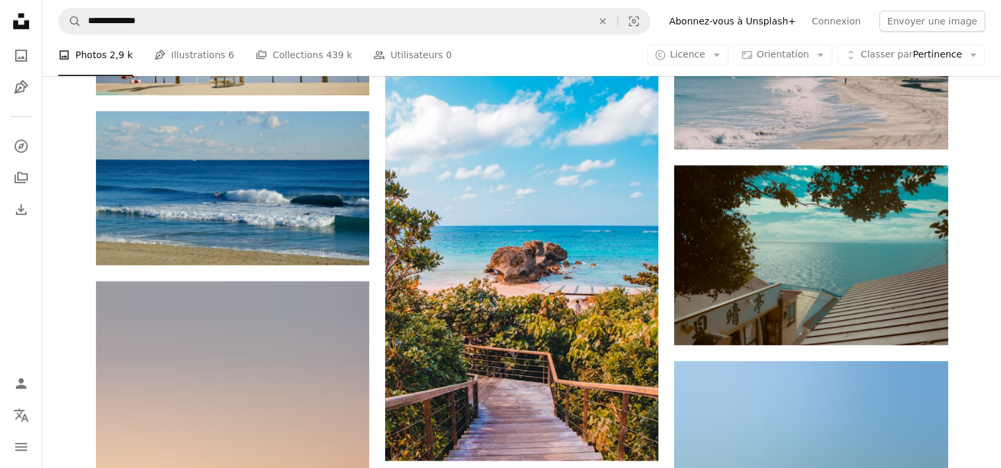
scroll to position [992, 0]
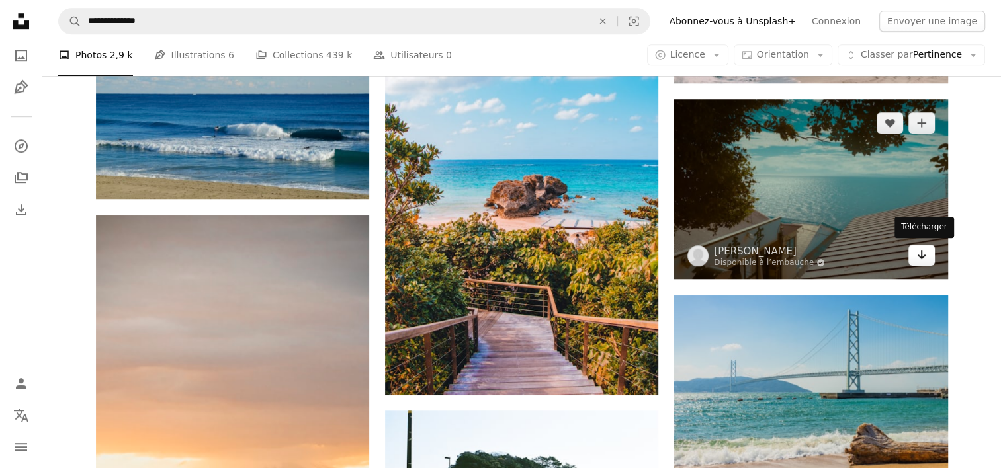
click at [931, 250] on link "Arrow pointing down" at bounding box center [921, 255] width 26 height 21
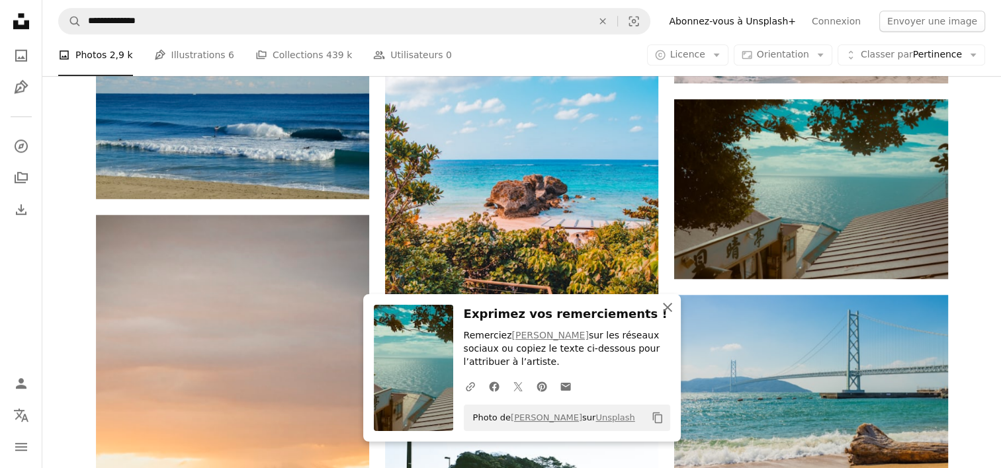
click at [662, 308] on icon "An X shape" at bounding box center [668, 308] width 16 height 16
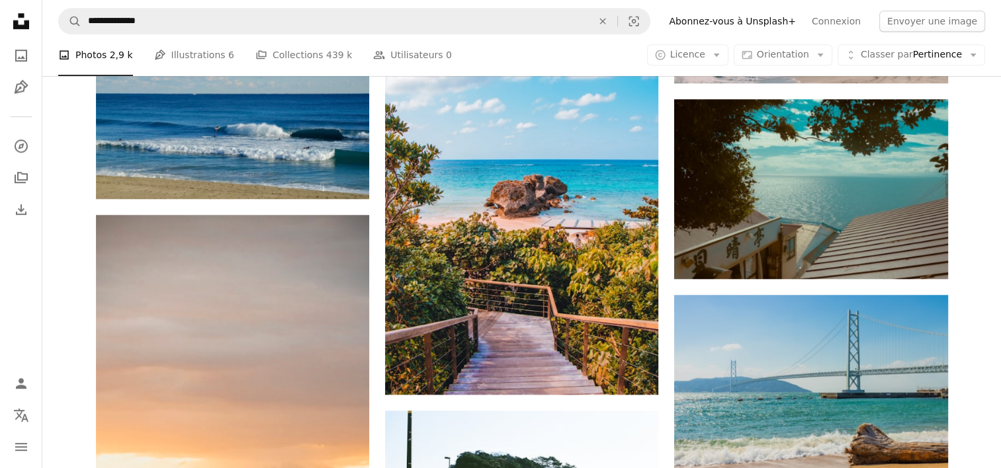
click at [979, 199] on div "Plus sign for Unsplash+ A heart A plus sign [PERSON_NAME] Pour Unsplash+ A lock…" at bounding box center [521, 304] width 959 height 1932
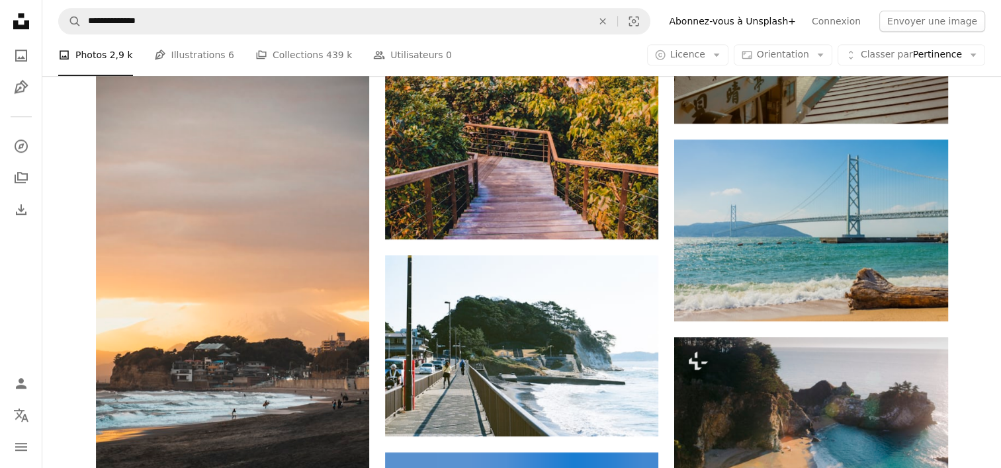
scroll to position [1125, 0]
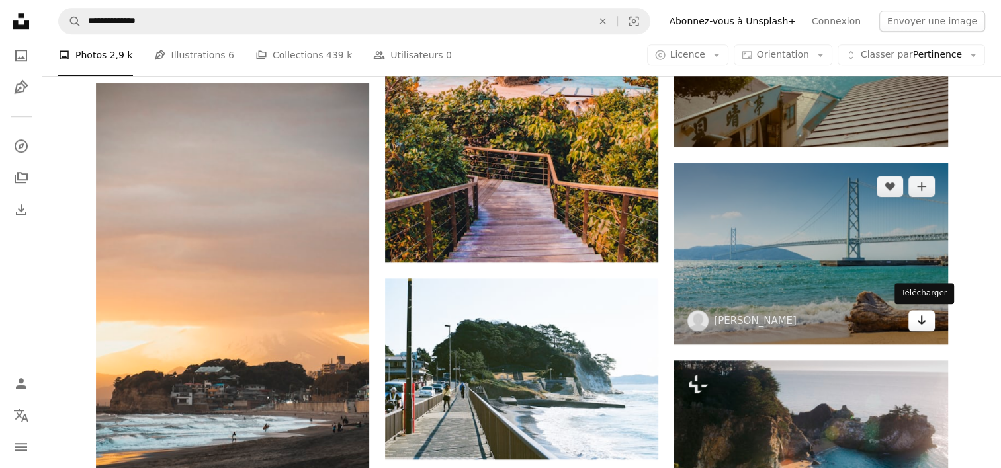
click at [927, 318] on link "Arrow pointing down" at bounding box center [921, 320] width 26 height 21
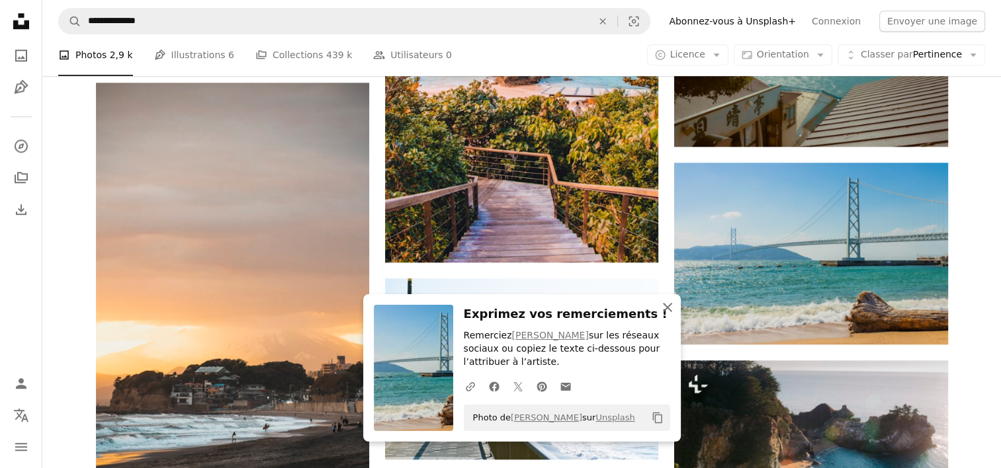
click at [668, 303] on icon "An X shape" at bounding box center [668, 308] width 16 height 16
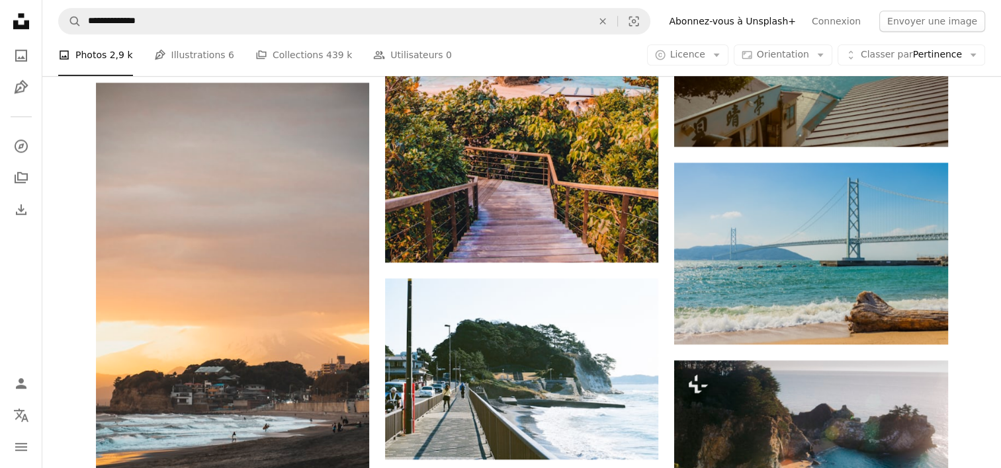
click at [977, 196] on div "Plus sign for Unsplash+ A heart A plus sign [PERSON_NAME] Pour Unsplash+ A lock…" at bounding box center [521, 170] width 959 height 1931
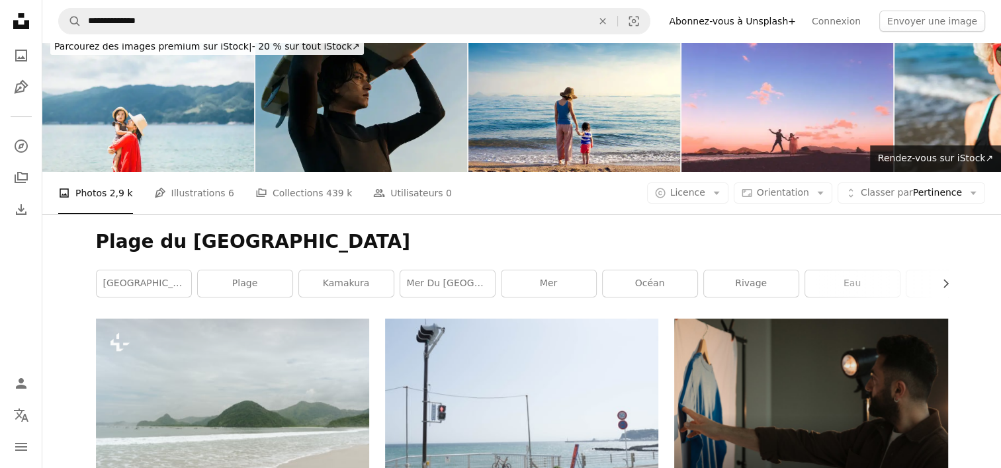
scroll to position [0, 0]
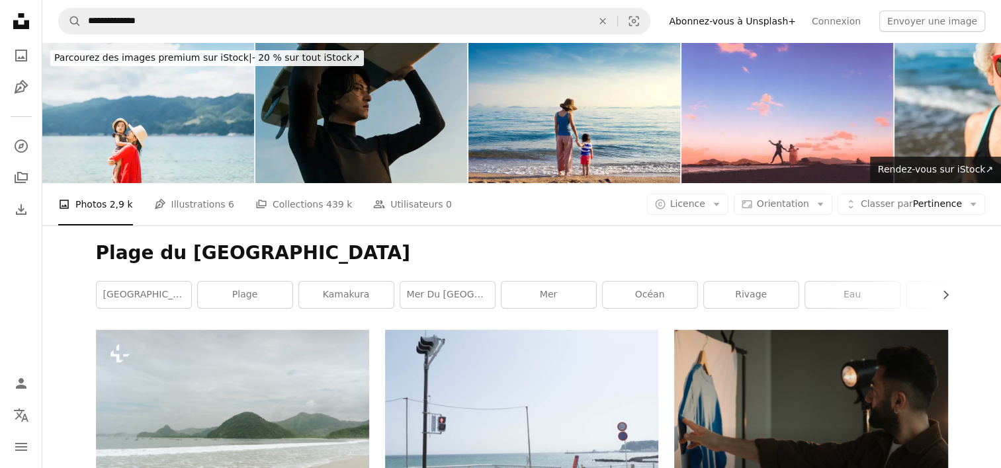
click at [293, 241] on h1 "Plage du [GEOGRAPHIC_DATA]" at bounding box center [522, 253] width 852 height 24
click at [345, 295] on link "Kamakura" at bounding box center [346, 295] width 95 height 26
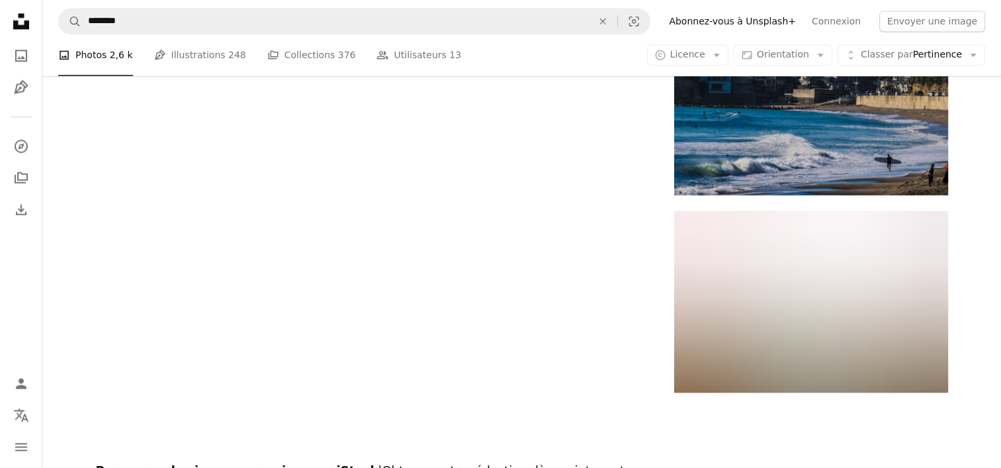
scroll to position [2315, 0]
